Goal: Task Accomplishment & Management: Manage account settings

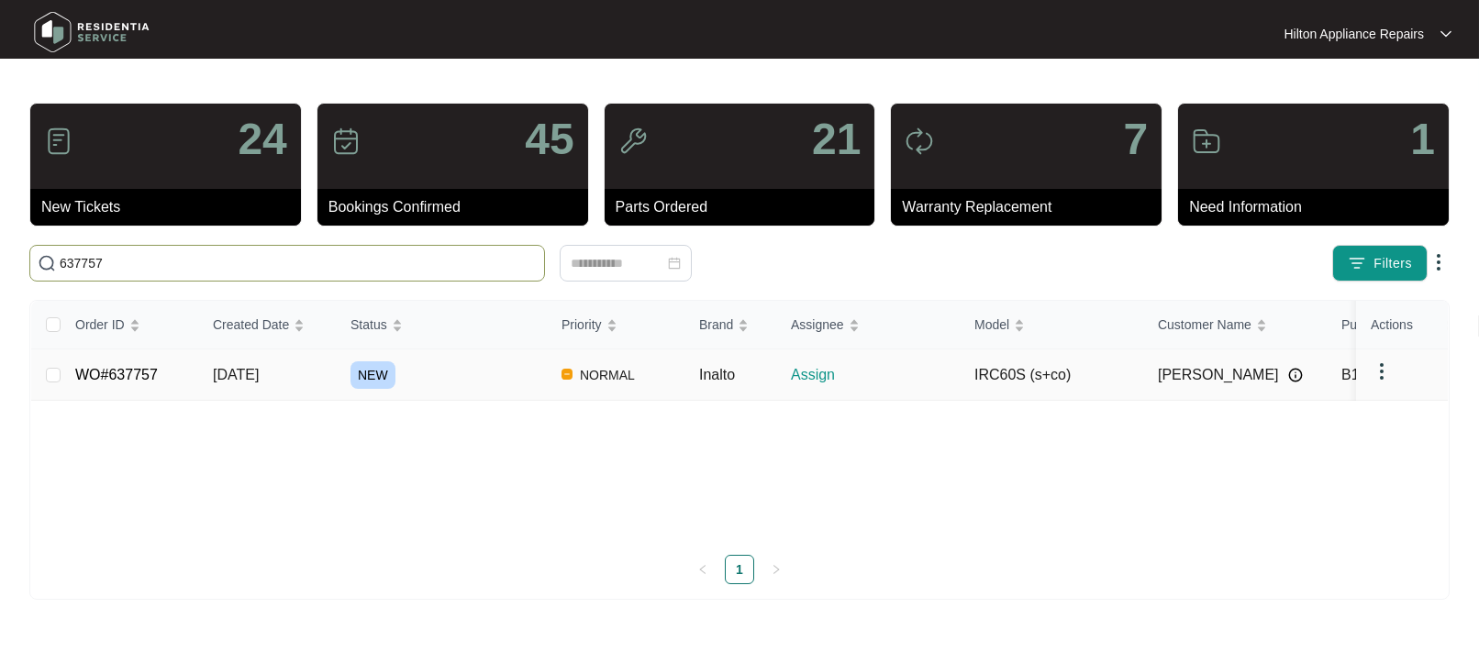
type input "637757"
click at [237, 377] on span "[DATE]" at bounding box center [236, 375] width 46 height 16
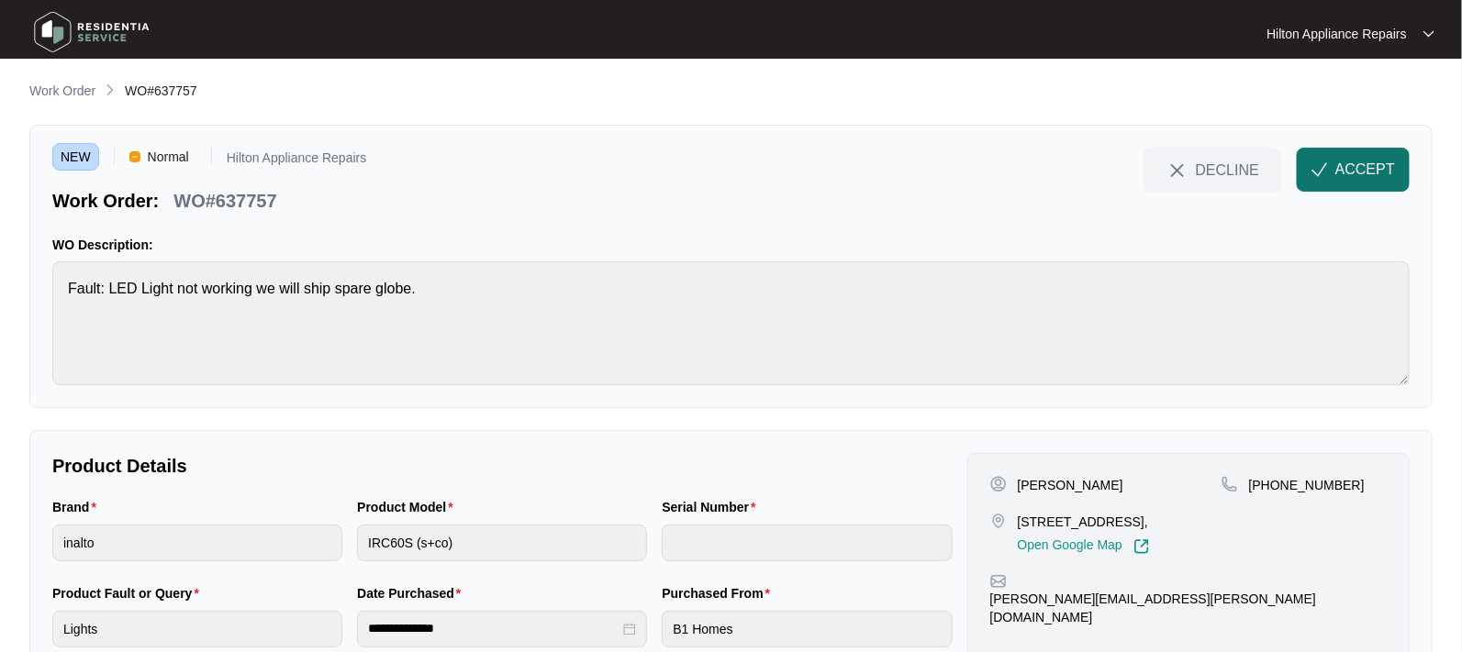
click at [1340, 166] on span "ACCEPT" at bounding box center [1365, 170] width 60 height 22
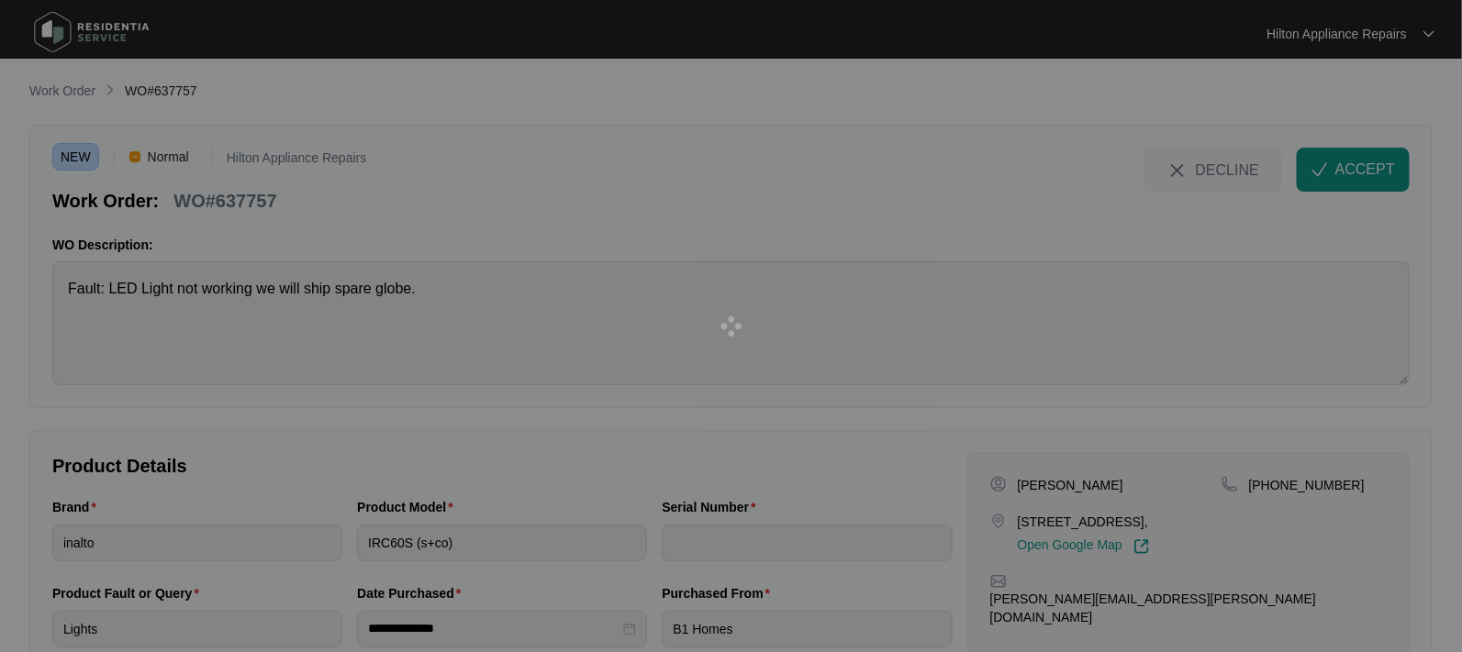
scroll to position [69, 0]
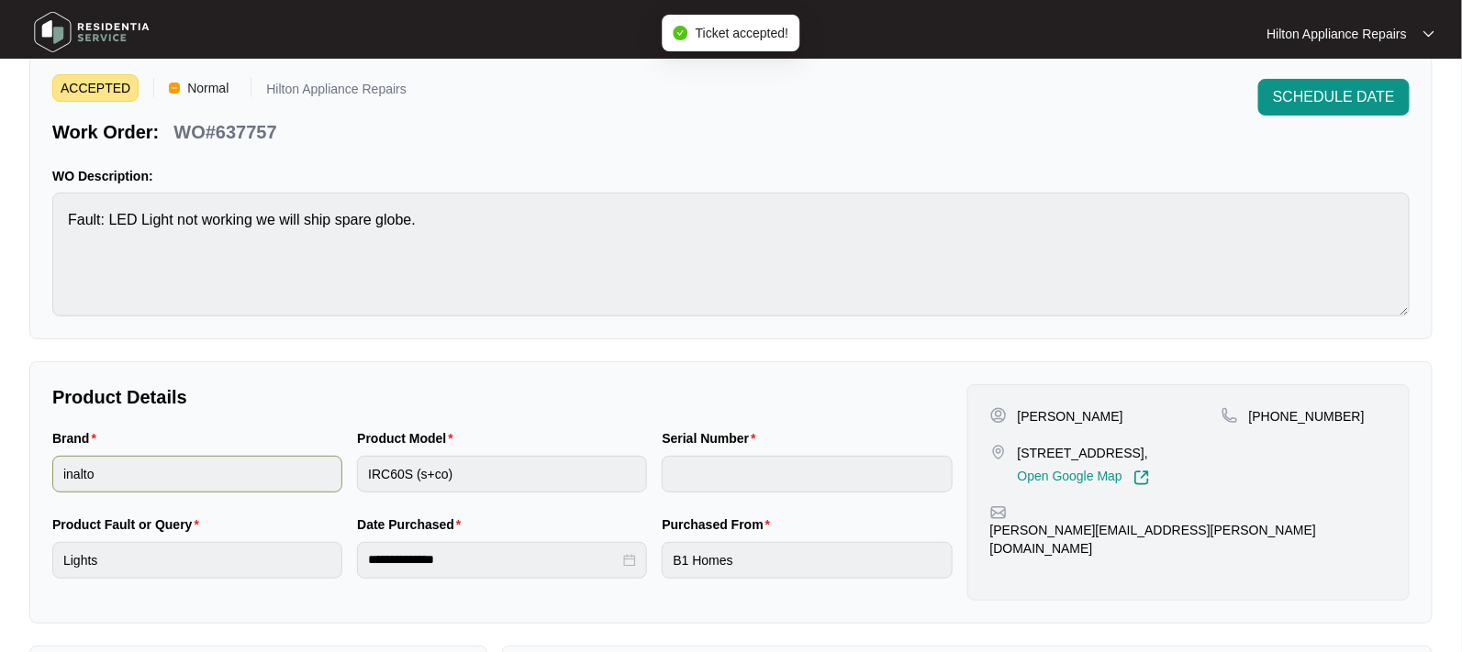
click at [339, 468] on div "Brand inalto Product Model IRC60S (s+co) Serial Number" at bounding box center [502, 471] width 915 height 86
drag, startPoint x: 1160, startPoint y: 449, endPoint x: 1019, endPoint y: 442, distance: 140.5
click at [1019, 444] on p "[STREET_ADDRESS]," at bounding box center [1084, 453] width 132 height 18
copy p "[STREET_ADDRESS]"
drag, startPoint x: 1077, startPoint y: 418, endPoint x: 1013, endPoint y: 409, distance: 64.9
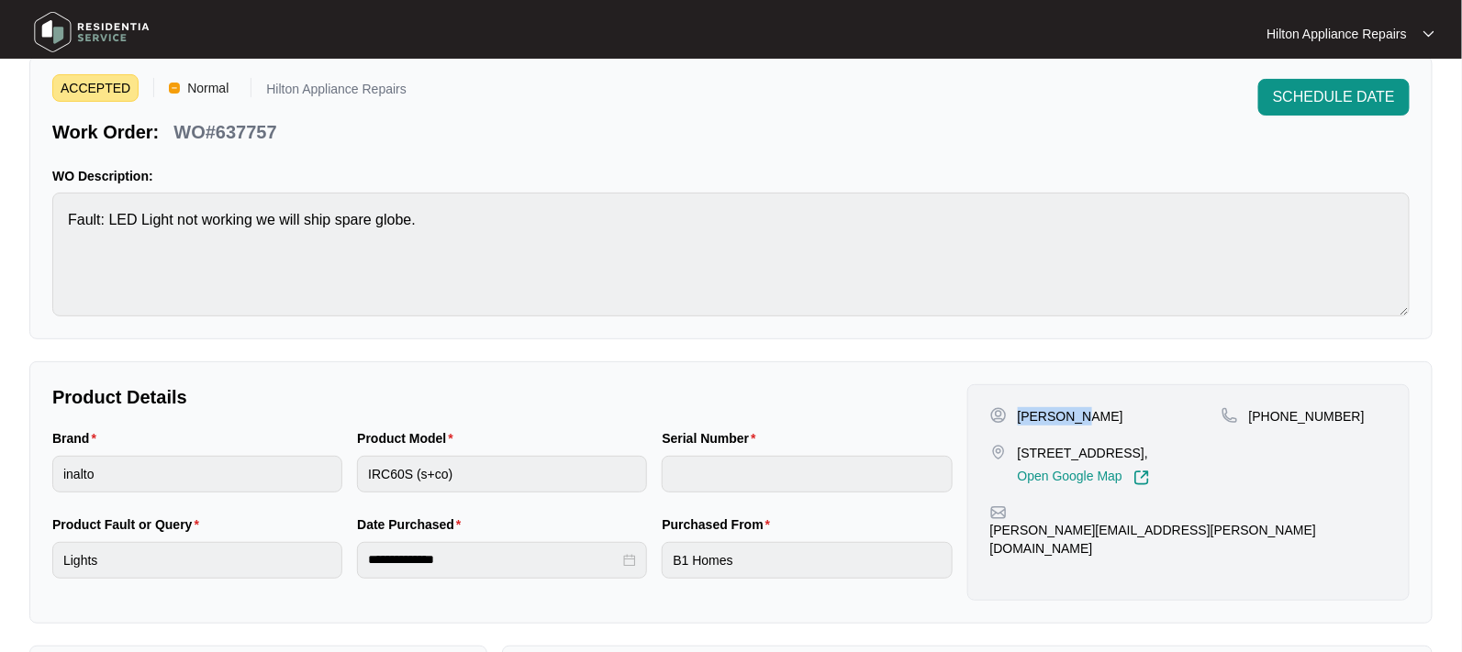
click at [1013, 409] on div "[PERSON_NAME]" at bounding box center [1105, 416] width 231 height 18
copy p "[PERSON_NAME]"
drag, startPoint x: 1118, startPoint y: 414, endPoint x: 1081, endPoint y: 411, distance: 37.7
click at [1081, 411] on div "[PERSON_NAME]" at bounding box center [1105, 416] width 231 height 18
copy p "[PERSON_NAME]"
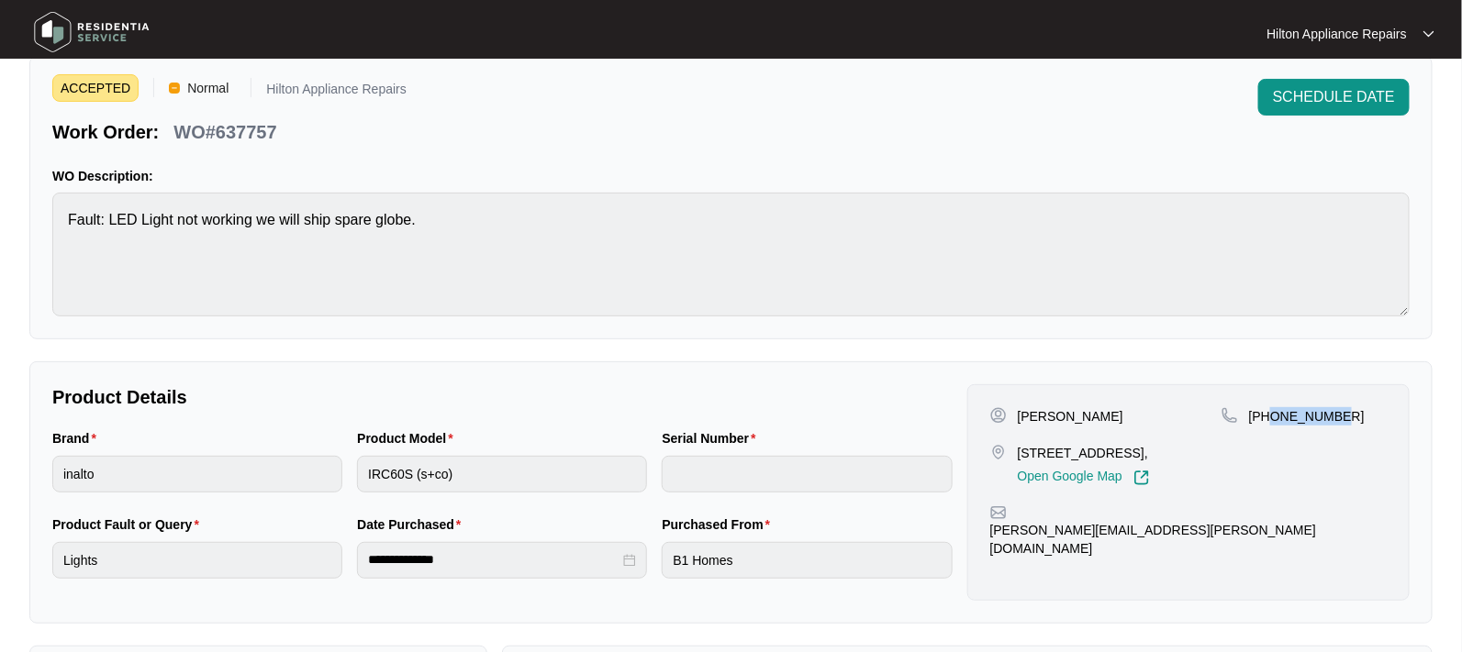
drag, startPoint x: 1304, startPoint y: 410, endPoint x: 1273, endPoint y: 410, distance: 31.2
click at [1273, 410] on div "[PHONE_NUMBER]" at bounding box center [1303, 416] width 165 height 18
copy p "450477197"
drag, startPoint x: 1186, startPoint y: 511, endPoint x: 1011, endPoint y: 522, distance: 175.6
click at [1011, 522] on div "[PERSON_NAME] [STREET_ADDRESS][PERSON_NAME], Open Google Map [PHONE_NUMBER] [PE…" at bounding box center [1188, 492] width 442 height 217
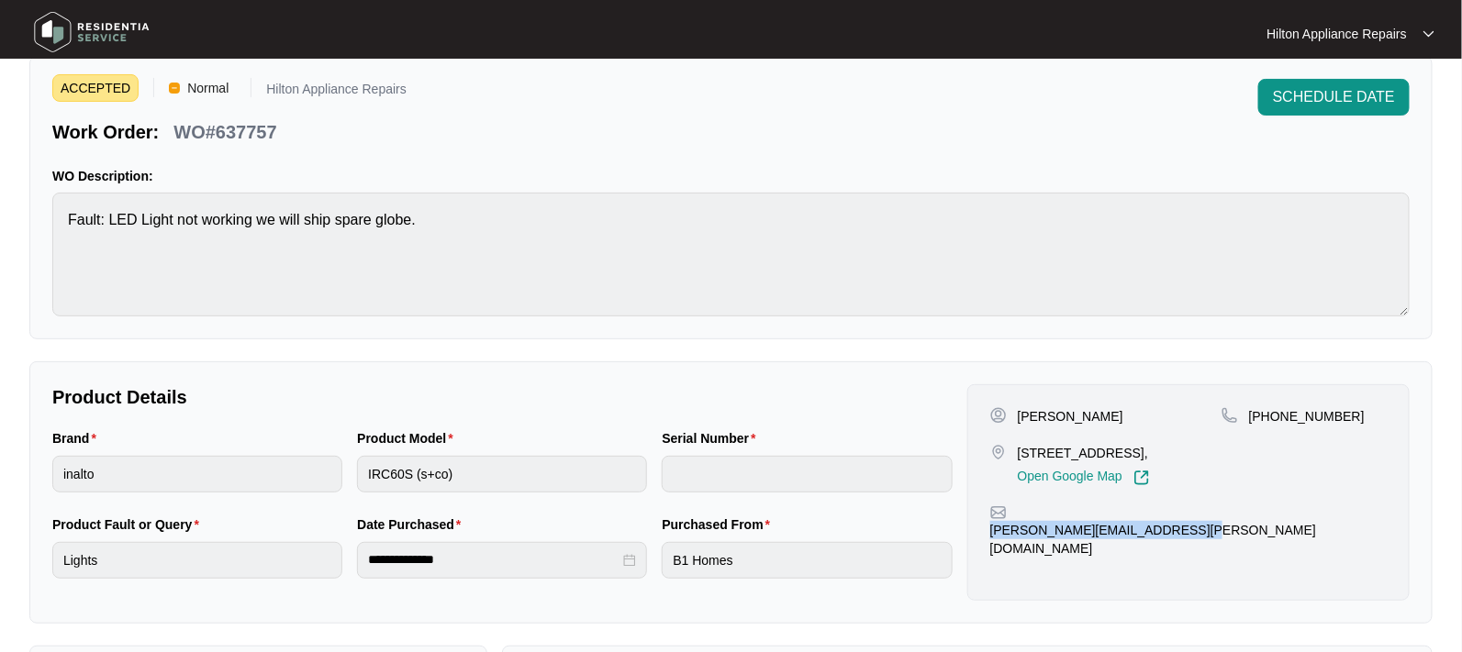
copy p "[PERSON_NAME][EMAIL_ADDRESS][PERSON_NAME][DOMAIN_NAME]"
click at [299, 455] on div "Brand inalto Product Model IRC60S (s+co) Serial Number" at bounding box center [502, 471] width 915 height 86
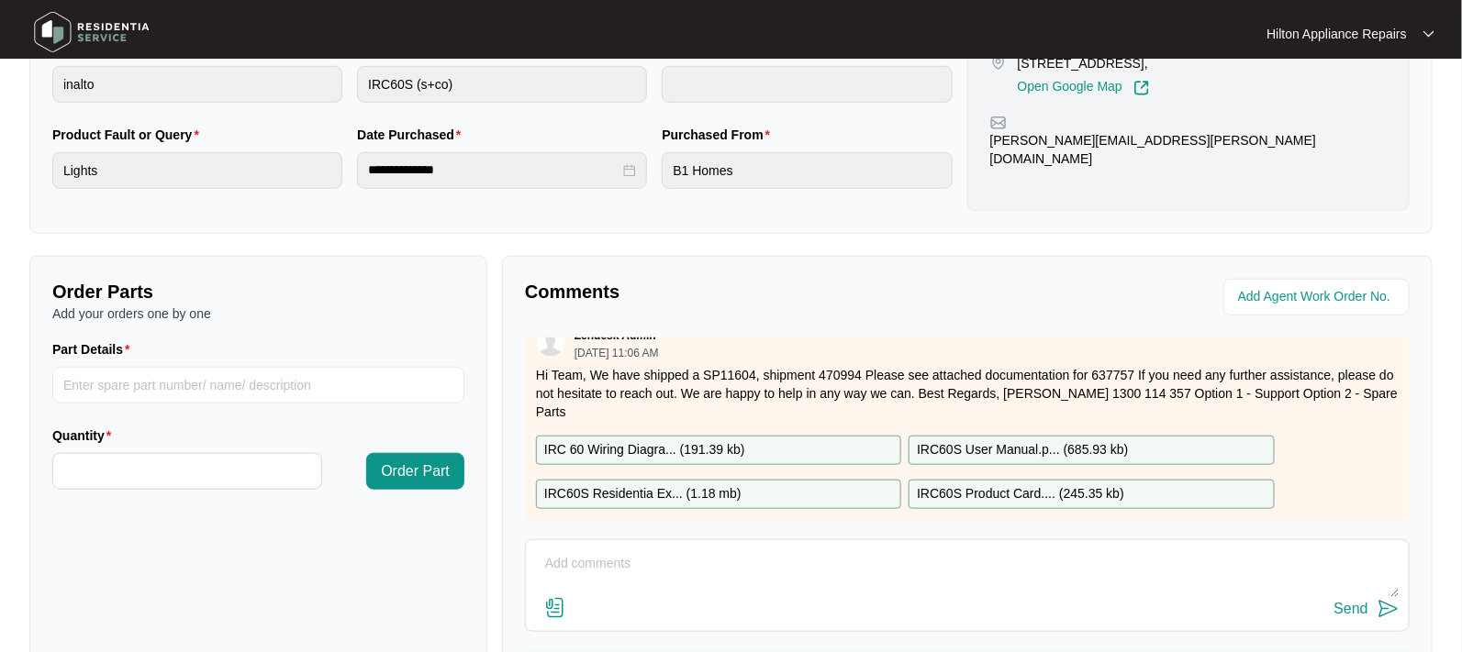
scroll to position [32, 0]
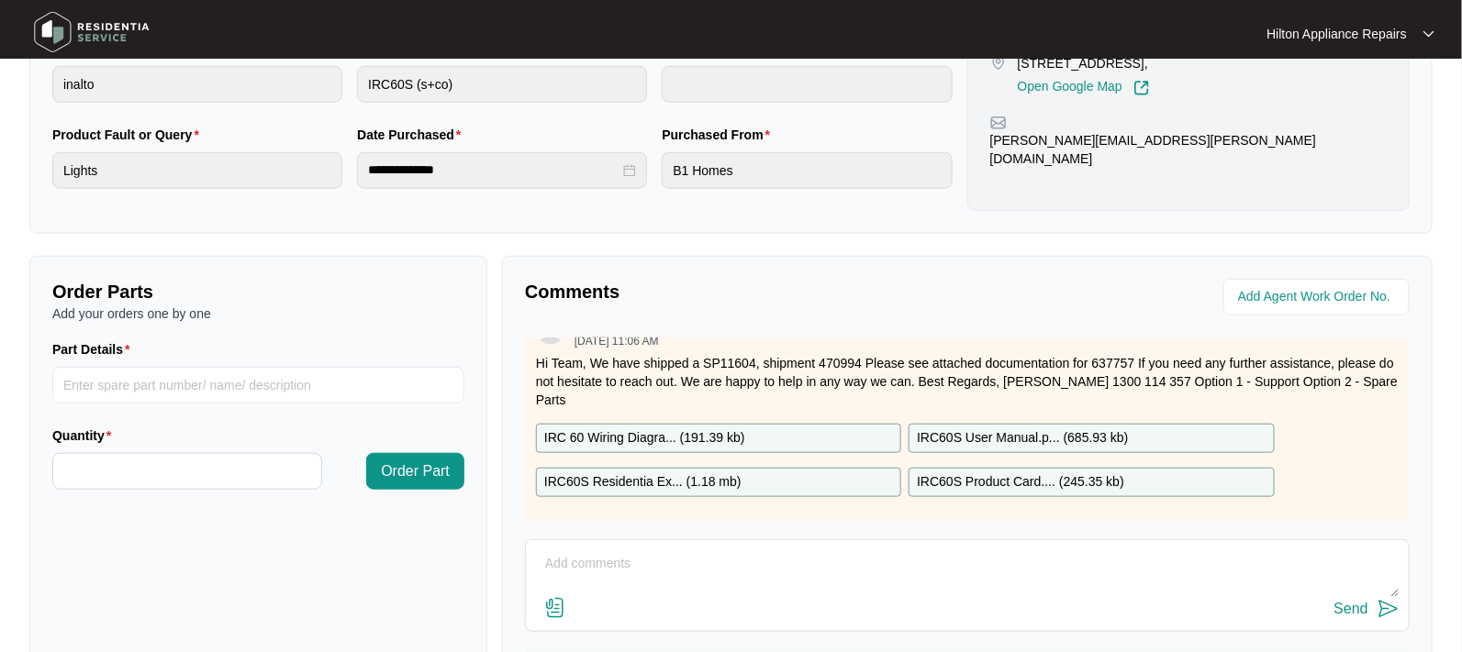
click at [655, 428] on p "IRC 60 Wiring Diagra... ( 191.39 kb )" at bounding box center [644, 438] width 201 height 20
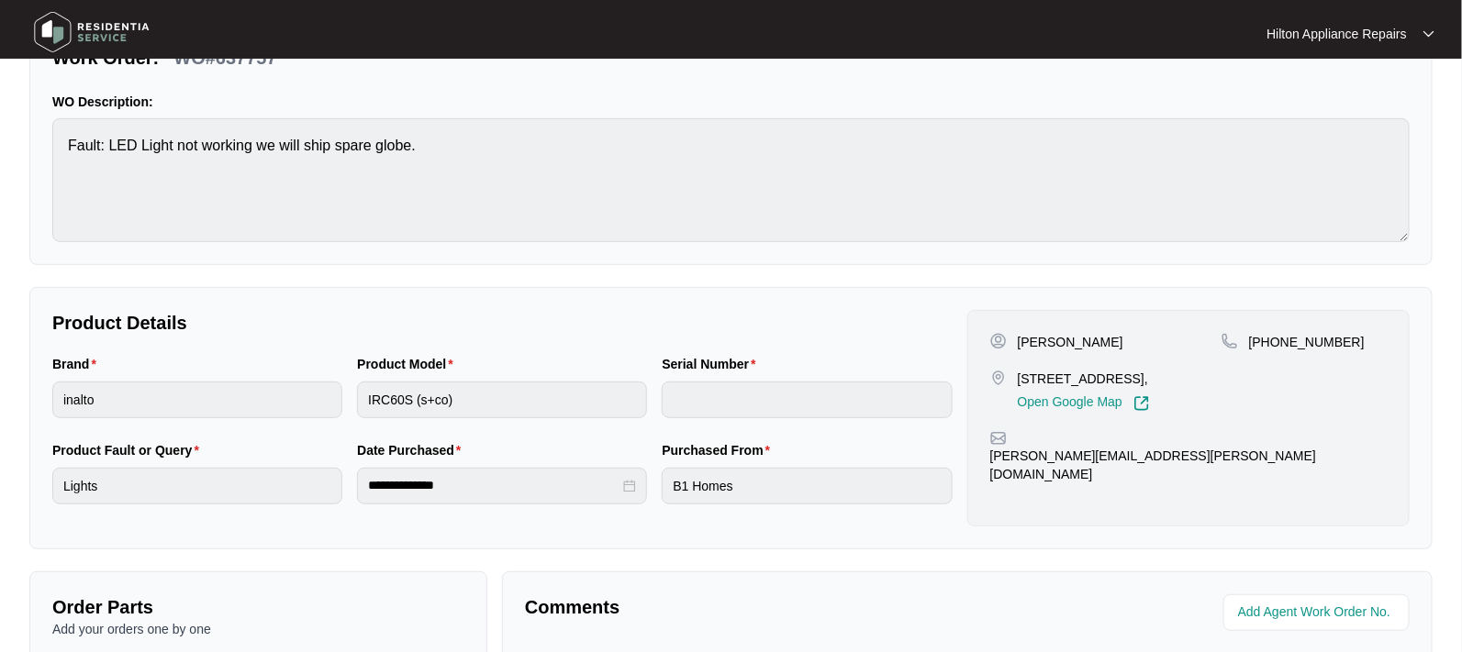
scroll to position [0, 0]
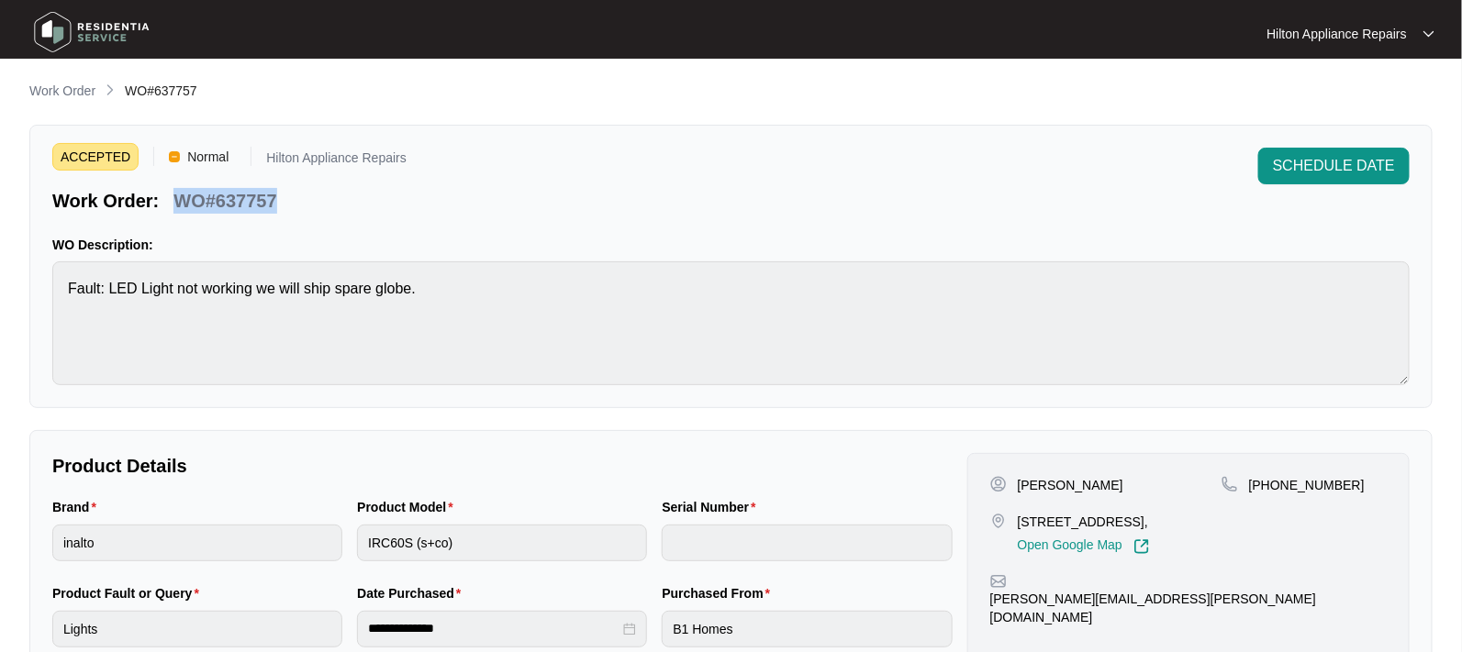
drag, startPoint x: 315, startPoint y: 207, endPoint x: 161, endPoint y: 206, distance: 154.1
click at [161, 206] on div "Work Order: WO#637757" at bounding box center [229, 198] width 354 height 32
copy div "WO#637757"
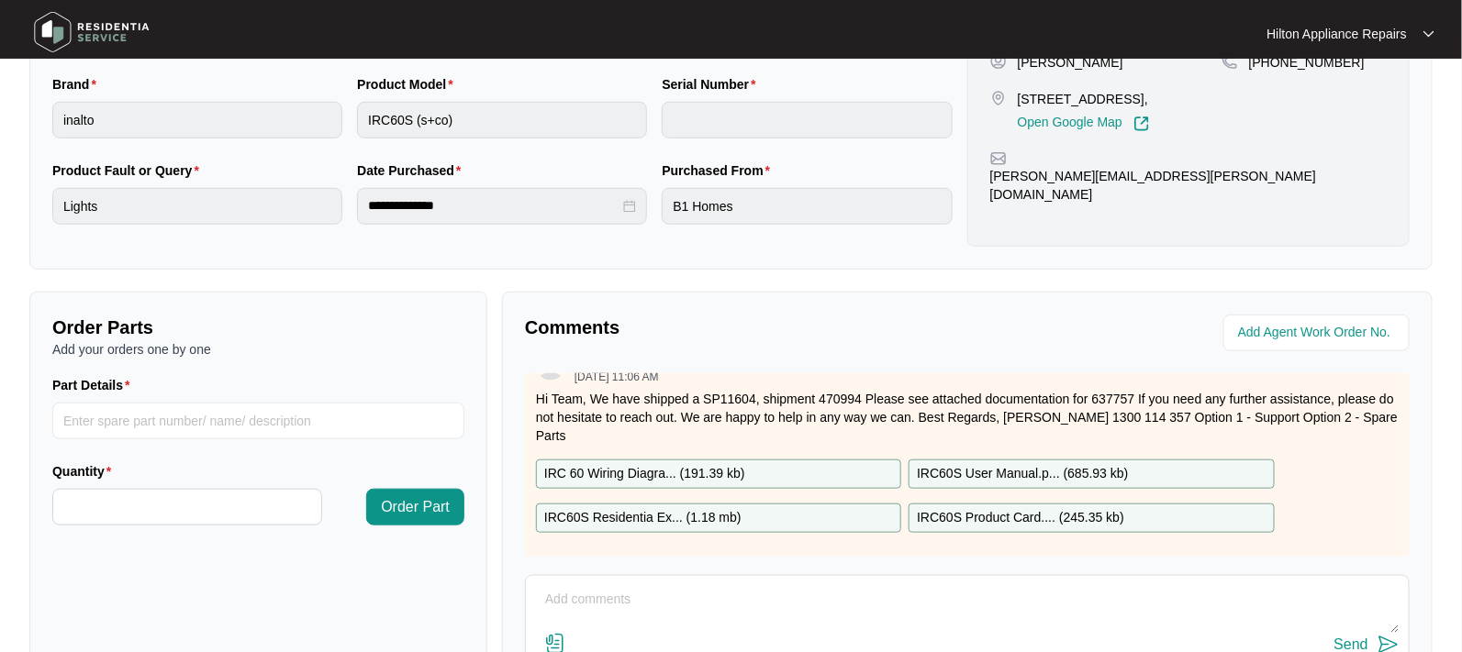
scroll to position [459, 0]
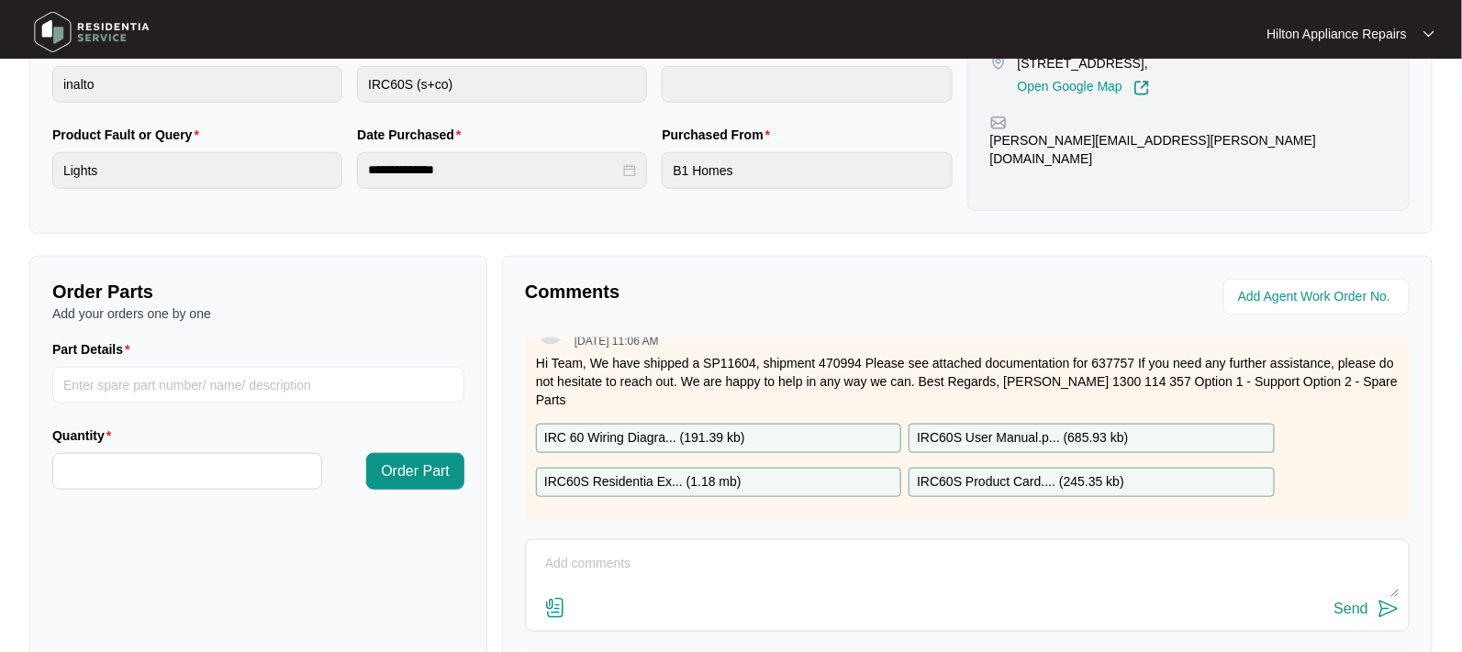
click at [641, 473] on p "IRC60S Residentia Ex... ( 1.18 mb )" at bounding box center [642, 483] width 197 height 20
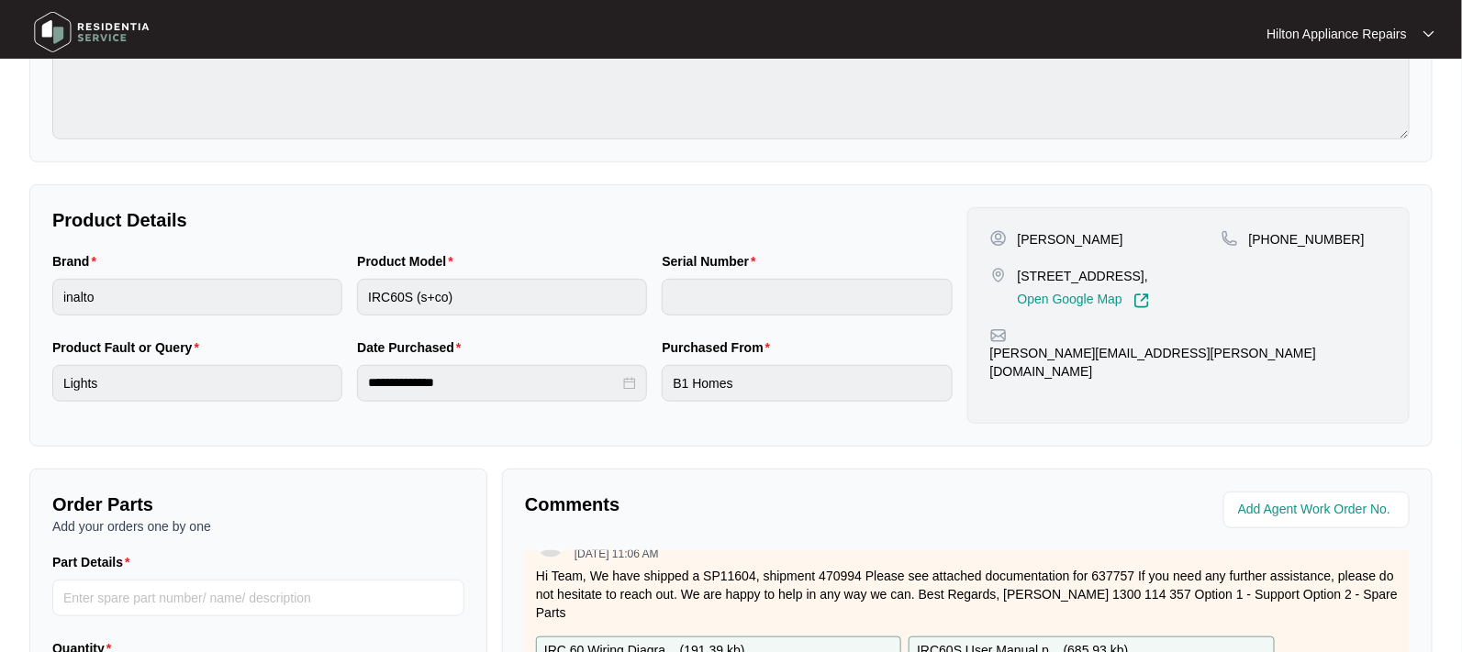
scroll to position [344, 0]
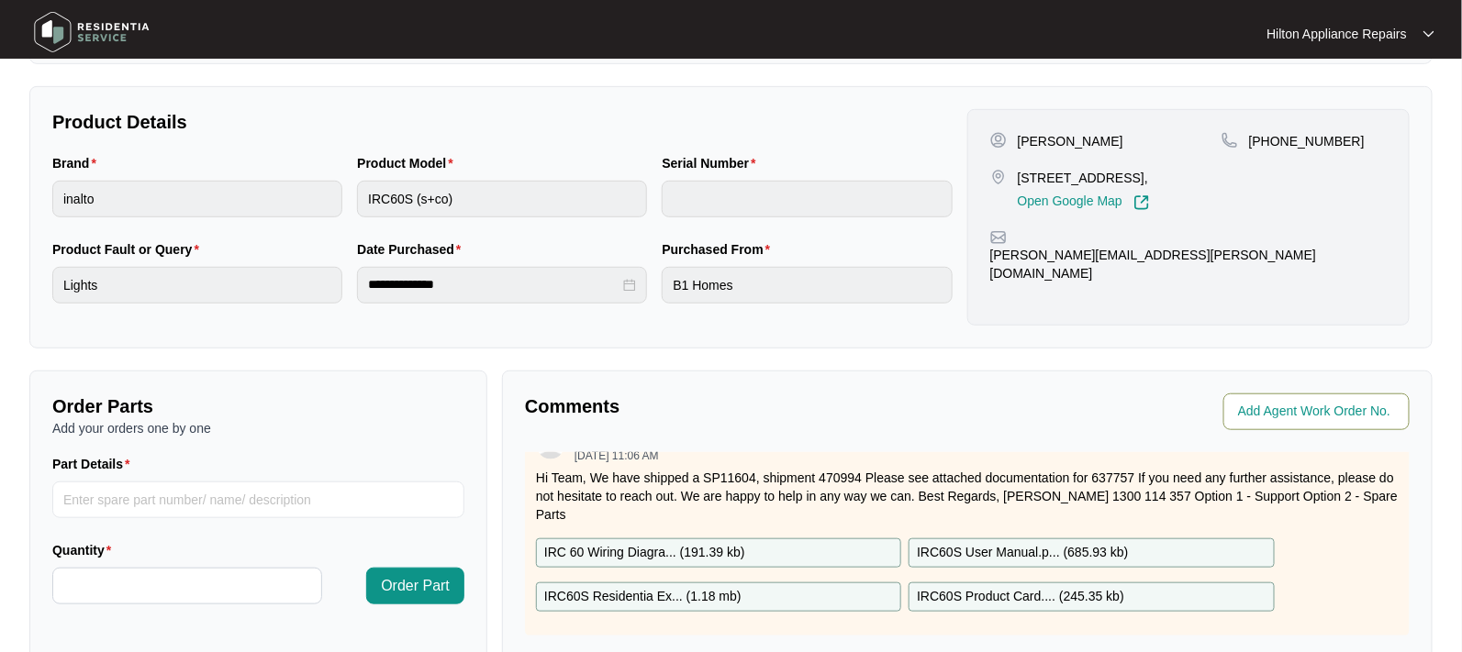
click at [1301, 411] on input "string" at bounding box center [1318, 412] width 161 height 22
type input "42040"
click at [896, 429] on div "Comments Agent Work Order No. Zendesk Admin [DATE] 11:06 AM Hi Team, We have sh…" at bounding box center [967, 607] width 930 height 473
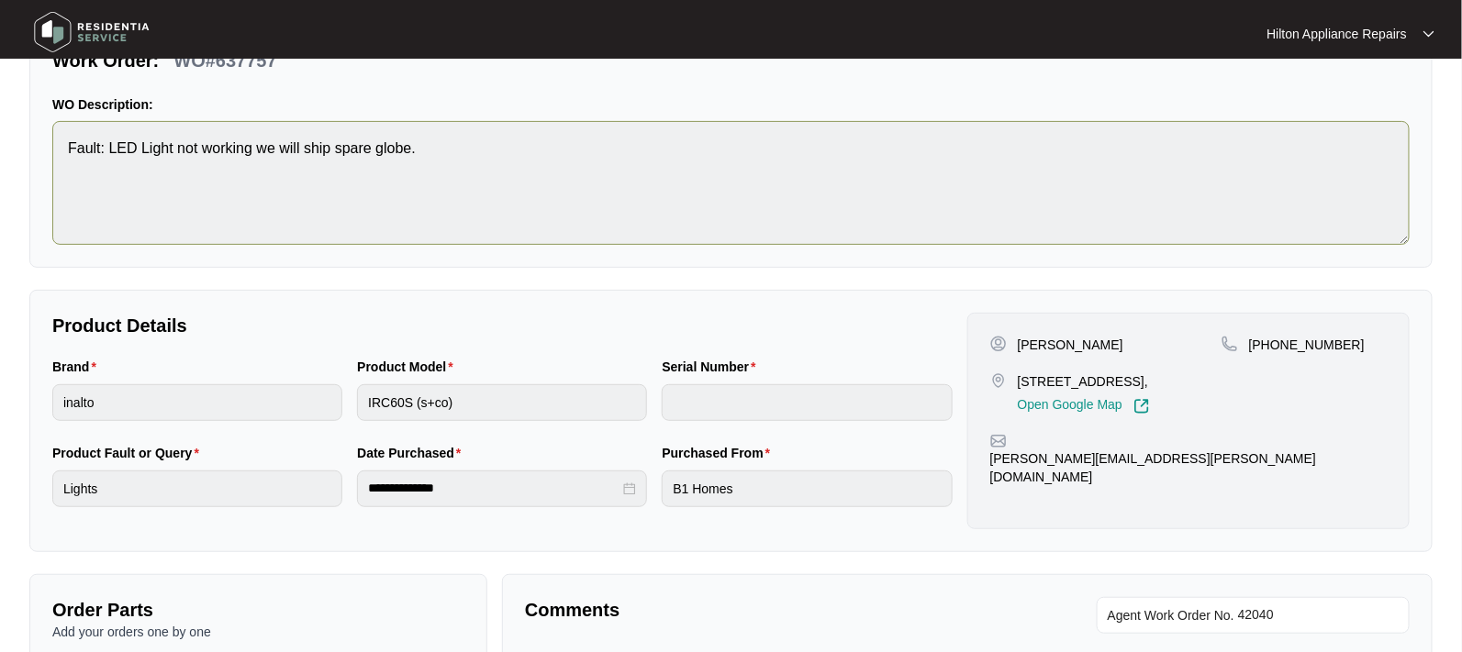
scroll to position [0, 0]
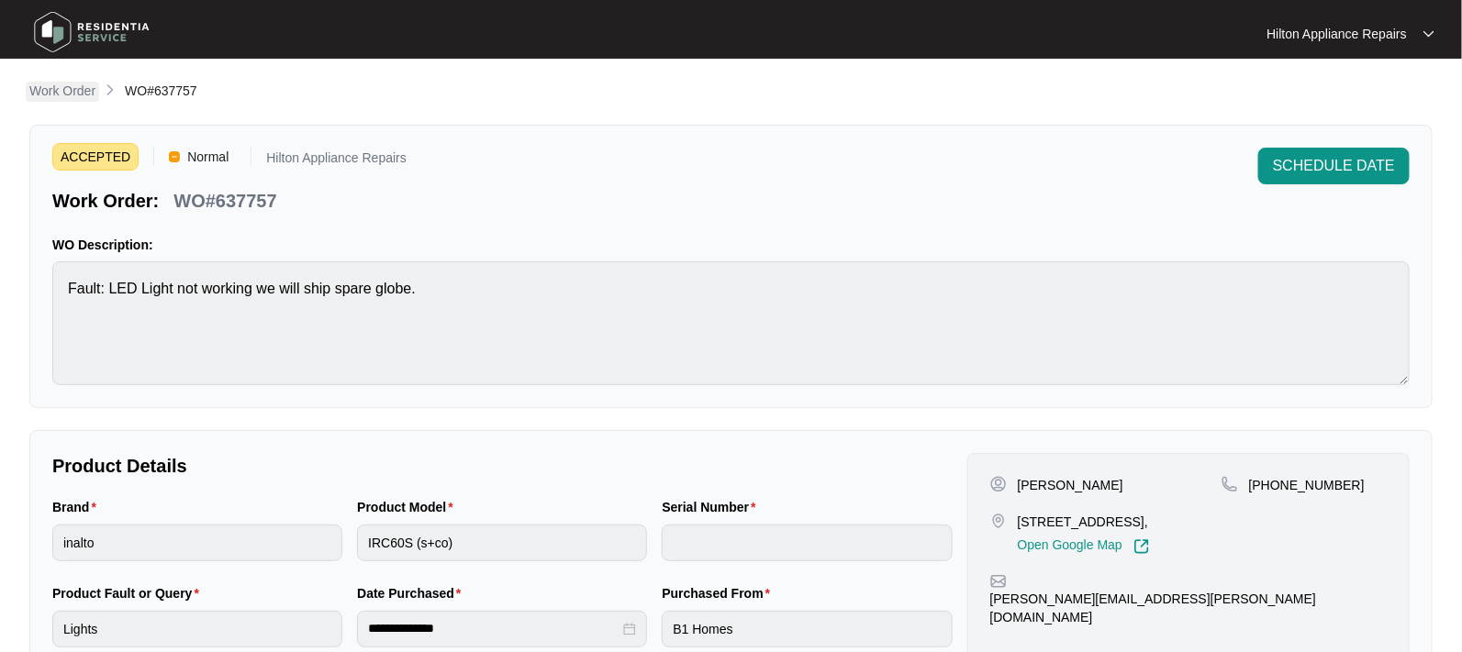
click at [51, 92] on p "Work Order" at bounding box center [62, 91] width 66 height 18
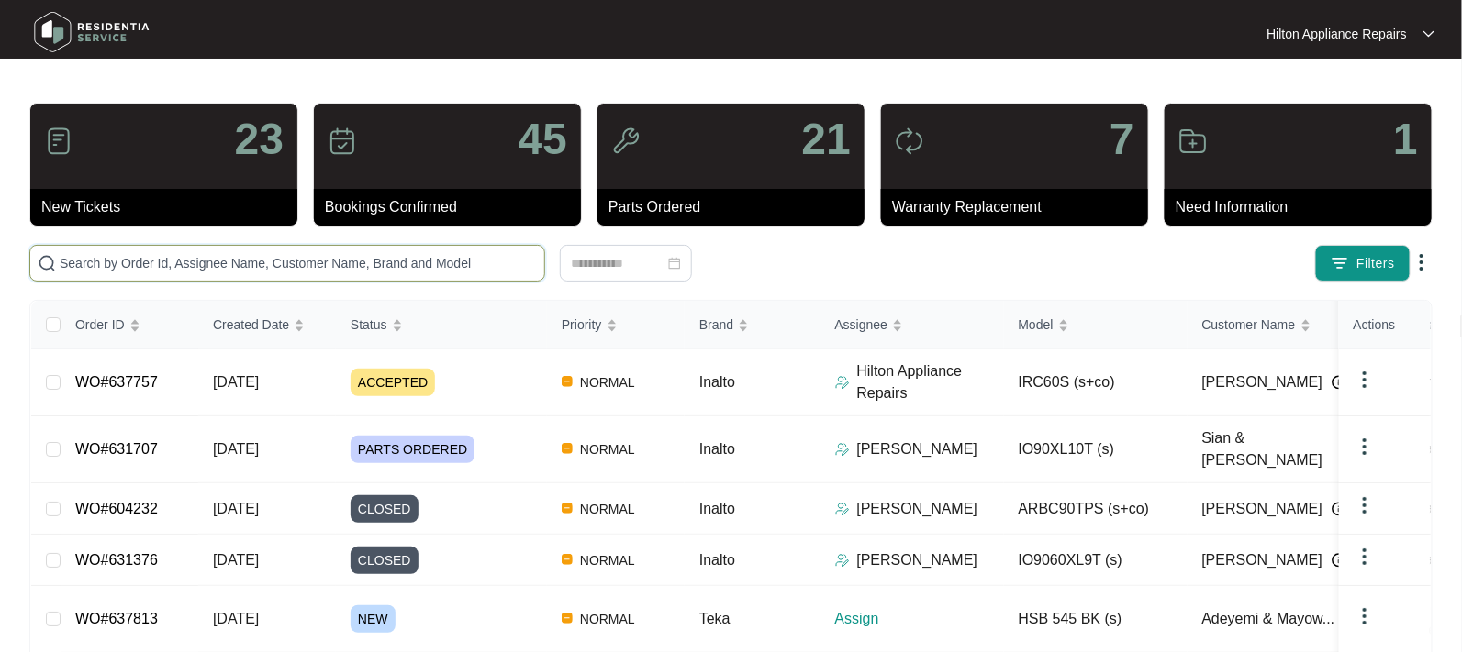
click at [115, 265] on input "text" at bounding box center [298, 263] width 477 height 20
paste input "637813"
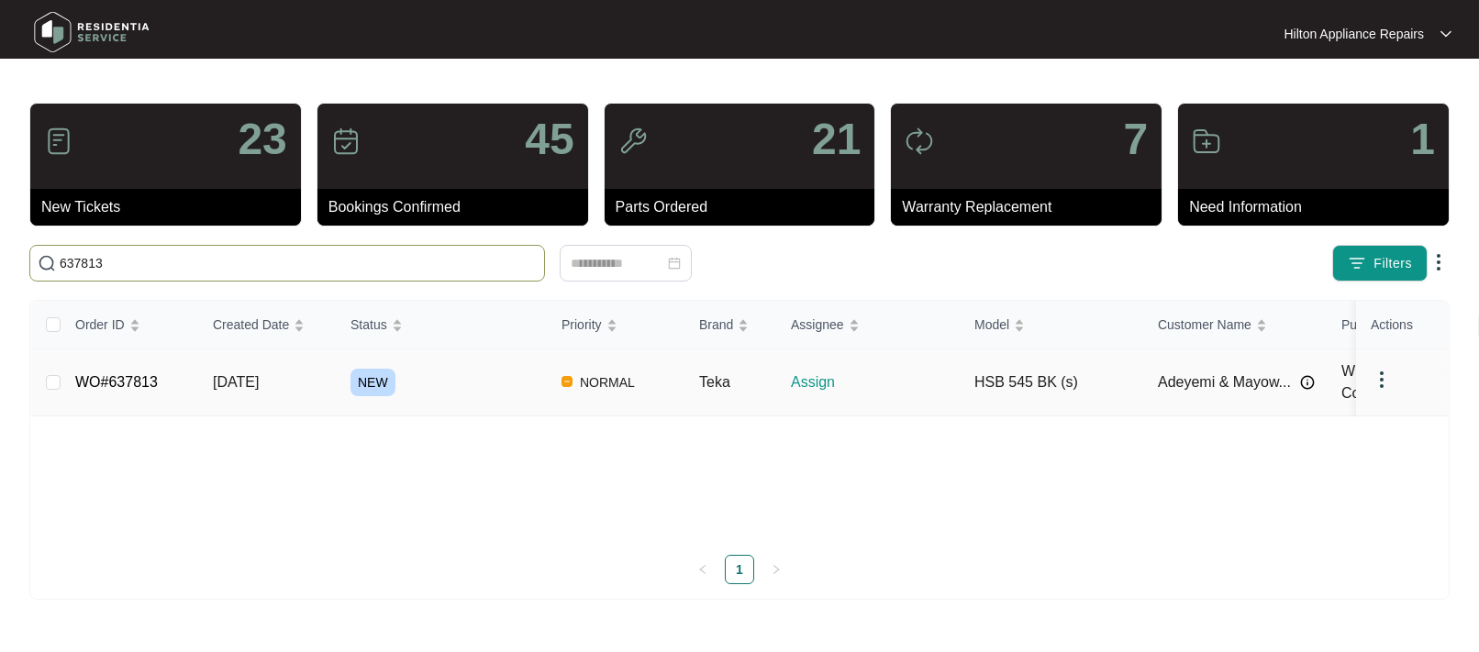
type input "637813"
click at [228, 382] on span "[DATE]" at bounding box center [236, 382] width 46 height 16
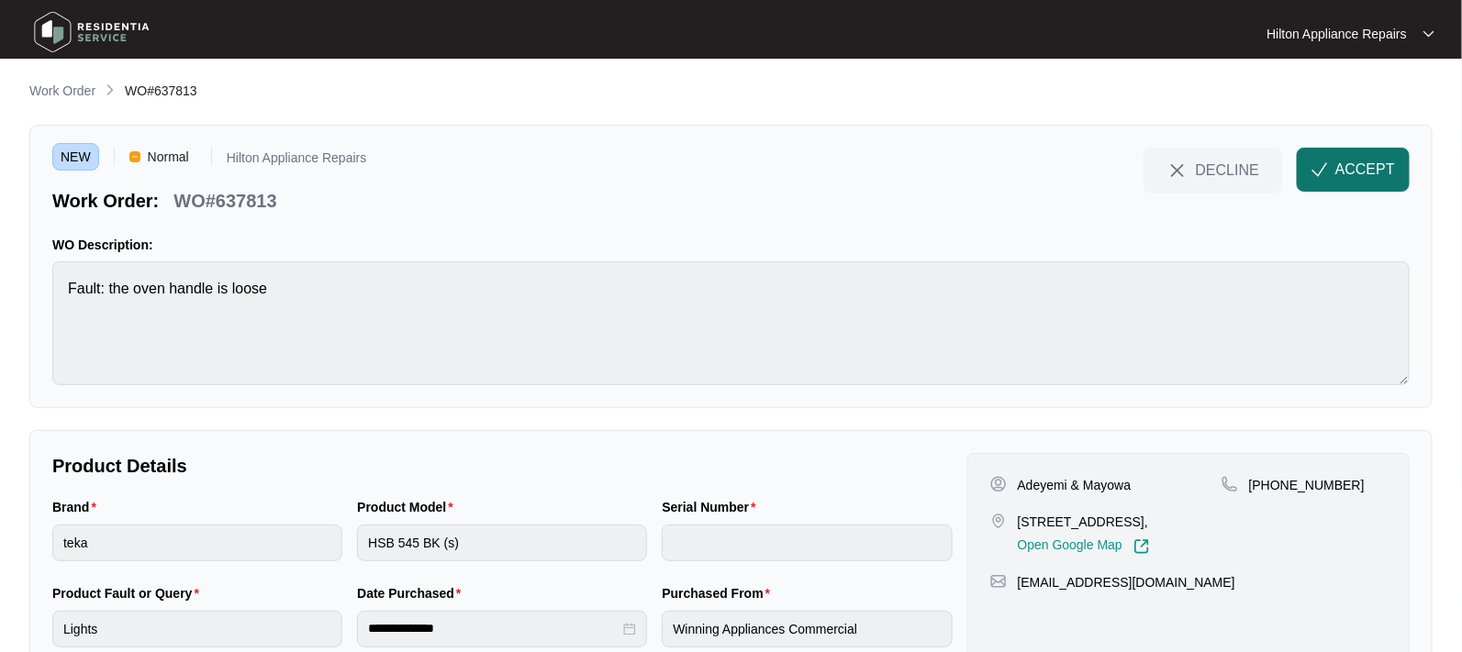
click at [1346, 169] on span "ACCEPT" at bounding box center [1365, 170] width 60 height 22
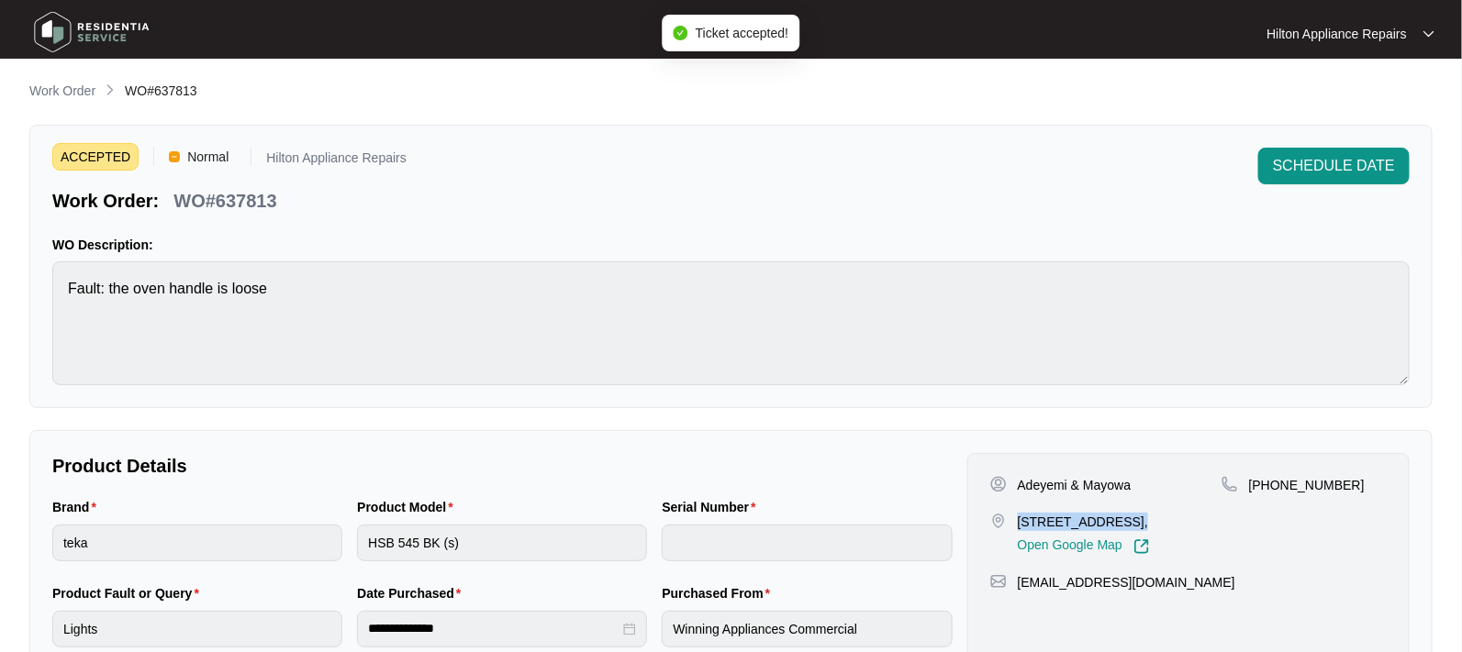
drag, startPoint x: 1129, startPoint y: 522, endPoint x: 1016, endPoint y: 517, distance: 112.9
click at [1016, 517] on div "[STREET_ADDRESS], Open Google Map" at bounding box center [1105, 534] width 231 height 42
copy p "[GEOGRAPHIC_DATA]"
click at [832, 261] on div "WO Description: Fault: the oven handle is loose" at bounding box center [730, 311] width 1357 height 150
drag, startPoint x: 1130, startPoint y: 520, endPoint x: 1017, endPoint y: 519, distance: 113.8
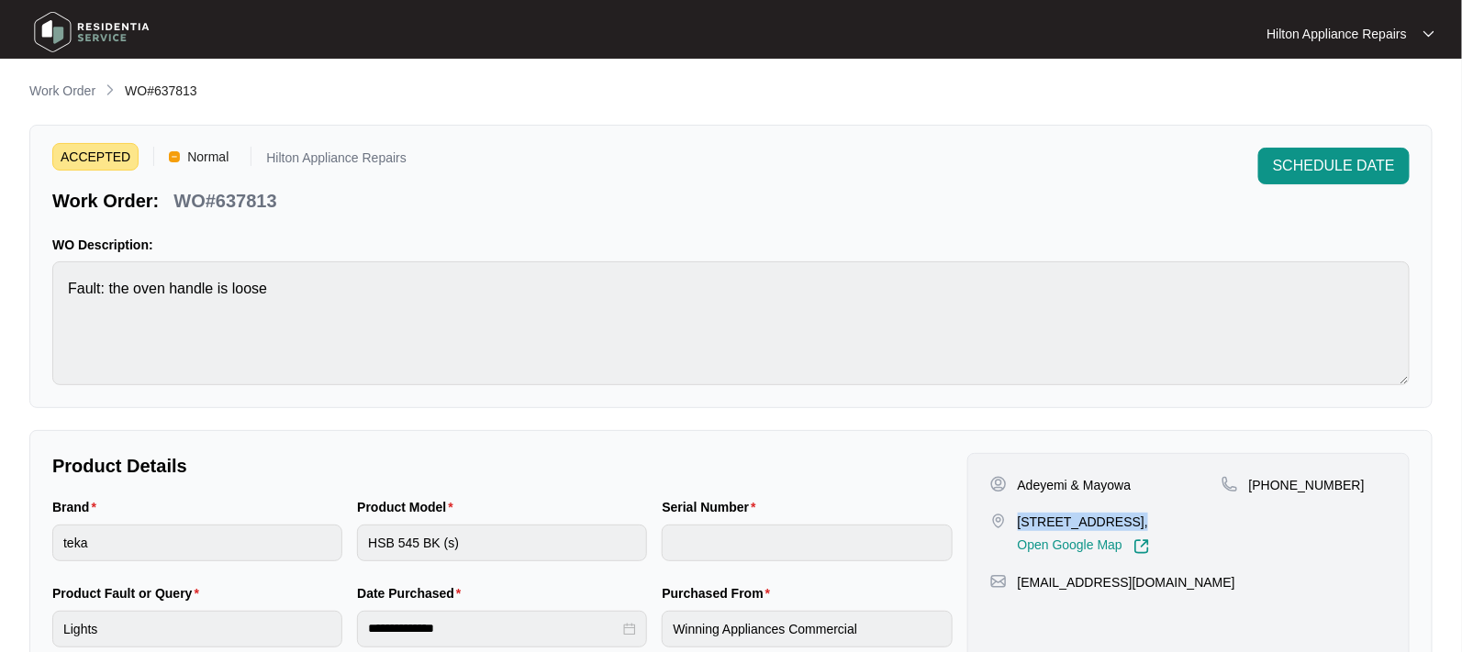
click at [1018, 519] on p "[STREET_ADDRESS]," at bounding box center [1084, 522] width 132 height 18
copy p "[GEOGRAPHIC_DATA]"
drag, startPoint x: 1139, startPoint y: 484, endPoint x: 1010, endPoint y: 481, distance: 128.5
click at [1010, 481] on div "Adeyemi & Mayowa" at bounding box center [1105, 485] width 231 height 18
copy div "Adeyemi & Mayowa"
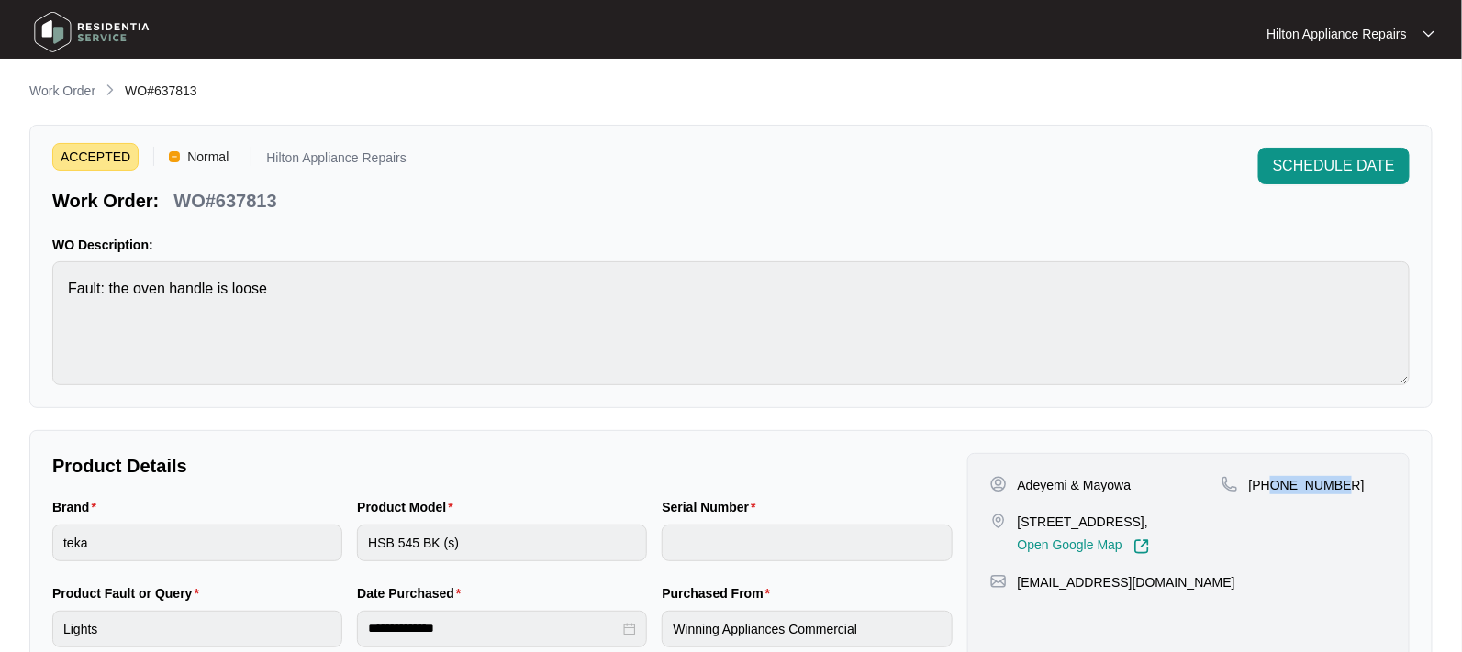
drag, startPoint x: 1337, startPoint y: 483, endPoint x: 1269, endPoint y: 480, distance: 68.0
click at [1269, 480] on div "[PHONE_NUMBER]" at bounding box center [1303, 485] width 165 height 18
copy p "422441780"
drag, startPoint x: 1163, startPoint y: 602, endPoint x: 1017, endPoint y: 599, distance: 145.9
click at [1017, 592] on div "[EMAIL_ADDRESS][DOMAIN_NAME]" at bounding box center [1188, 582] width 396 height 18
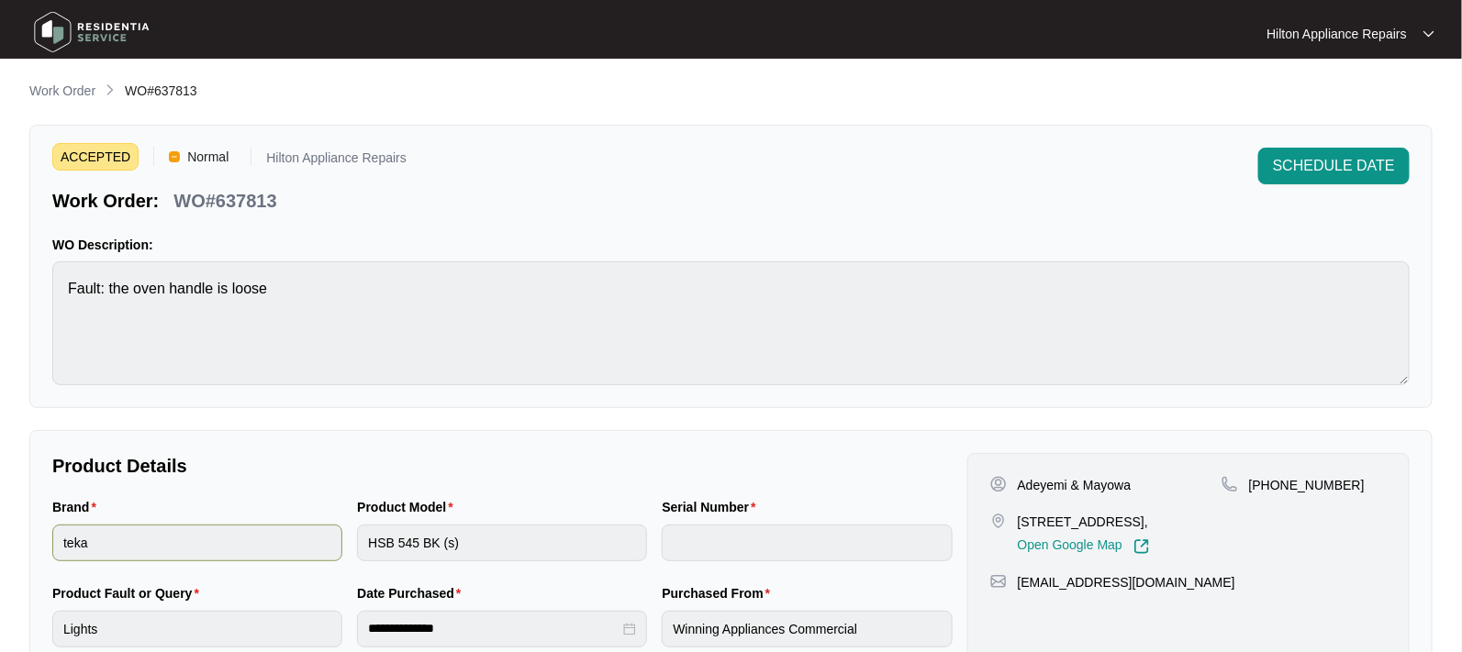
click at [321, 535] on div "Brand teka Product Model HSB 545 BK (s) Serial Number" at bounding box center [502, 540] width 915 height 86
drag, startPoint x: 274, startPoint y: 207, endPoint x: 179, endPoint y: 200, distance: 95.7
click at [179, 200] on div "WO#637813" at bounding box center [224, 198] width 117 height 32
click at [335, 530] on div "Brand teka Product Model HSB 545 BK (s) Serial Number" at bounding box center [502, 540] width 915 height 86
drag, startPoint x: 290, startPoint y: 201, endPoint x: 177, endPoint y: 203, distance: 112.9
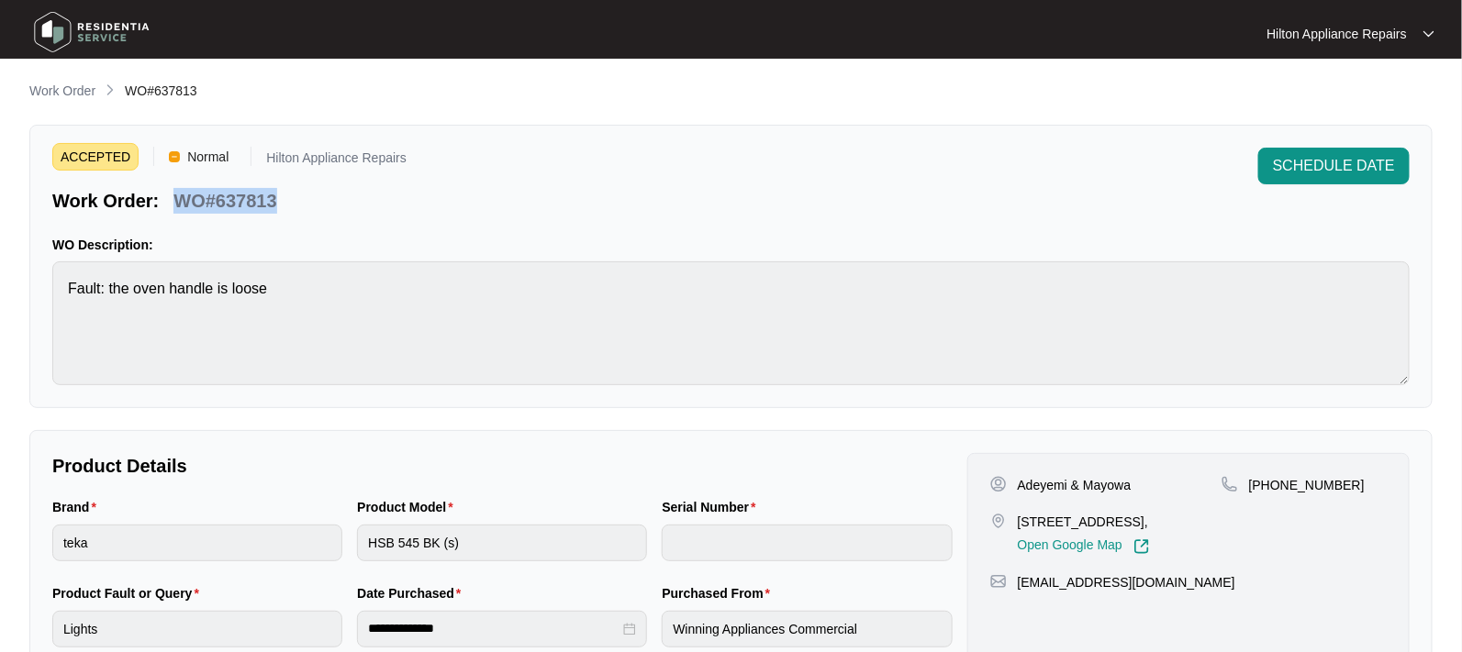
click at [177, 203] on div "Work Order: WO#637813" at bounding box center [229, 198] width 354 height 32
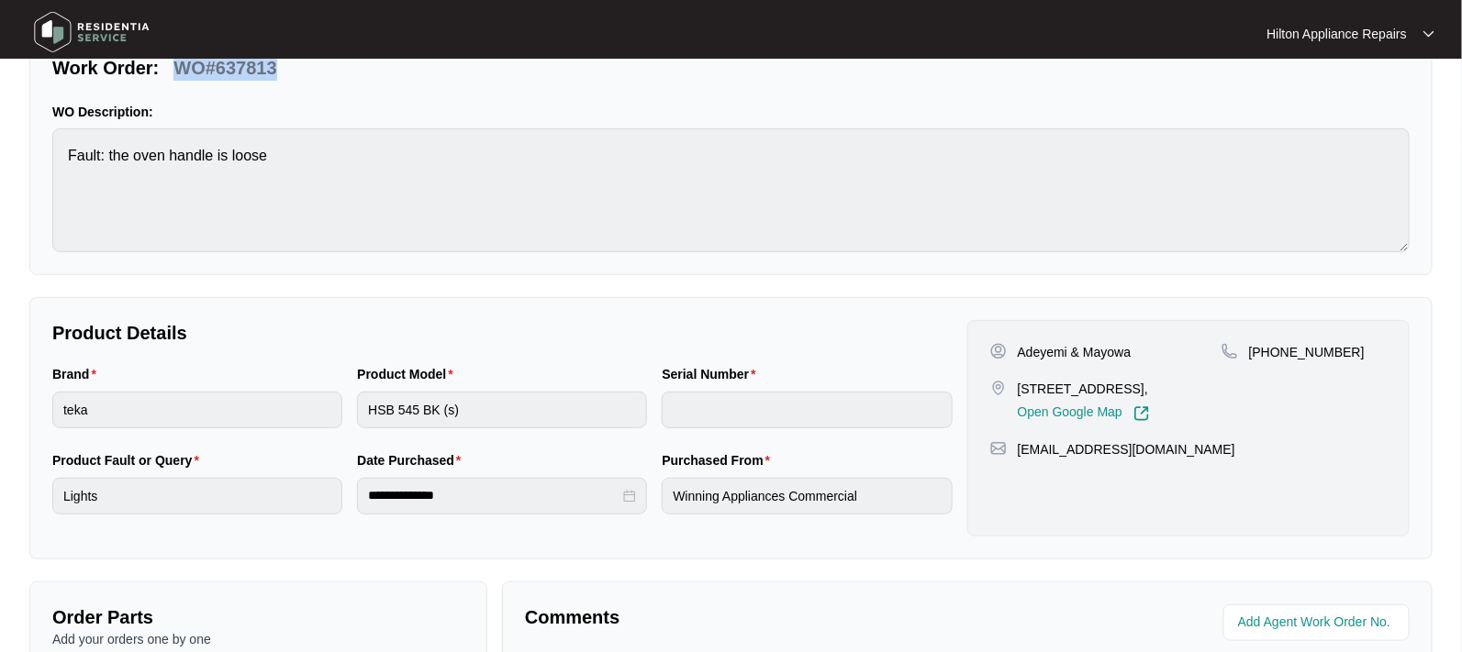
scroll to position [344, 0]
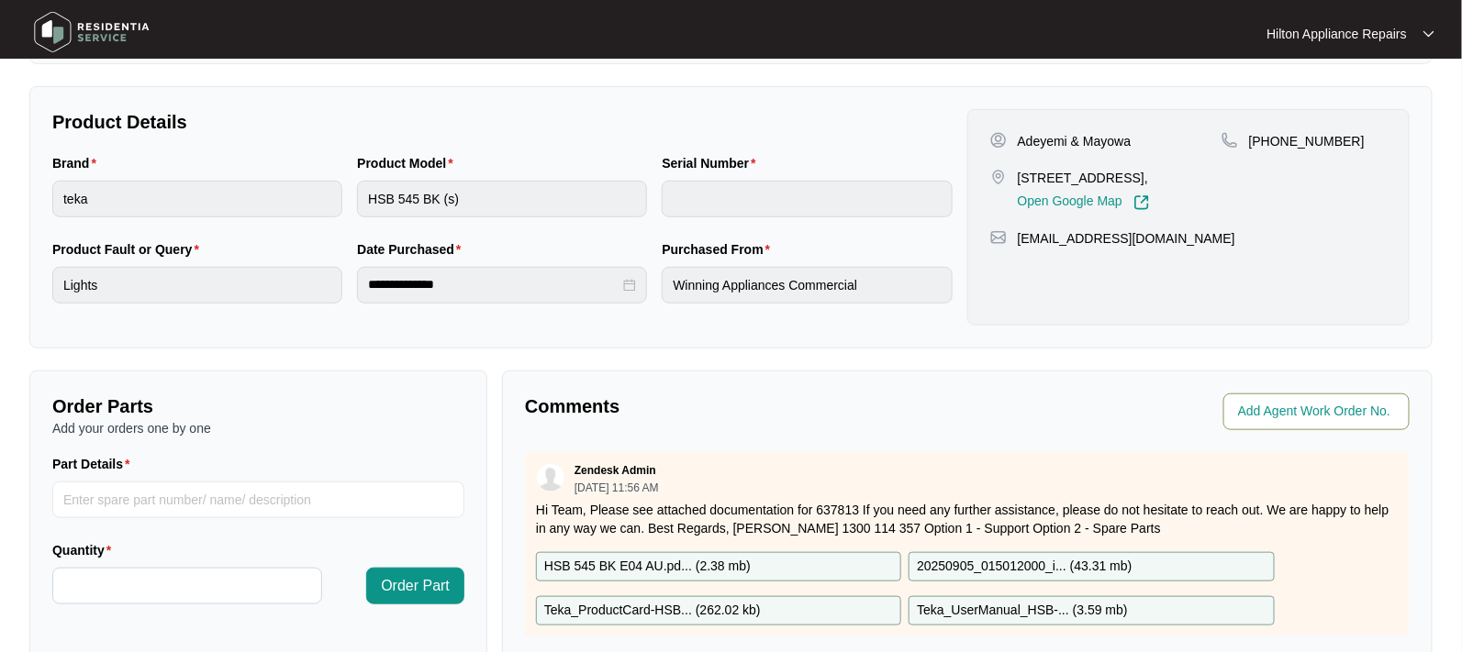
click at [1273, 401] on input "string" at bounding box center [1318, 412] width 161 height 22
click at [1261, 407] on input "string" at bounding box center [1318, 412] width 161 height 22
type input "42043"
click at [1005, 423] on div "Agent Work Order No." at bounding box center [1191, 412] width 435 height 37
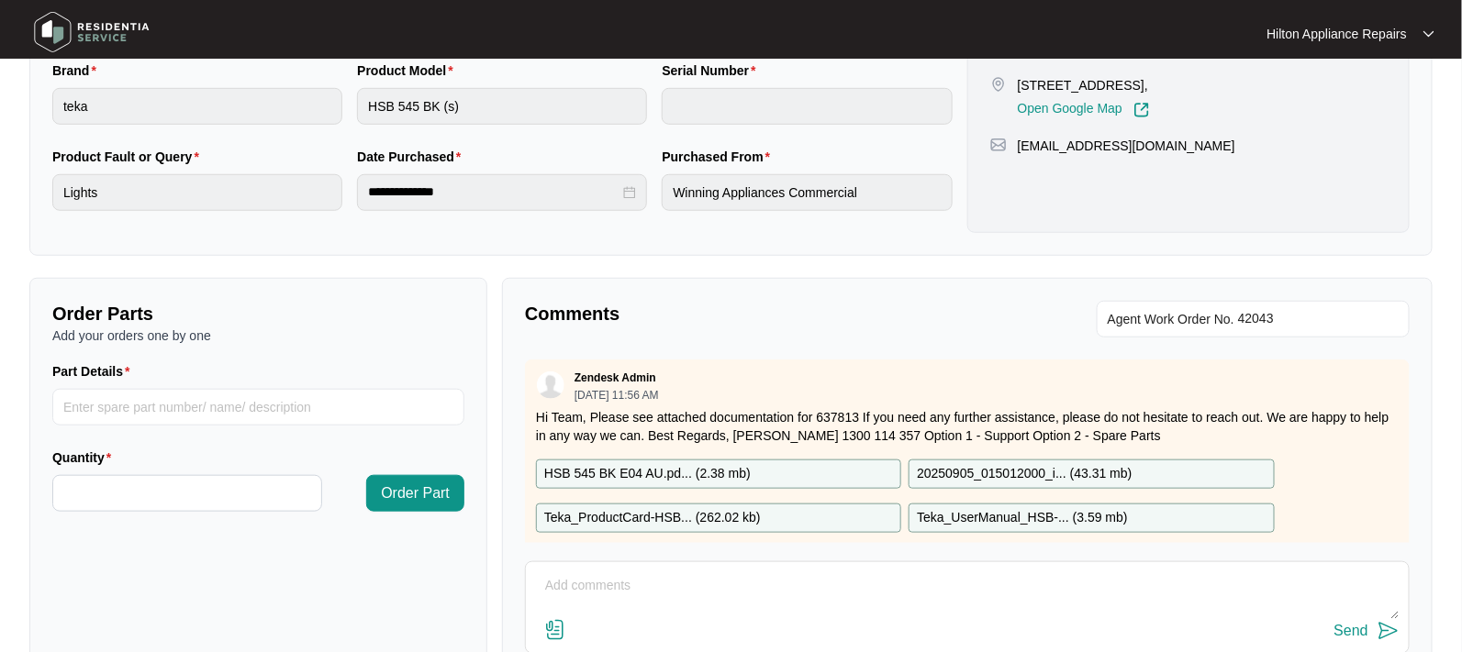
scroll to position [562, 0]
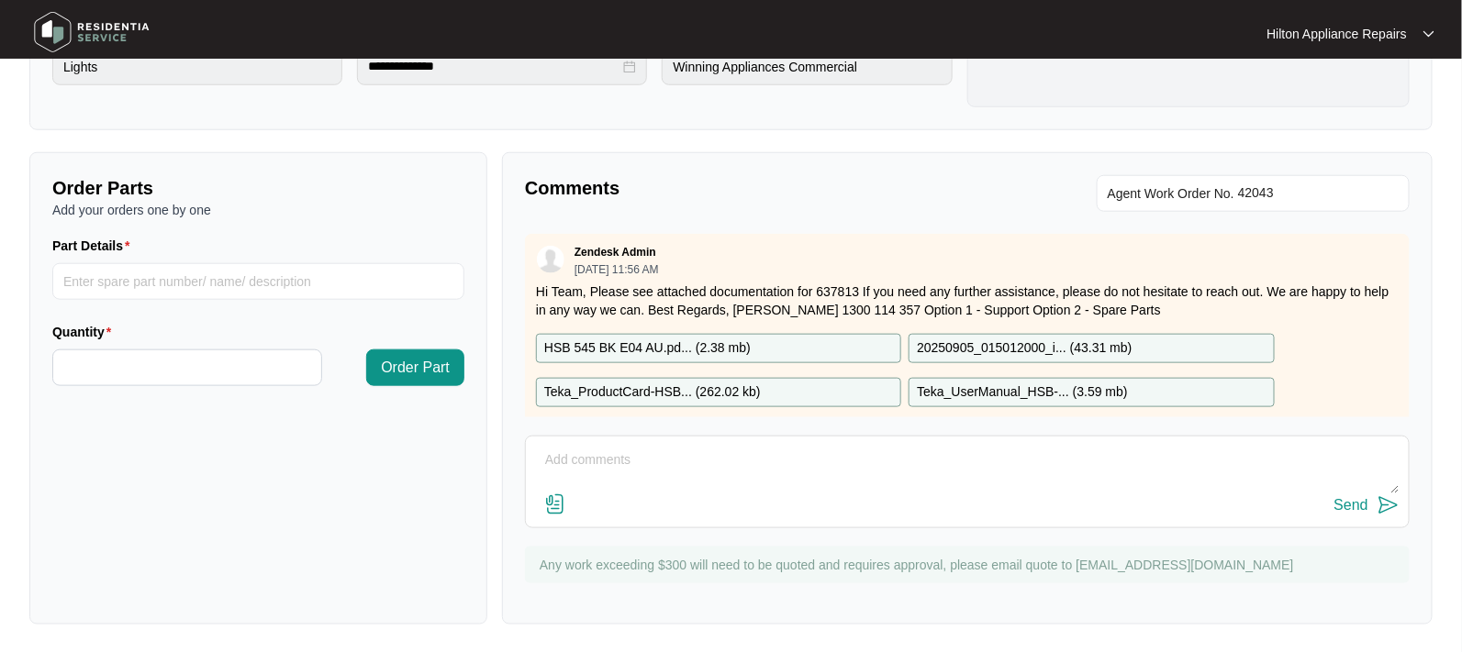
click at [664, 457] on textarea at bounding box center [967, 470] width 864 height 48
paste textarea "Called Adeyemi & Mayowa LMTC & texted"
type textarea "Called Adeyemi & Mayowa LMTC & texted"
click at [1349, 504] on div "Send" at bounding box center [1351, 505] width 34 height 17
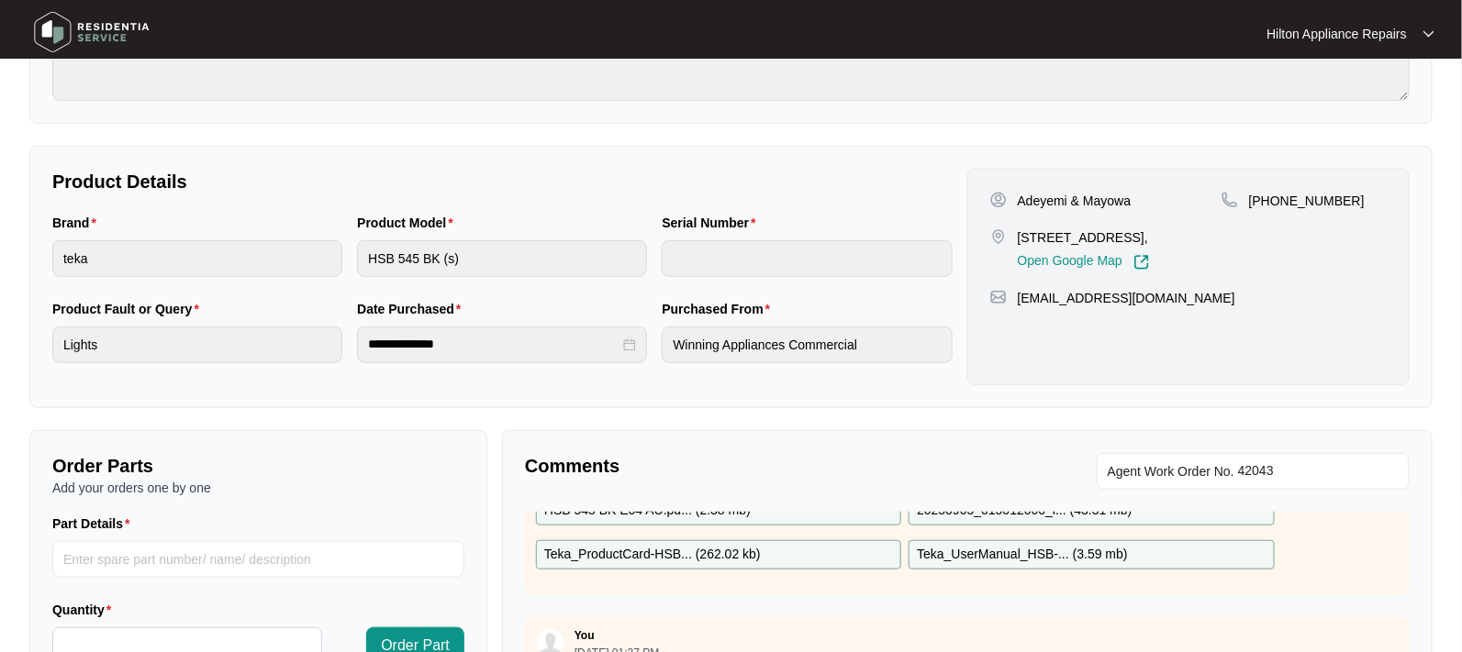
scroll to position [0, 0]
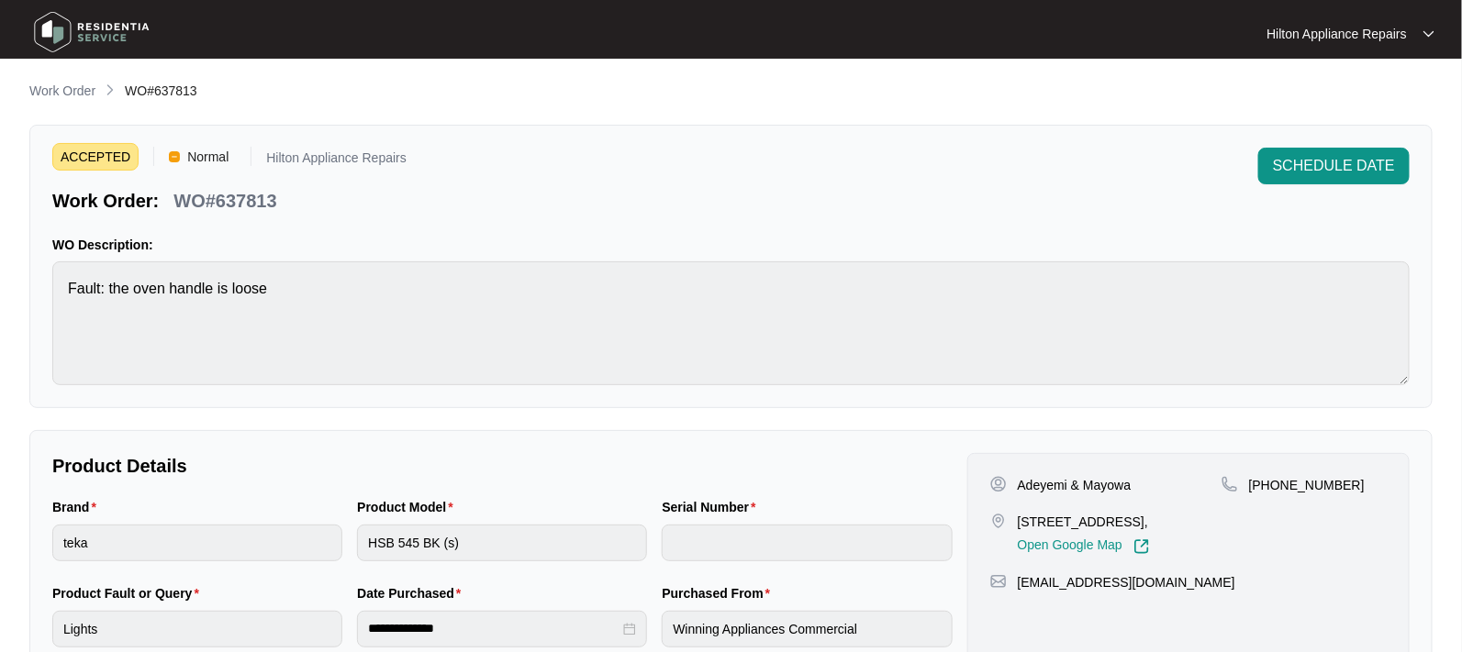
drag, startPoint x: 50, startPoint y: 84, endPoint x: 68, endPoint y: 93, distance: 20.1
click at [50, 84] on p "Work Order" at bounding box center [62, 91] width 66 height 18
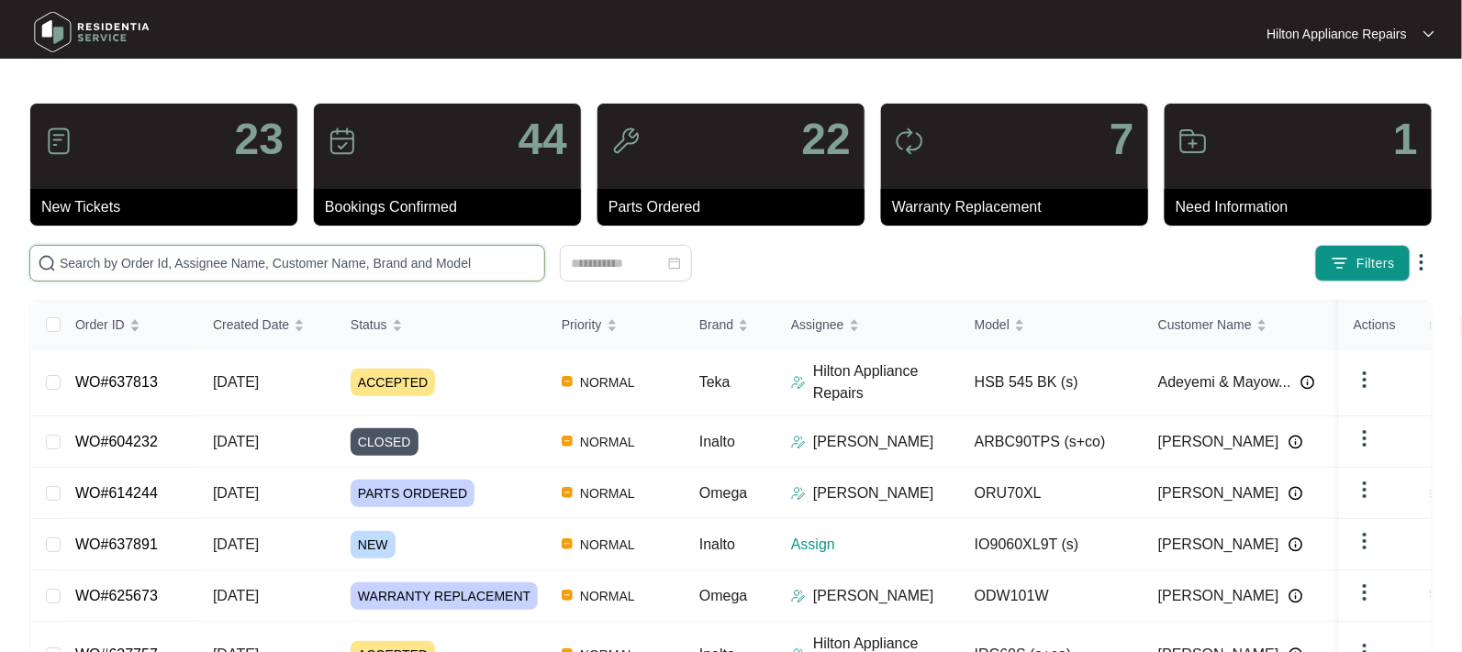
click at [62, 257] on input "text" at bounding box center [298, 263] width 477 height 20
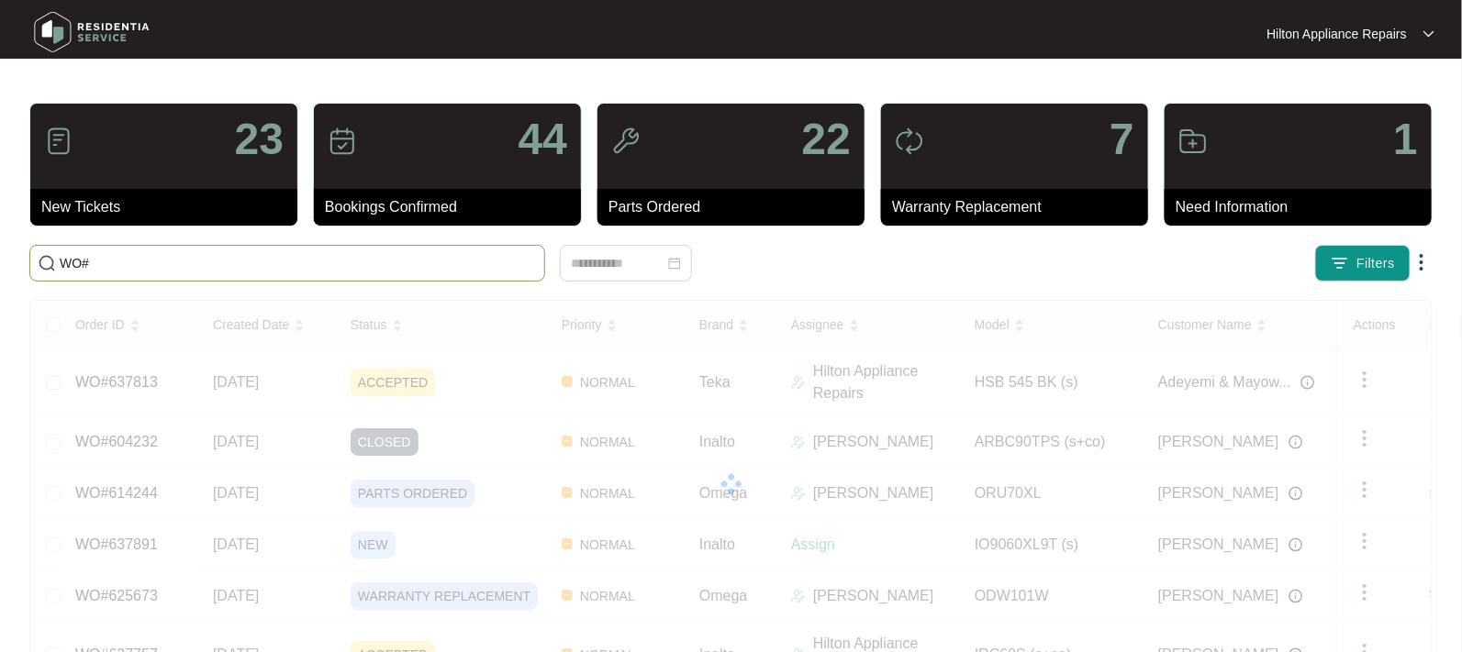
paste input "637891"
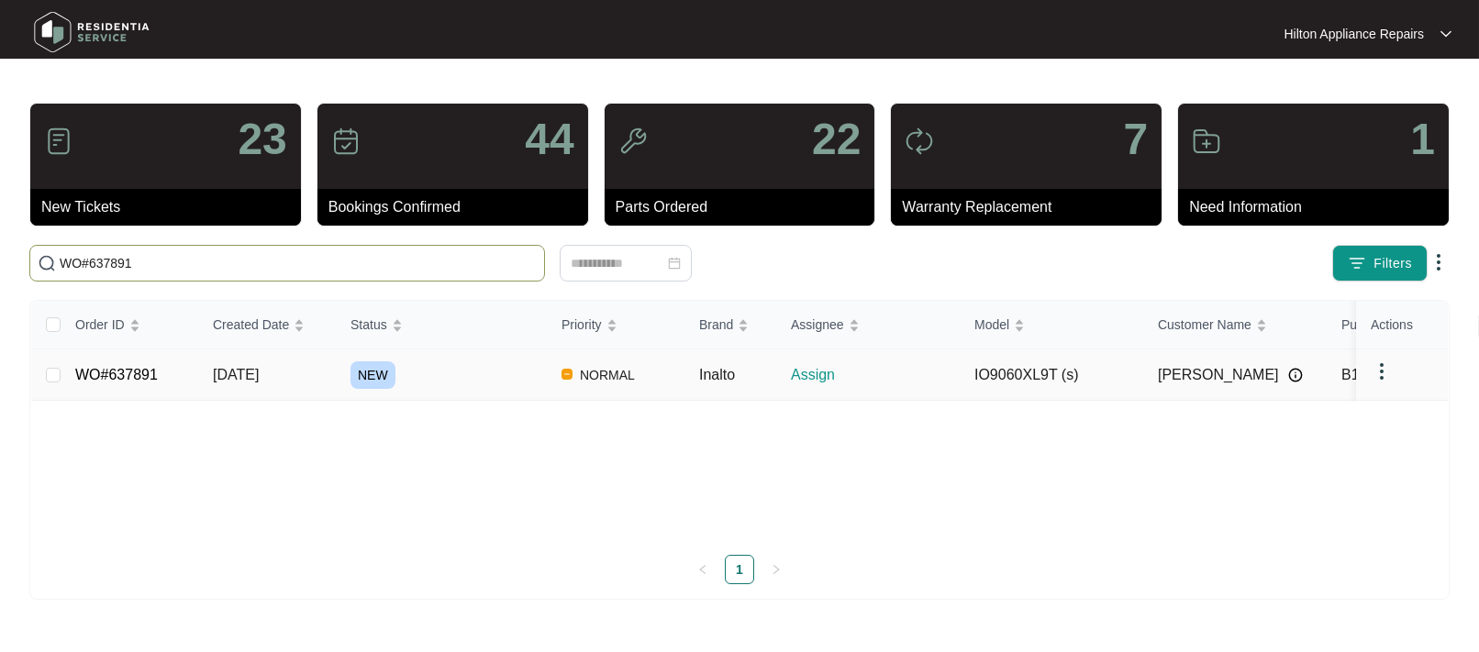
type input "WO#637891"
click at [219, 377] on span "[DATE]" at bounding box center [236, 375] width 46 height 16
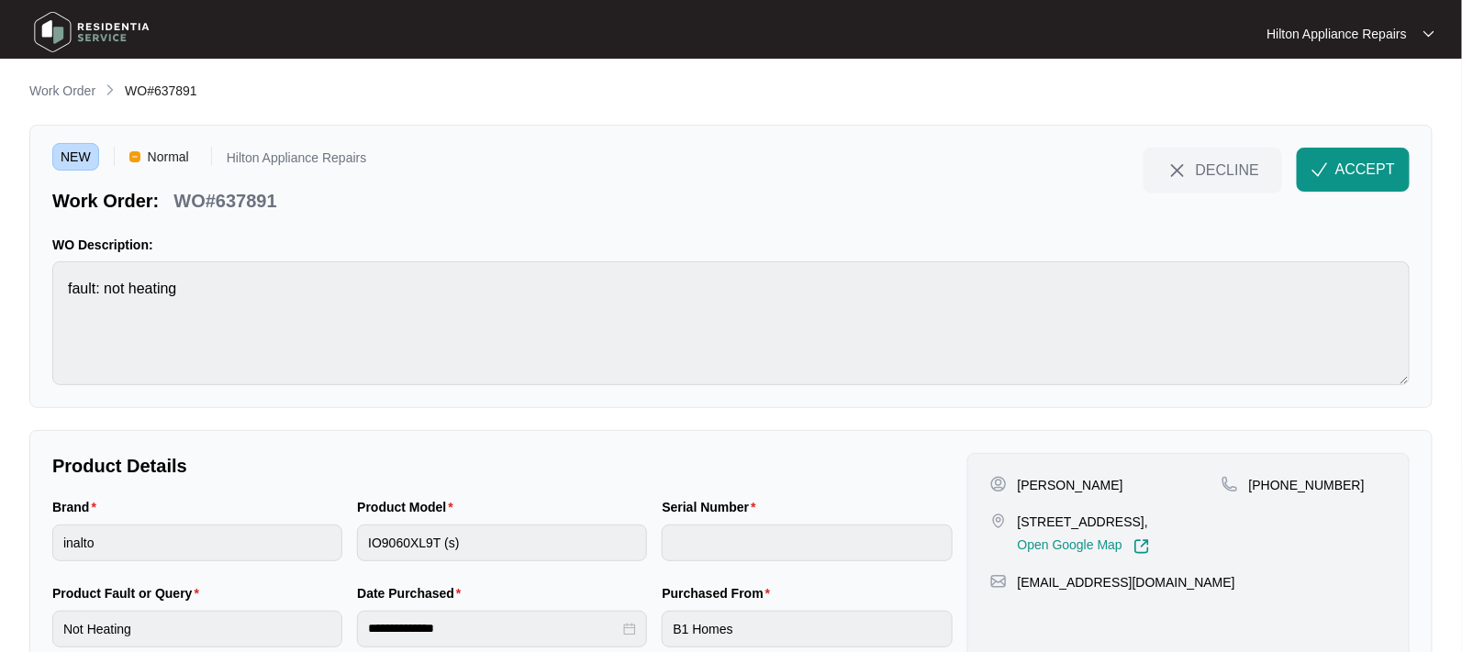
scroll to position [69, 0]
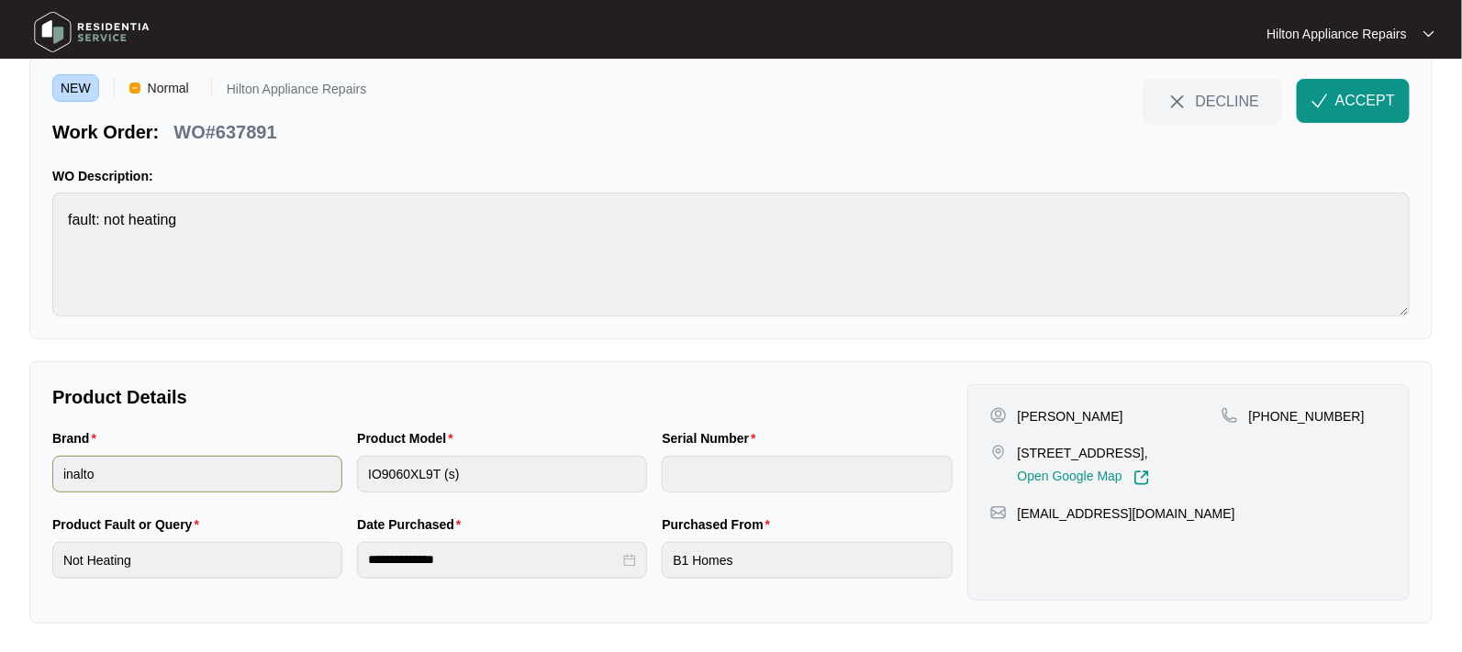
click at [251, 469] on div "Brand inalto Product Model IO9060XL9T (s) Serial Number" at bounding box center [502, 471] width 915 height 86
click at [1347, 99] on span "ACCEPT" at bounding box center [1365, 101] width 60 height 22
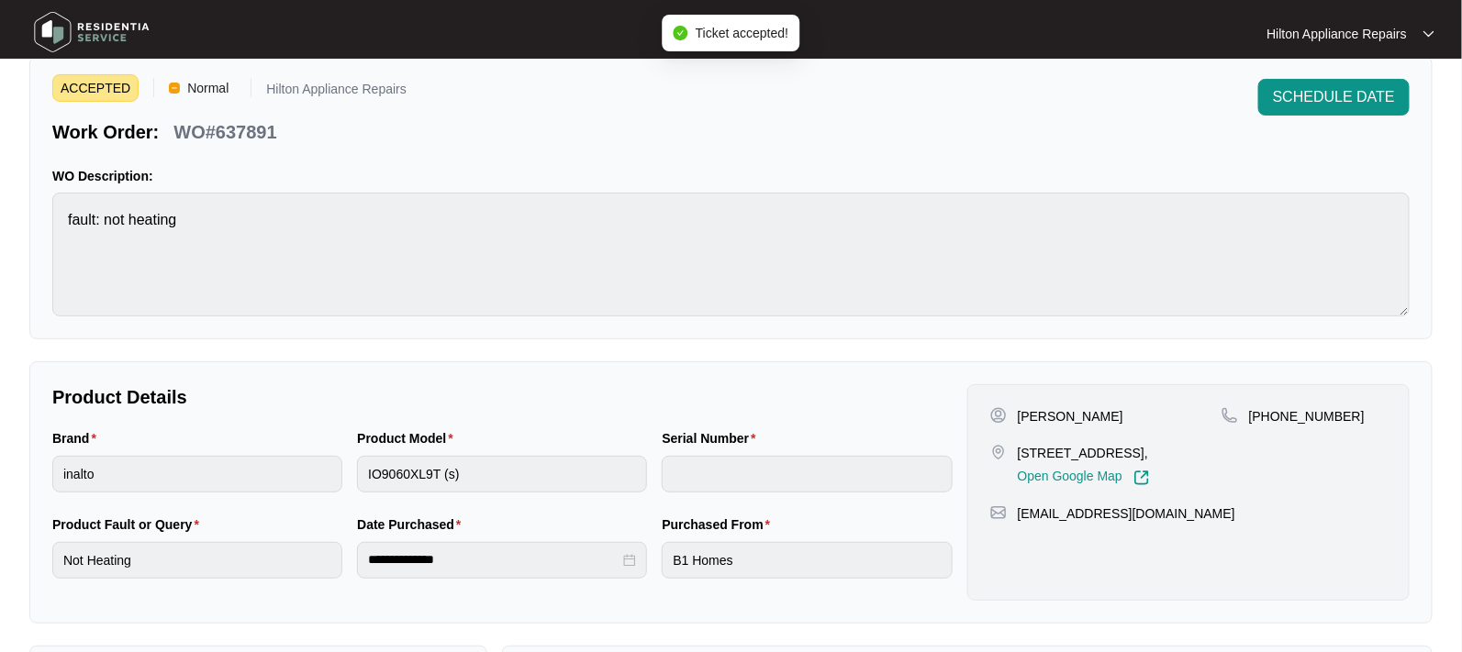
drag, startPoint x: 1163, startPoint y: 451, endPoint x: 1007, endPoint y: 449, distance: 155.1
click at [1012, 451] on div "[STREET_ADDRESS], Open Google Map" at bounding box center [1105, 465] width 231 height 42
drag, startPoint x: 1050, startPoint y: 417, endPoint x: 1007, endPoint y: 417, distance: 42.2
click at [1007, 417] on div "[PERSON_NAME]" at bounding box center [1105, 416] width 231 height 18
drag, startPoint x: 1102, startPoint y: 408, endPoint x: 1057, endPoint y: 418, distance: 46.1
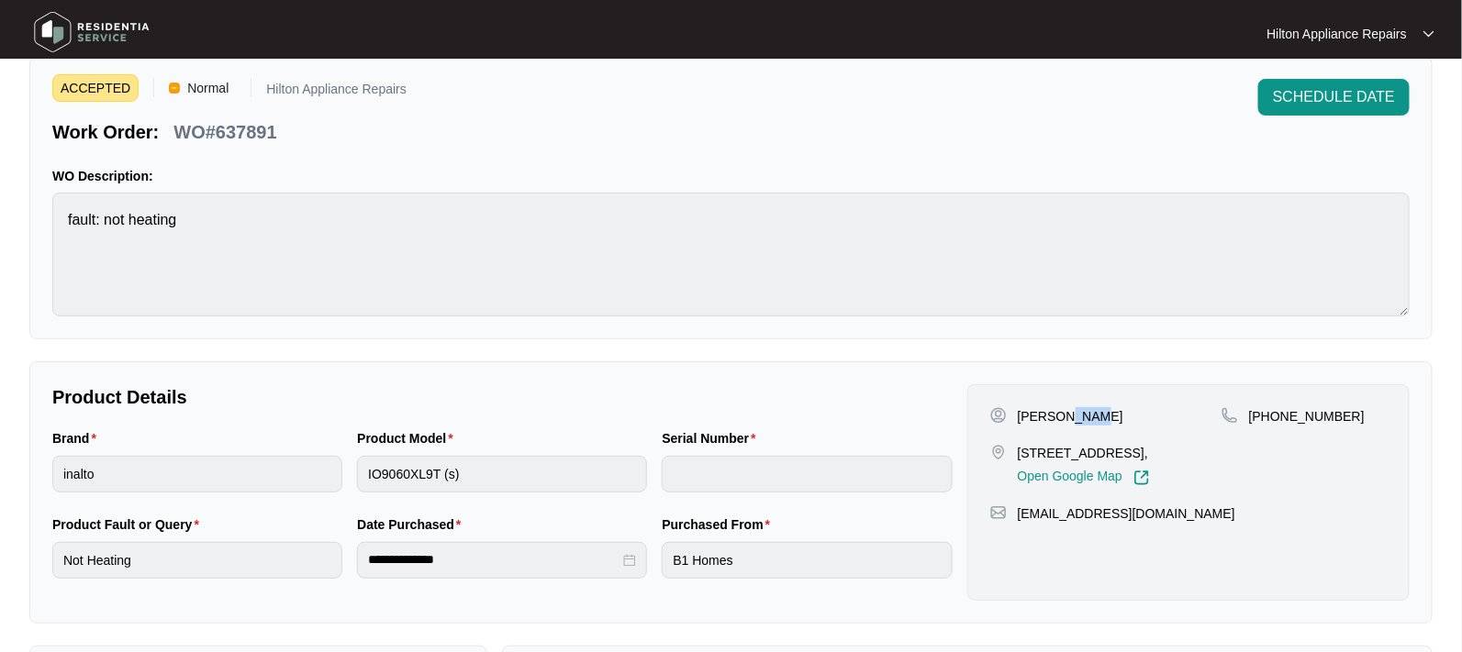
click at [1057, 418] on div "[PERSON_NAME]" at bounding box center [1105, 416] width 231 height 18
drag, startPoint x: 1349, startPoint y: 412, endPoint x: 1270, endPoint y: 425, distance: 79.9
click at [1270, 425] on div "[PHONE_NUMBER]" at bounding box center [1303, 446] width 165 height 79
drag, startPoint x: 1172, startPoint y: 534, endPoint x: 1019, endPoint y: 527, distance: 152.5
click at [1019, 523] on div "[EMAIL_ADDRESS][DOMAIN_NAME]" at bounding box center [1188, 514] width 396 height 18
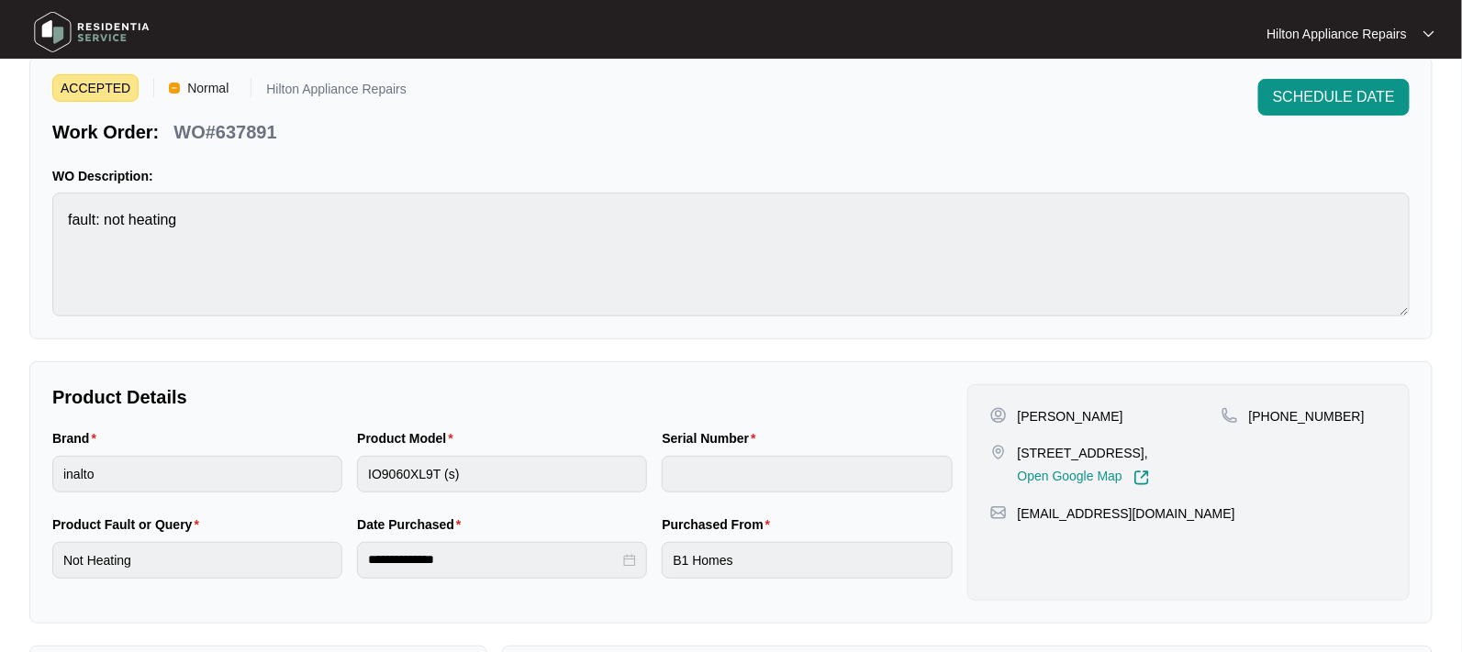
click at [208, 438] on div "Brand inalto Product Model IO9060XL9T (s) Serial Number" at bounding box center [502, 471] width 915 height 86
drag, startPoint x: 1159, startPoint y: 456, endPoint x: 1018, endPoint y: 451, distance: 141.4
click at [1018, 451] on p "[STREET_ADDRESS]," at bounding box center [1084, 453] width 132 height 18
drag, startPoint x: 1055, startPoint y: 411, endPoint x: 1003, endPoint y: 412, distance: 52.3
click at [1003, 412] on div "[PERSON_NAME]" at bounding box center [1105, 416] width 231 height 18
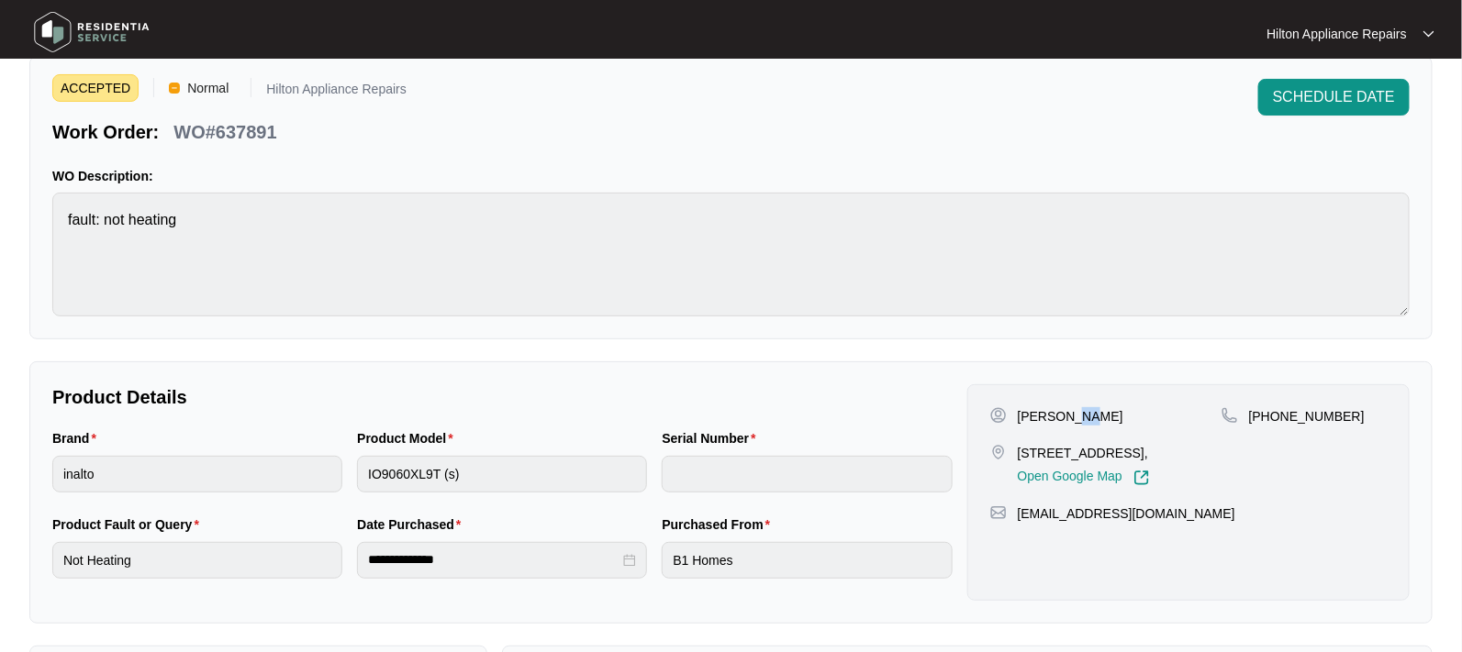
click at [1068, 417] on p "[PERSON_NAME]" at bounding box center [1071, 416] width 106 height 18
drag, startPoint x: 1092, startPoint y: 414, endPoint x: 1032, endPoint y: 409, distance: 59.8
click at [1057, 408] on div "[PERSON_NAME]" at bounding box center [1105, 416] width 231 height 18
drag, startPoint x: 1339, startPoint y: 417, endPoint x: 1269, endPoint y: 410, distance: 70.0
click at [1269, 410] on div "[PHONE_NUMBER]" at bounding box center [1303, 416] width 165 height 18
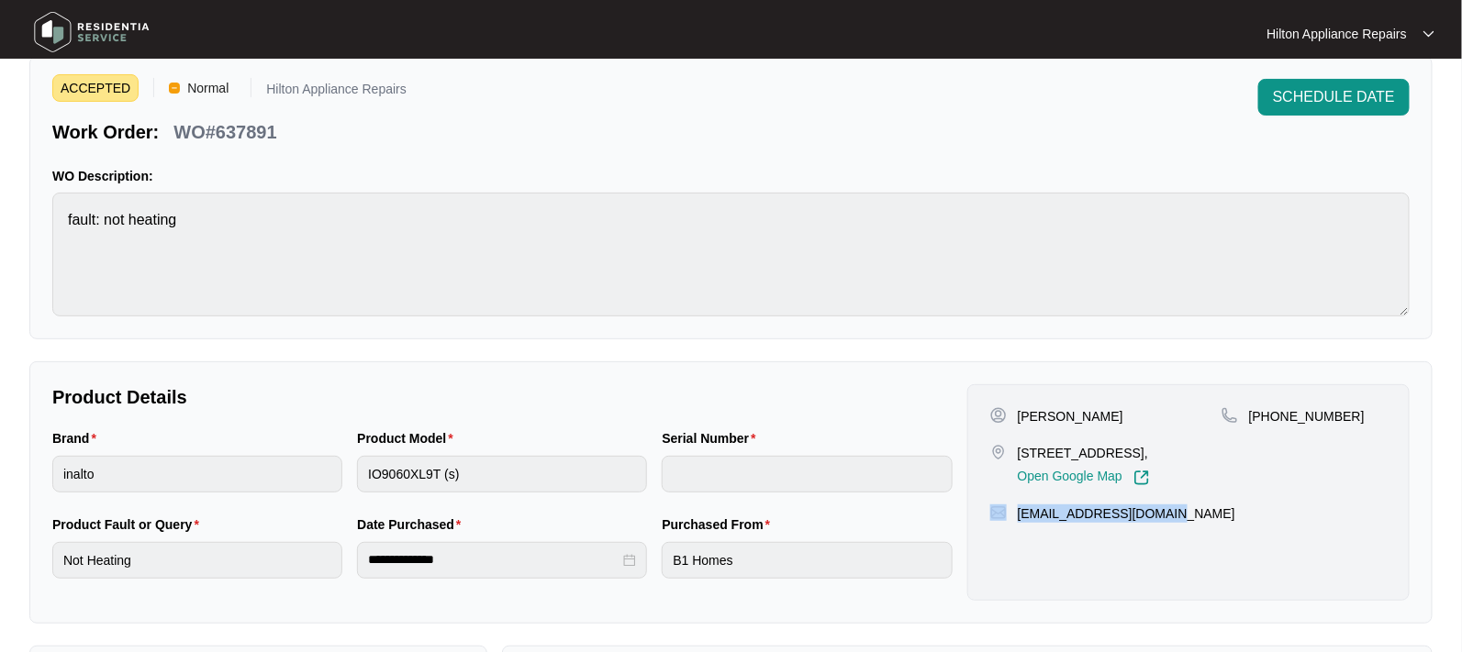
drag, startPoint x: 1111, startPoint y: 534, endPoint x: 1001, endPoint y: 528, distance: 110.3
click at [1011, 523] on div "[EMAIL_ADDRESS][DOMAIN_NAME]" at bounding box center [1188, 514] width 396 height 18
click at [296, 448] on div "Brand inalto Product Model IO9060XL9T (s) Serial Number" at bounding box center [502, 471] width 915 height 86
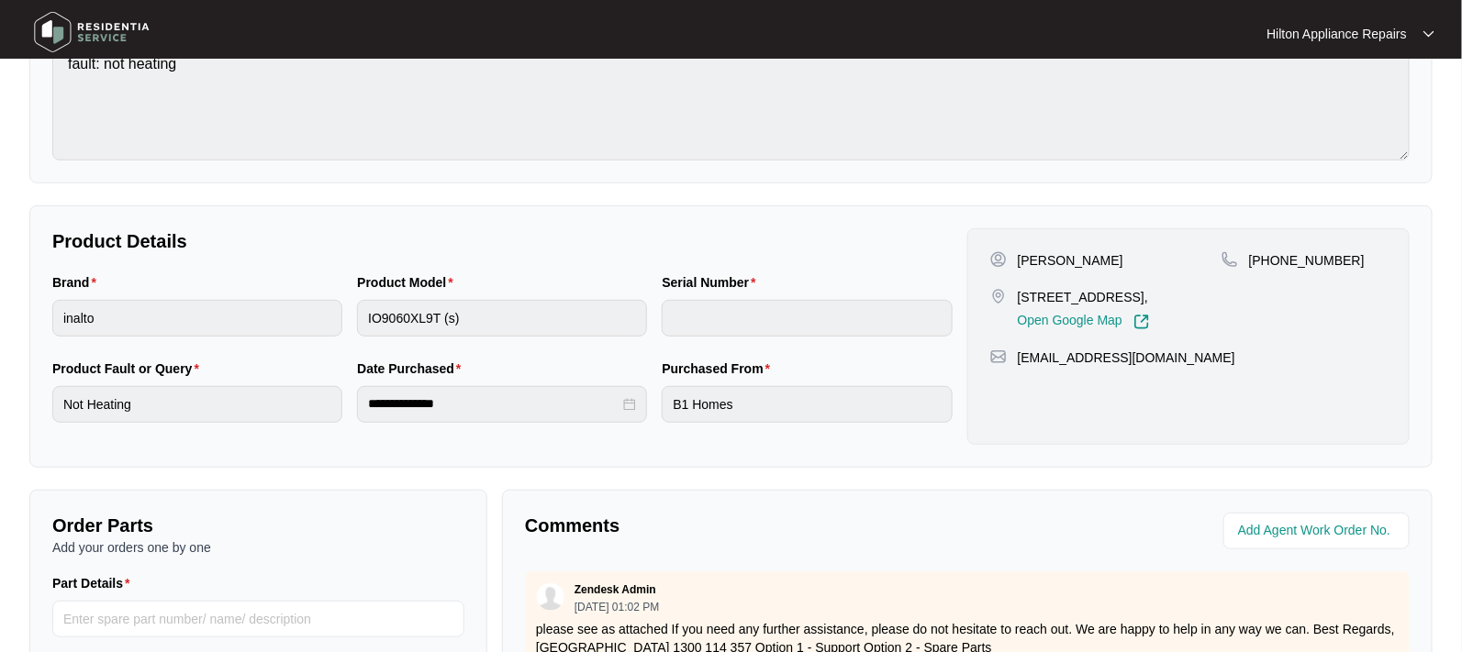
scroll to position [0, 0]
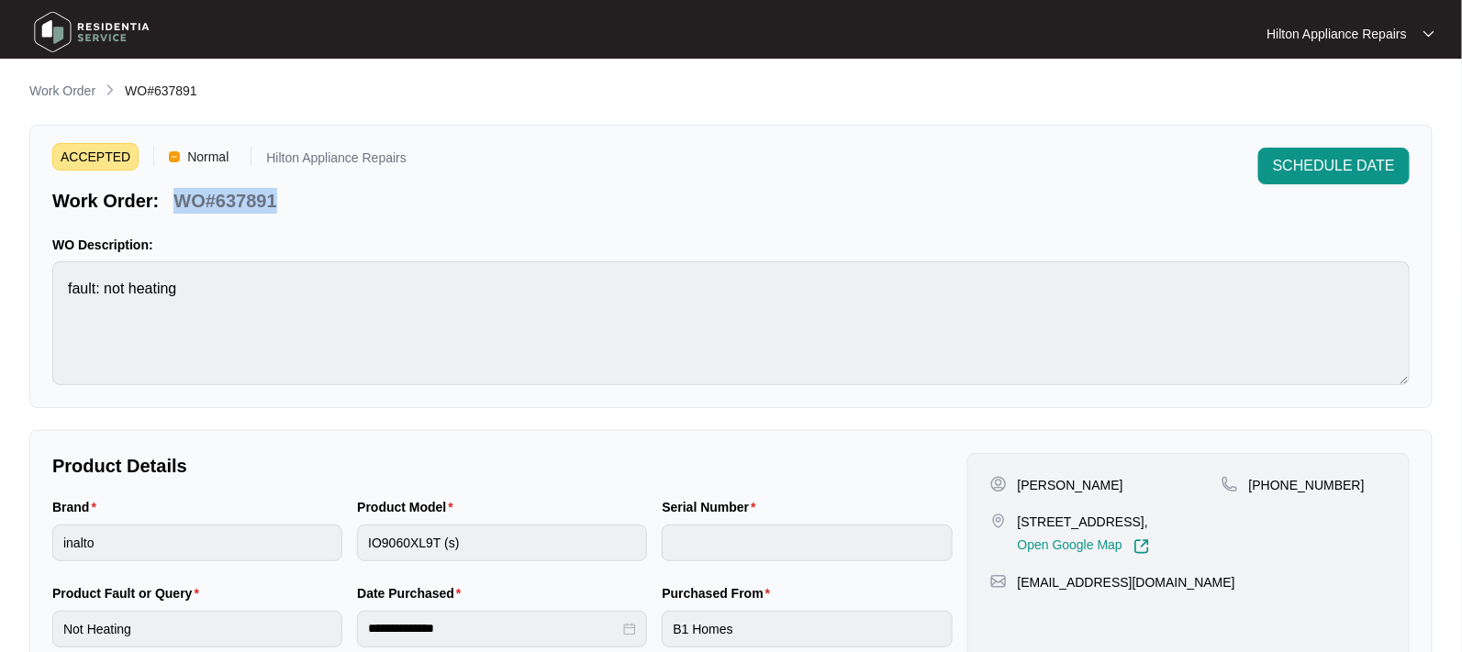
drag, startPoint x: 295, startPoint y: 204, endPoint x: 164, endPoint y: 194, distance: 131.6
click at [164, 194] on div "Work Order: WO#637891" at bounding box center [229, 198] width 354 height 32
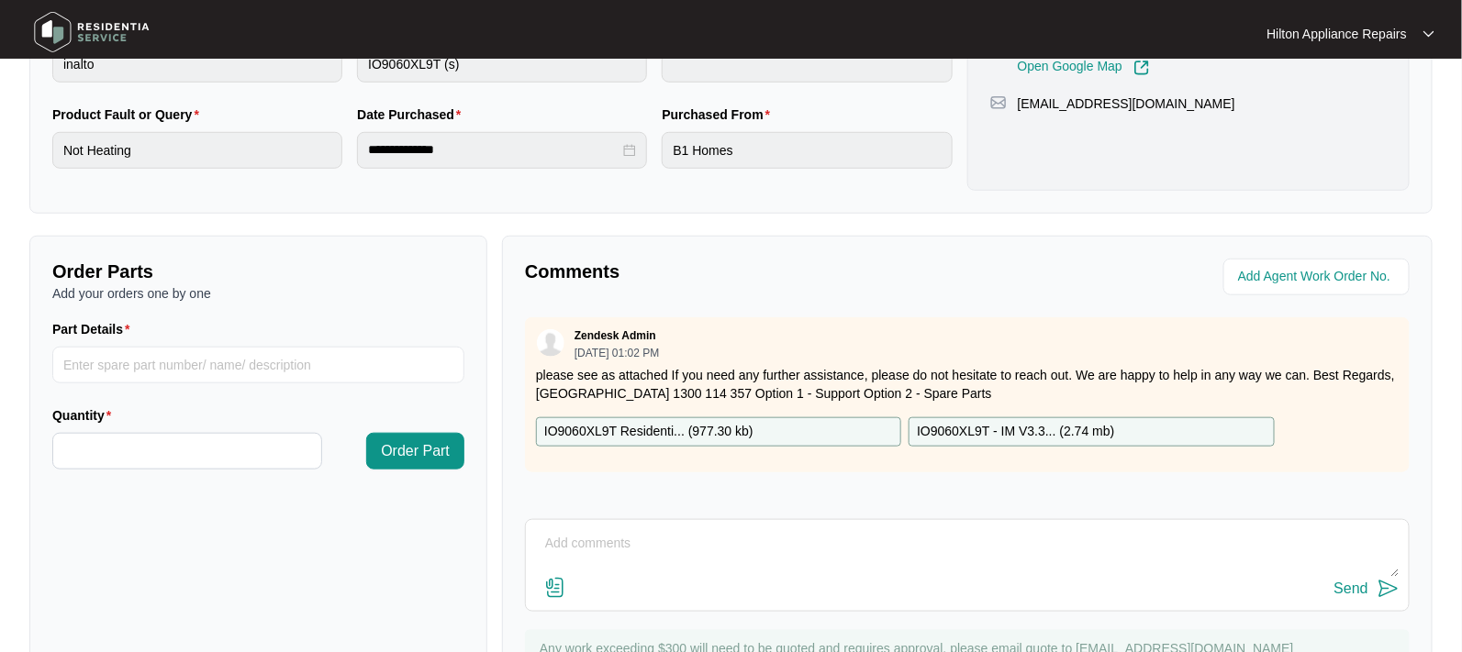
scroll to position [562, 0]
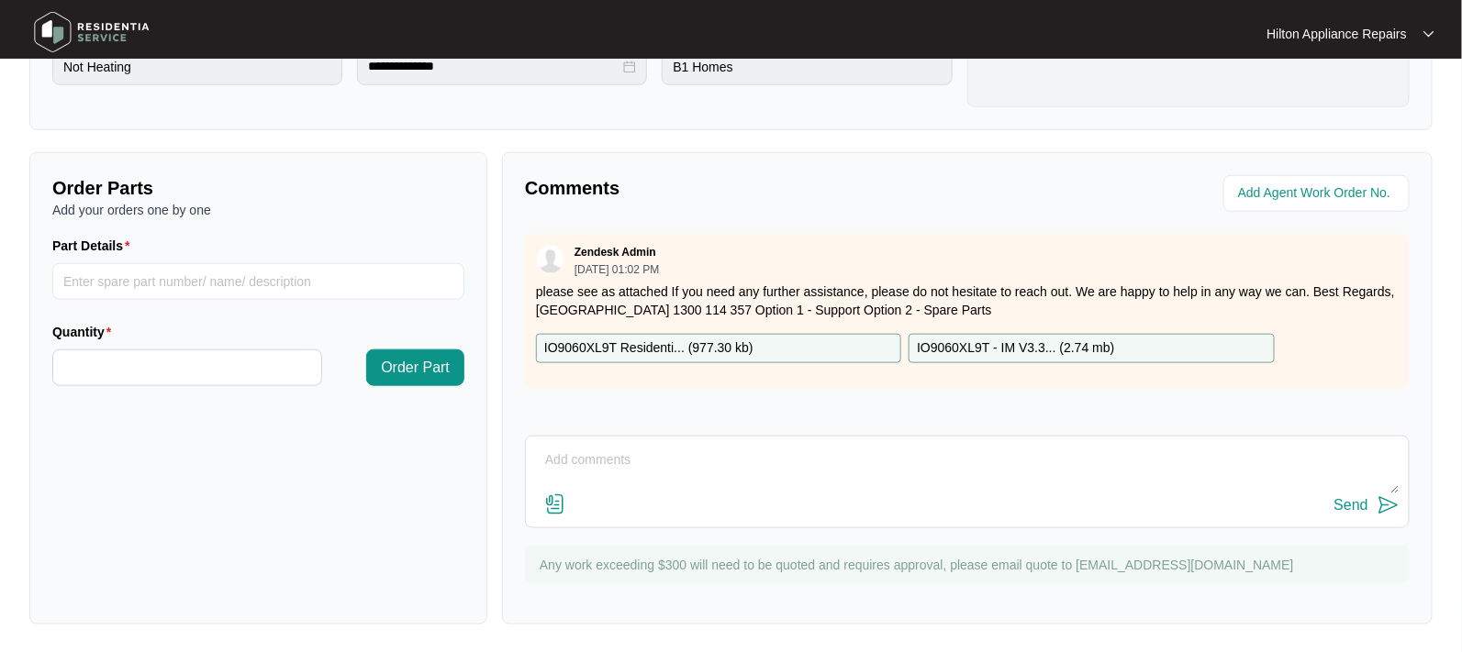
drag, startPoint x: 582, startPoint y: 465, endPoint x: 594, endPoint y: 454, distance: 16.2
click at [582, 465] on textarea at bounding box center [967, 470] width 864 height 48
paste textarea "Called [PERSON_NAME], he asked to call his mother [PERSON_NAME] on 0459 554 918…"
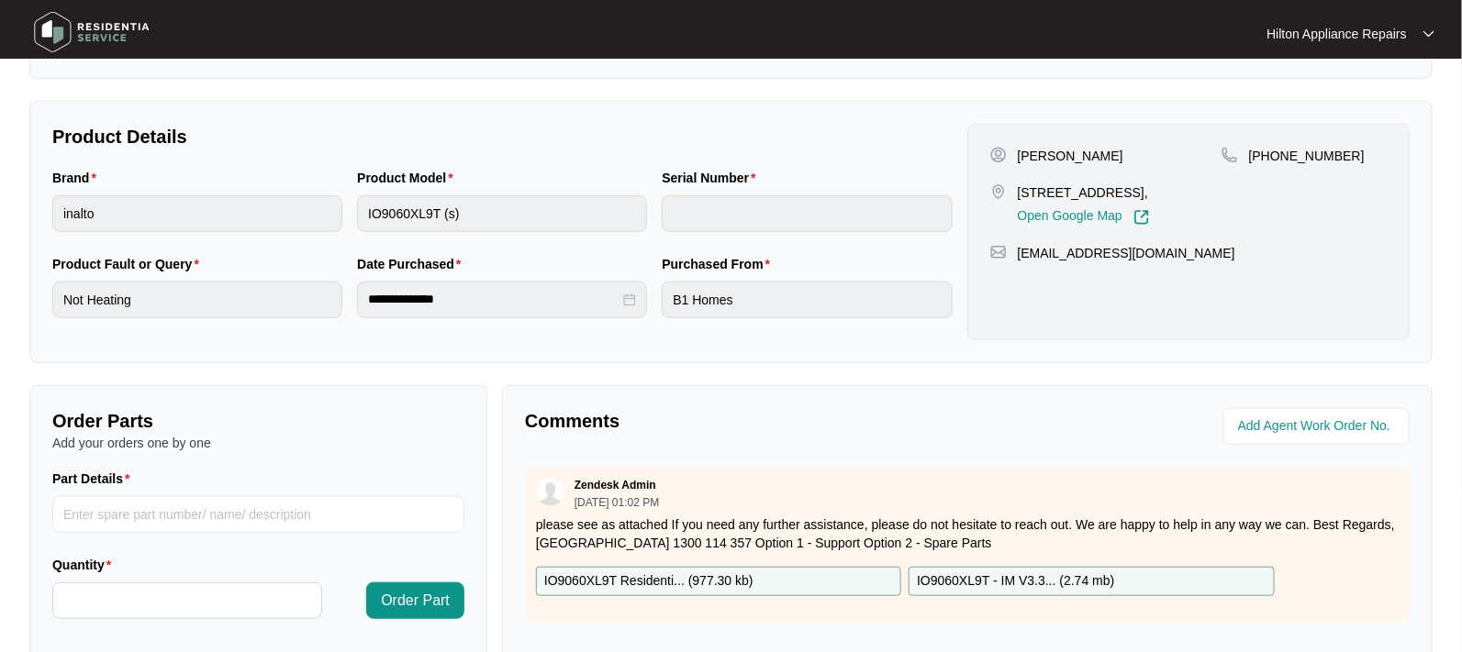
scroll to position [459, 0]
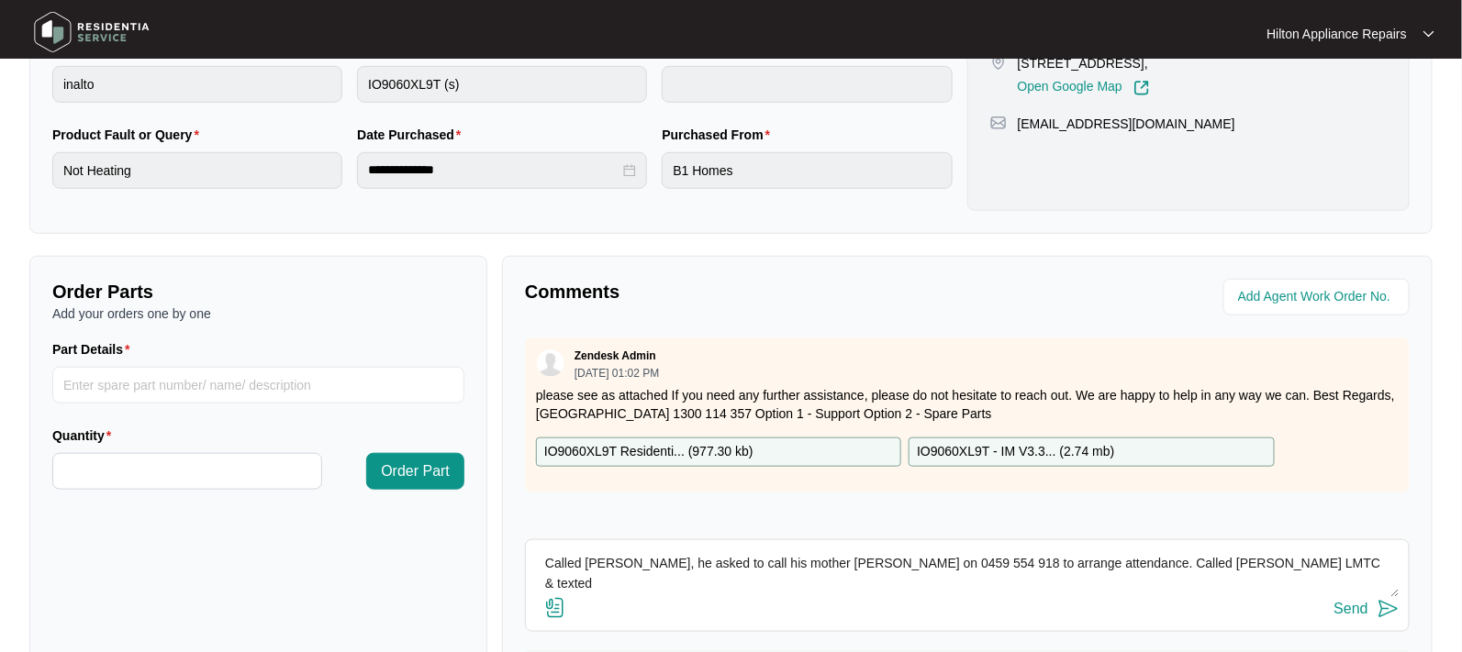
type textarea "Called [PERSON_NAME], he asked to call his mother [PERSON_NAME] on 0459 554 918…"
click at [1352, 606] on div "Send" at bounding box center [1351, 609] width 34 height 17
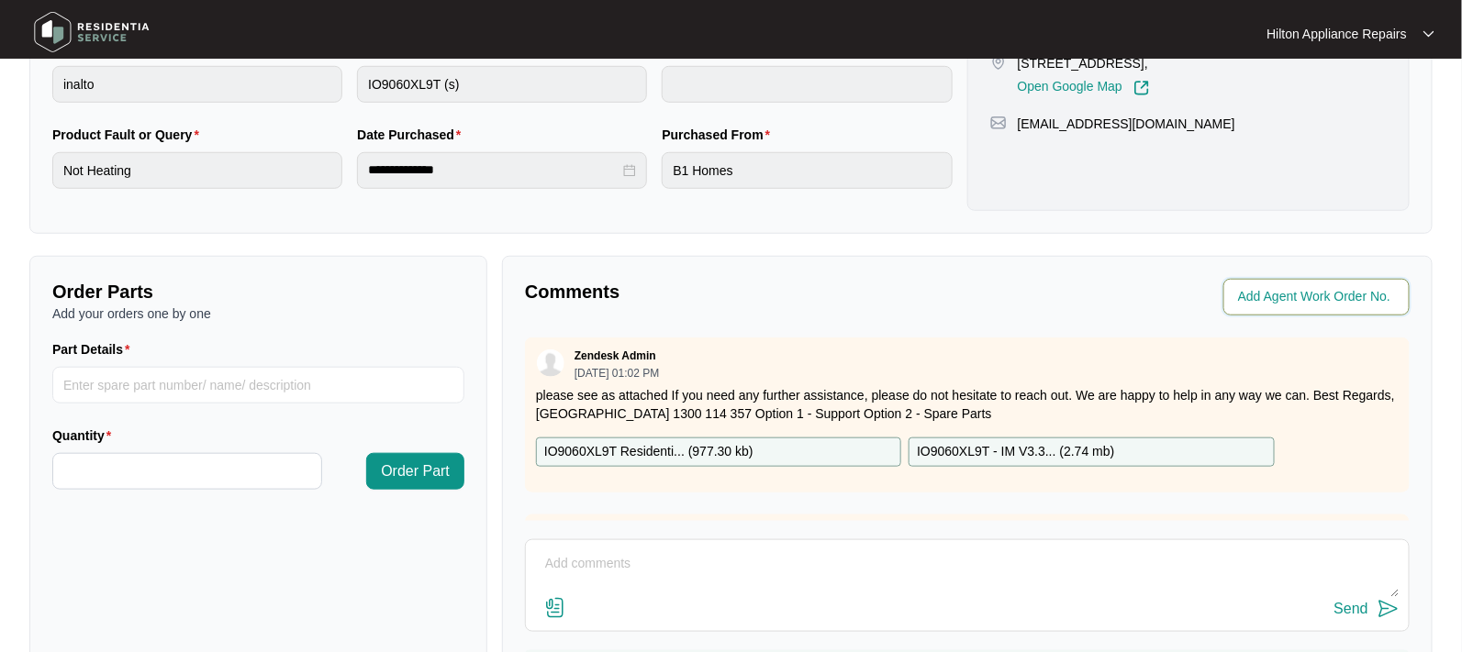
click at [1273, 297] on input "string" at bounding box center [1318, 297] width 161 height 22
type input "42045"
click at [833, 311] on div "Comments" at bounding box center [742, 297] width 450 height 37
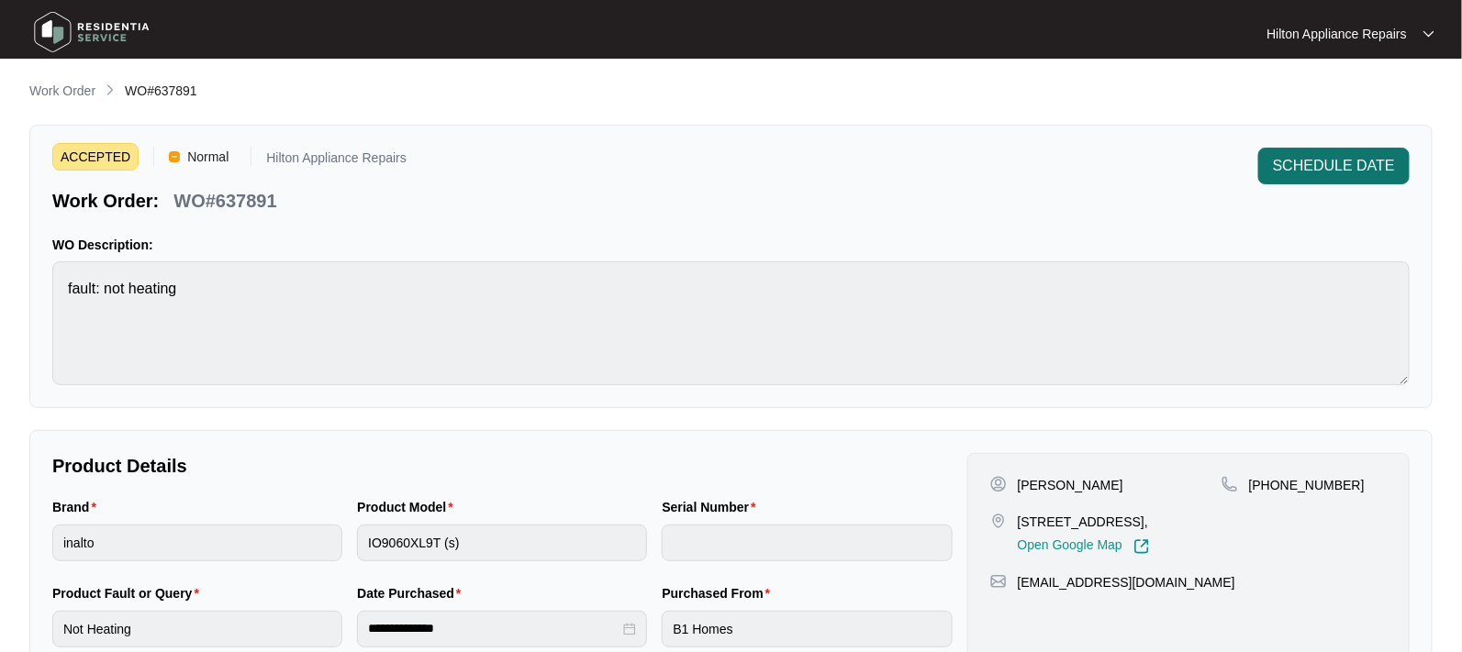
click at [1307, 165] on span "SCHEDULE DATE" at bounding box center [1334, 166] width 122 height 22
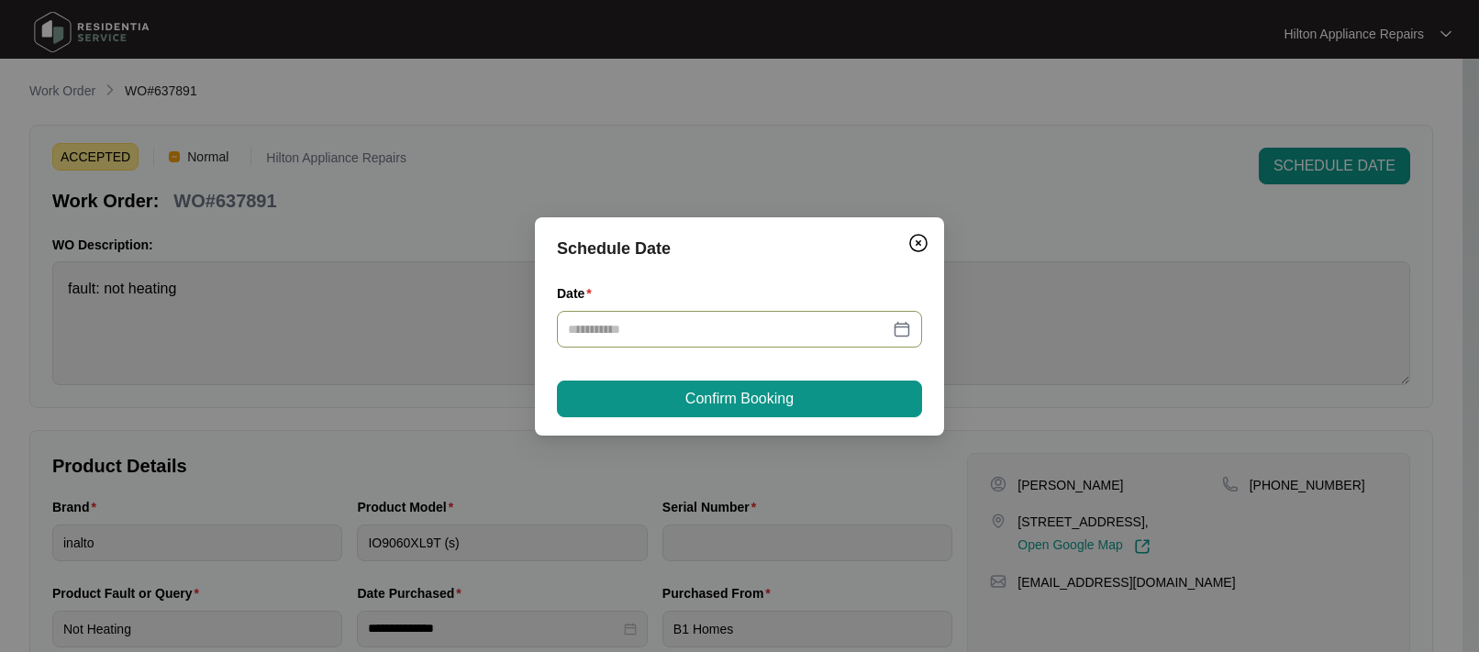
click at [904, 329] on div at bounding box center [739, 329] width 343 height 20
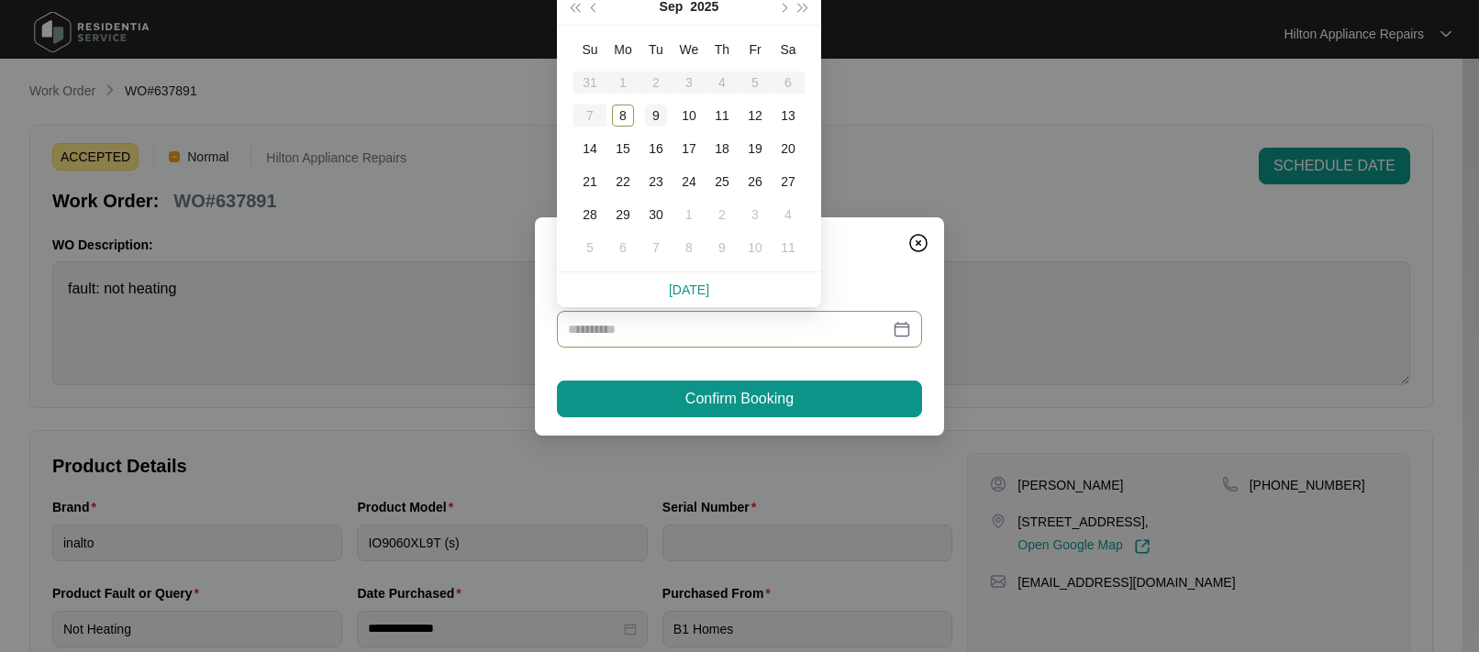
type input "**********"
click at [651, 115] on div "9" at bounding box center [656, 116] width 22 height 22
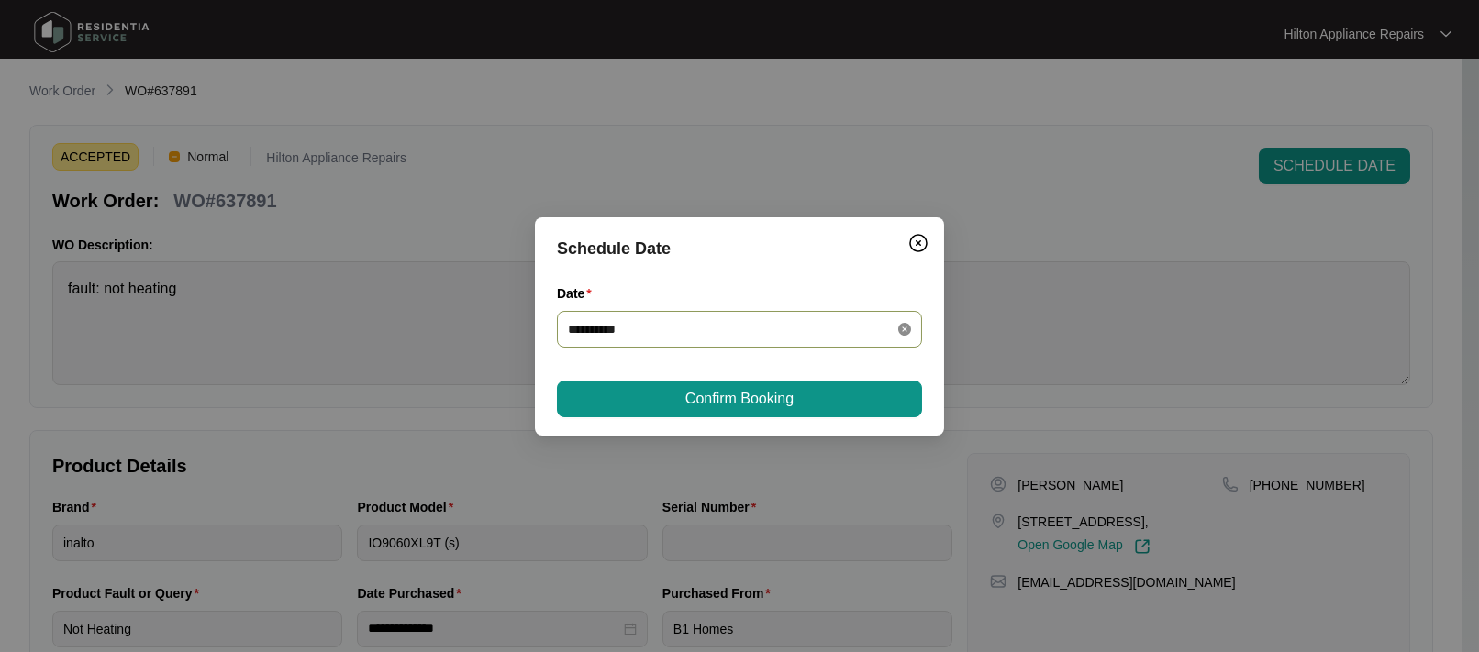
click at [901, 330] on icon "close-circle" at bounding box center [904, 329] width 13 height 13
click at [904, 329] on div at bounding box center [739, 329] width 343 height 20
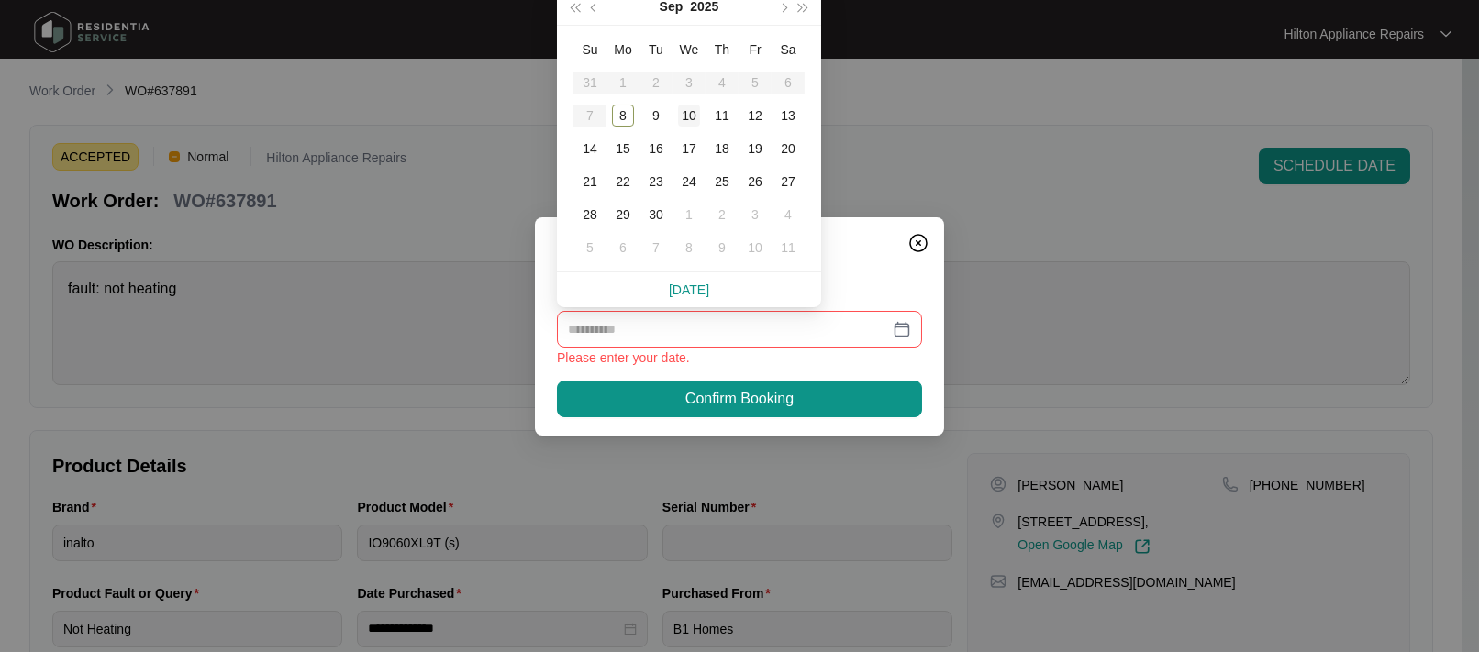
click at [689, 112] on div "10" at bounding box center [689, 116] width 22 height 22
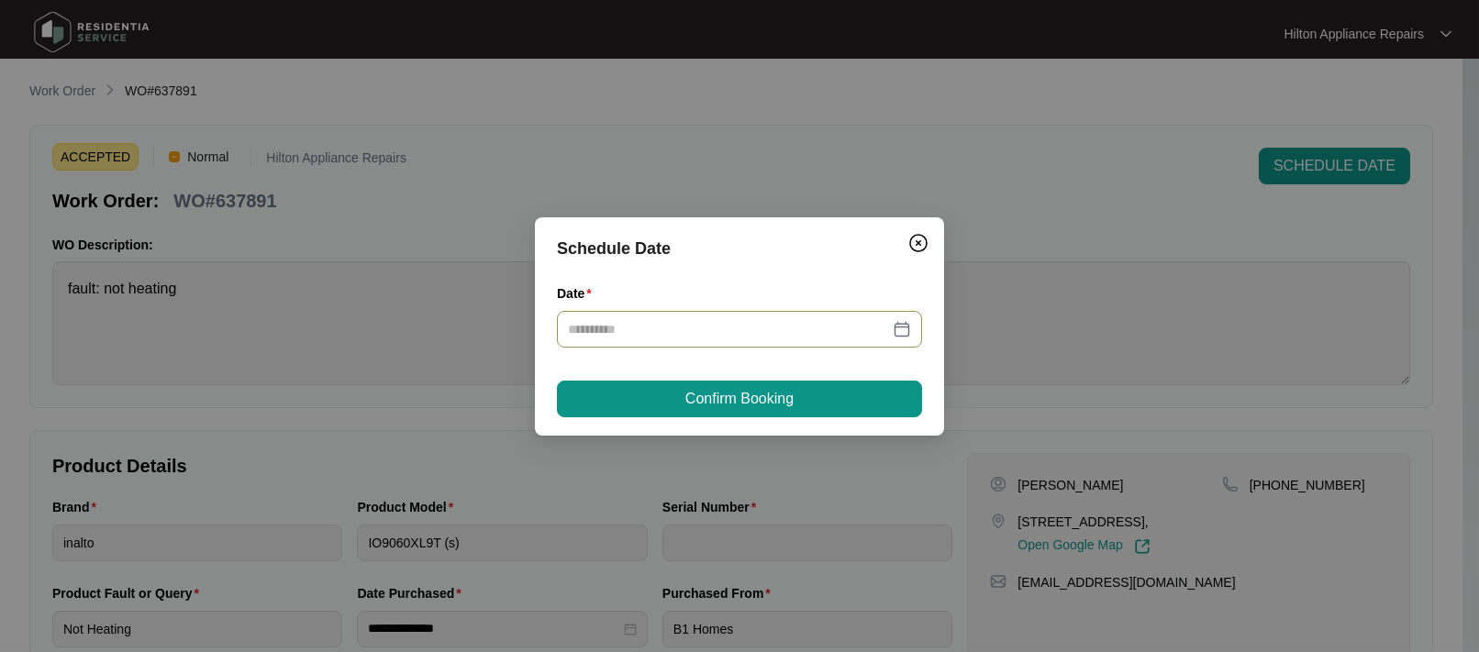
type input "**********"
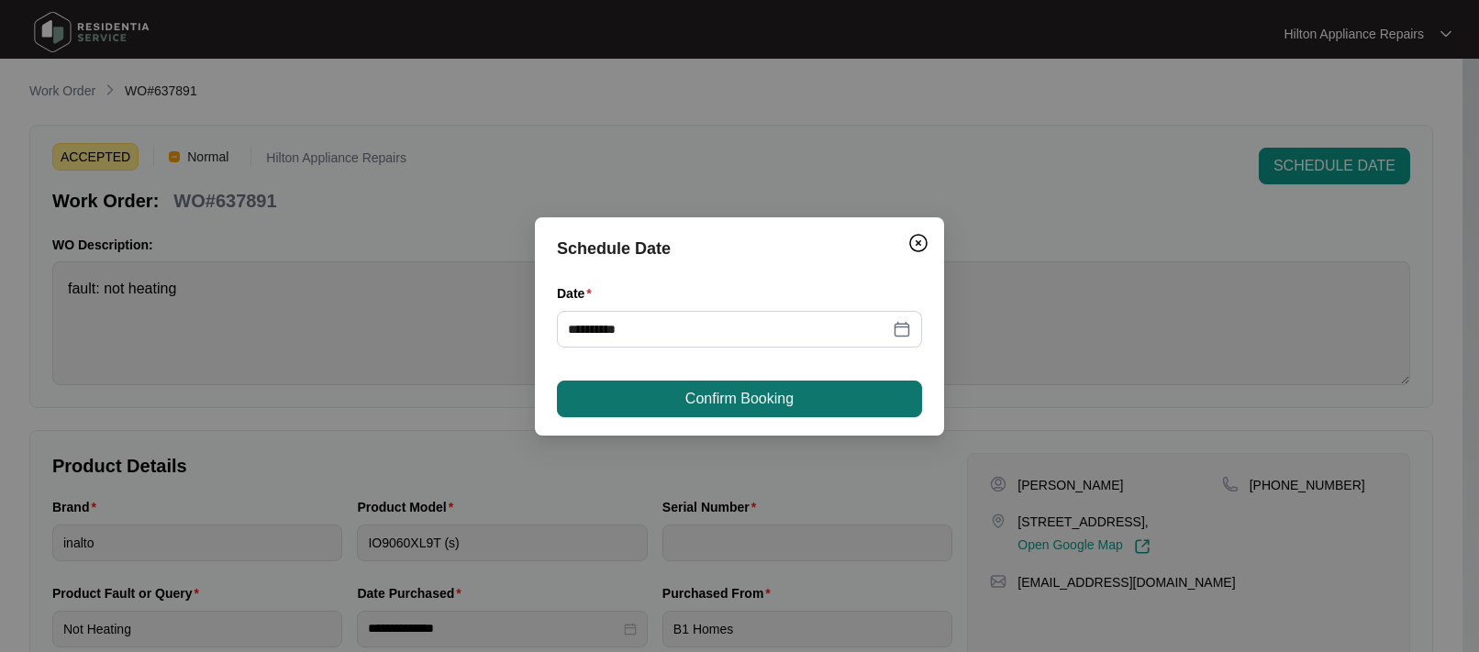
click at [713, 393] on span "Confirm Booking" at bounding box center [739, 399] width 108 height 22
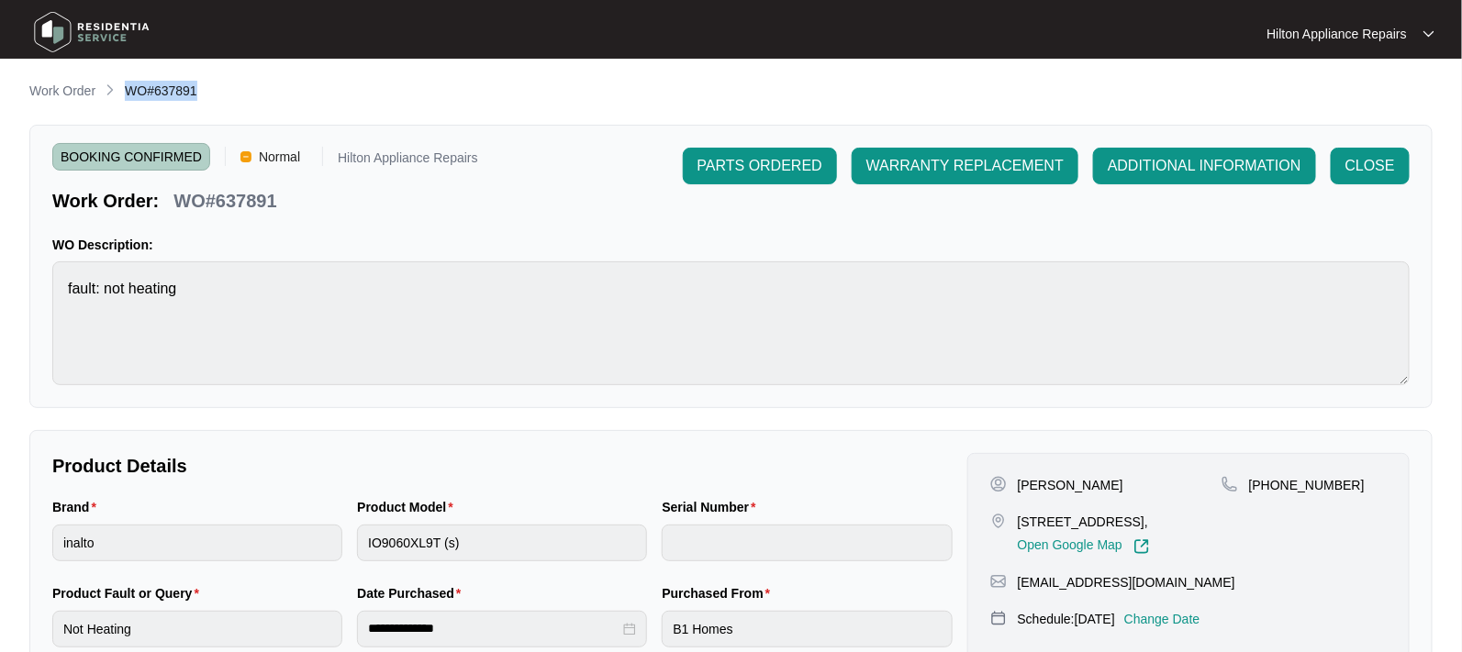
drag, startPoint x: 210, startPoint y: 95, endPoint x: 125, endPoint y: 89, distance: 85.5
click at [125, 89] on div "Work Order WO#637891" at bounding box center [730, 92] width 1403 height 22
click at [56, 93] on p "Work Order" at bounding box center [62, 91] width 66 height 18
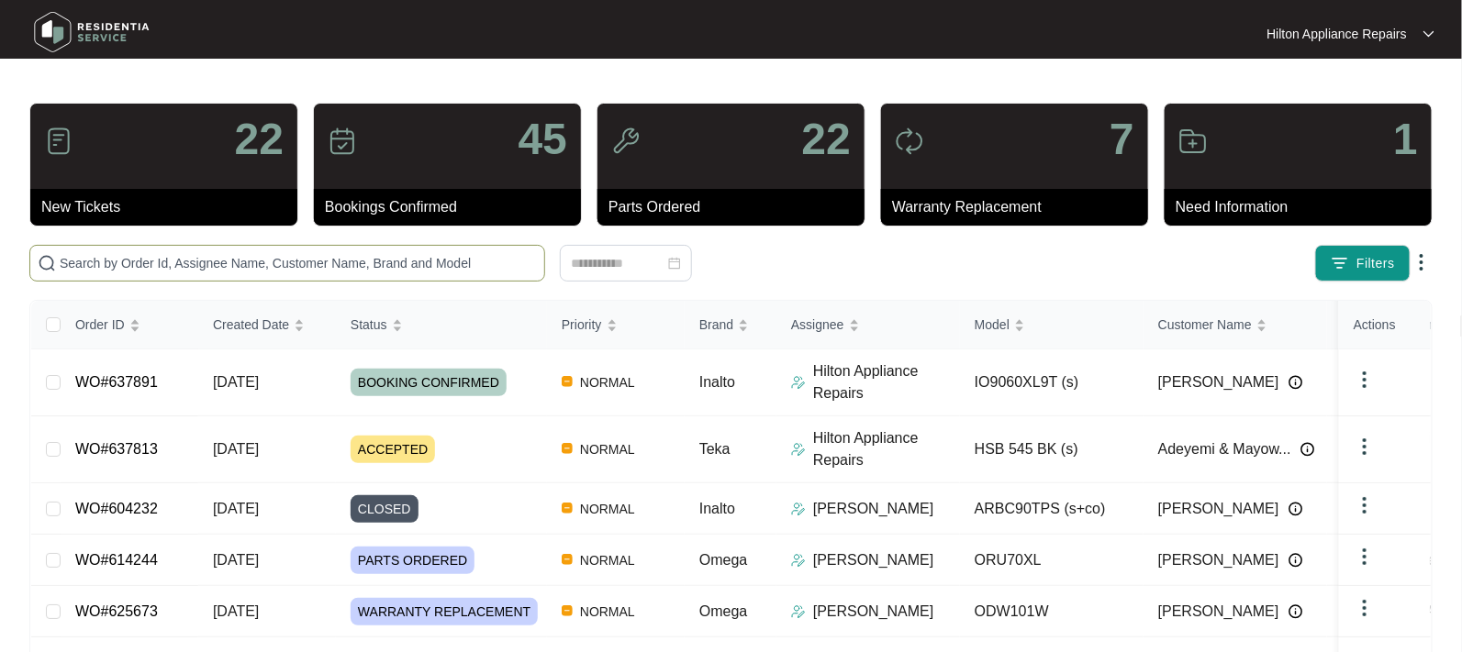
click at [100, 273] on input "text" at bounding box center [298, 263] width 477 height 20
paste input "WO#637891"
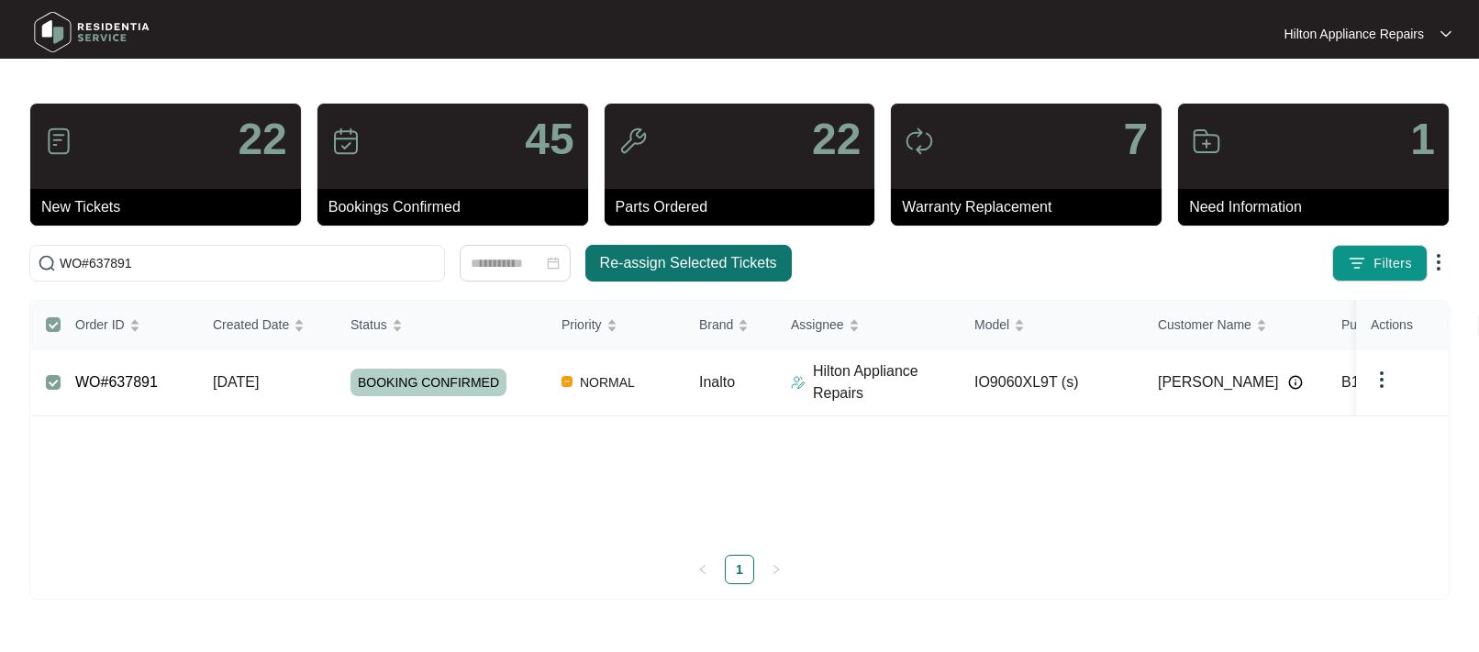
click at [700, 258] on span "Re-assign Selected Tickets" at bounding box center [688, 263] width 177 height 22
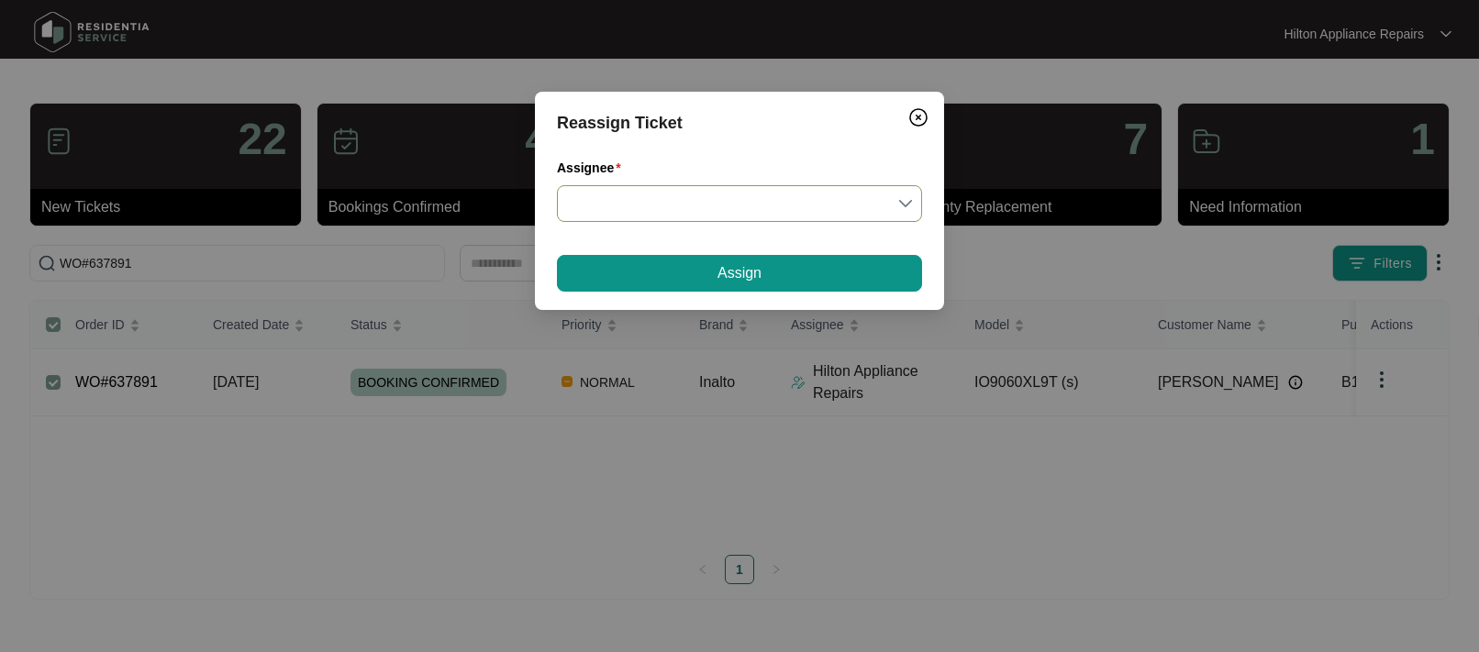
click at [906, 203] on input "Assignee" at bounding box center [739, 203] width 343 height 35
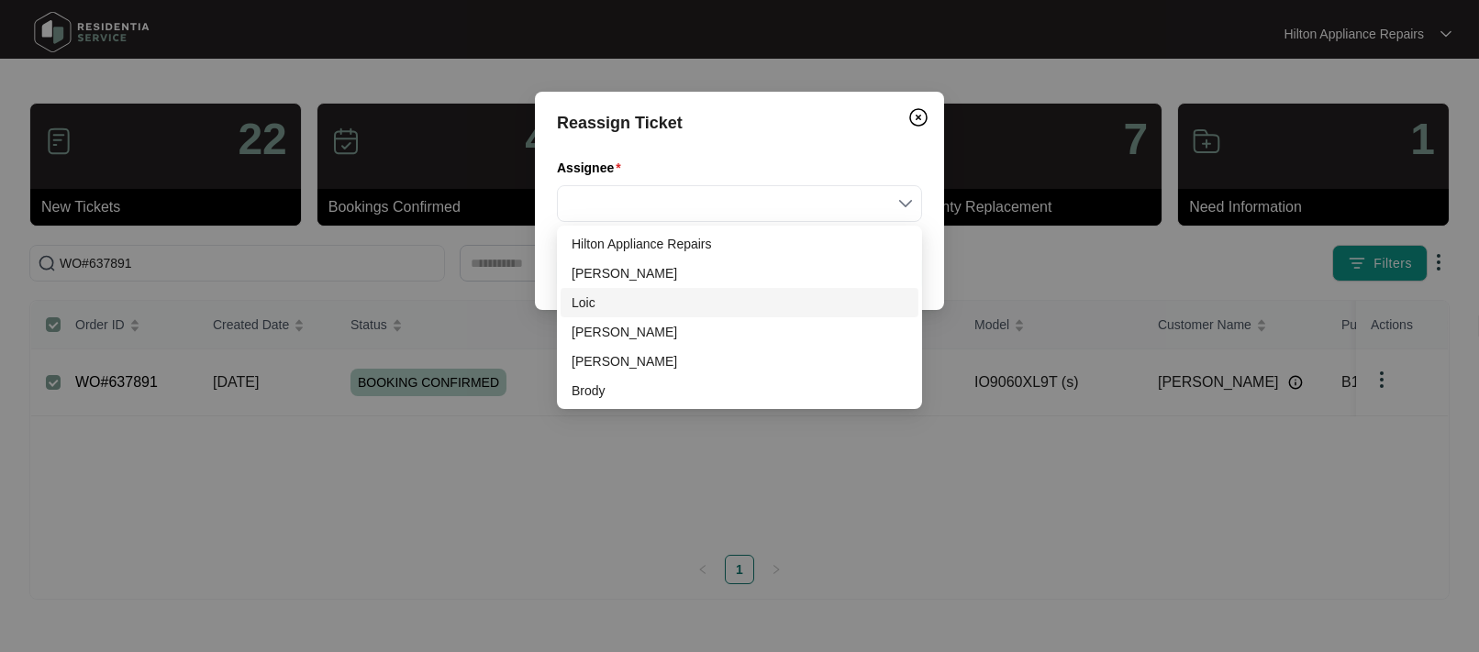
click at [598, 305] on div "Loic" at bounding box center [740, 303] width 336 height 20
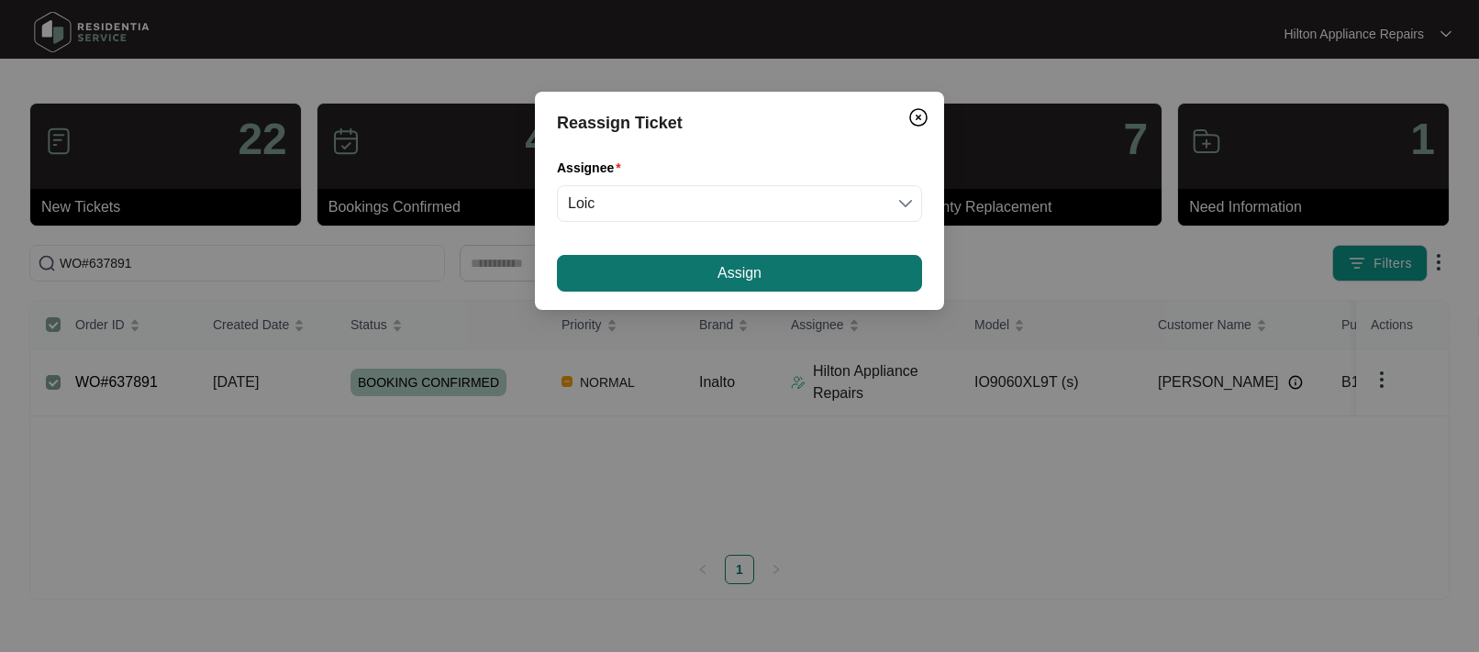
click at [738, 276] on span "Assign" at bounding box center [740, 273] width 44 height 22
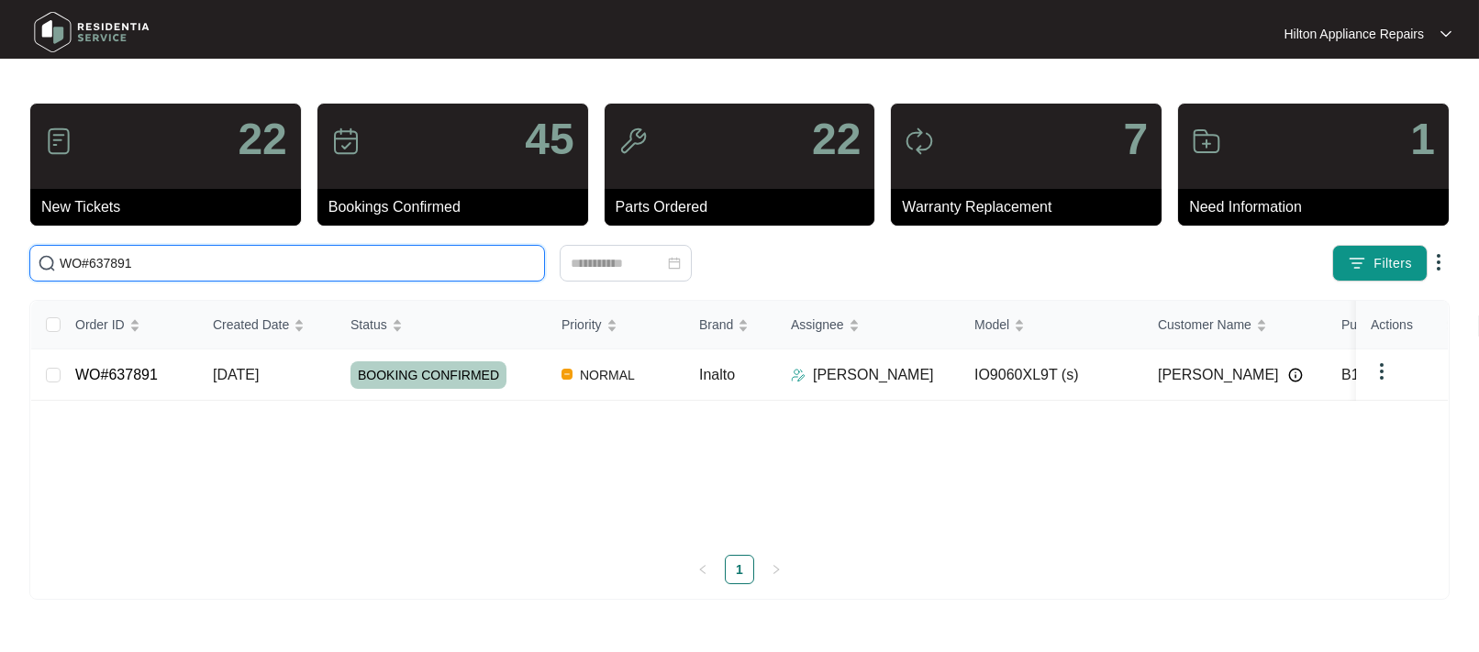
drag, startPoint x: 143, startPoint y: 266, endPoint x: -77, endPoint y: 276, distance: 220.4
click at [0, 276] on html "Hilton Appliance Repairs Hilton App... 22 New Tickets 45 Bookings Confirmed 22 …" at bounding box center [739, 326] width 1479 height 652
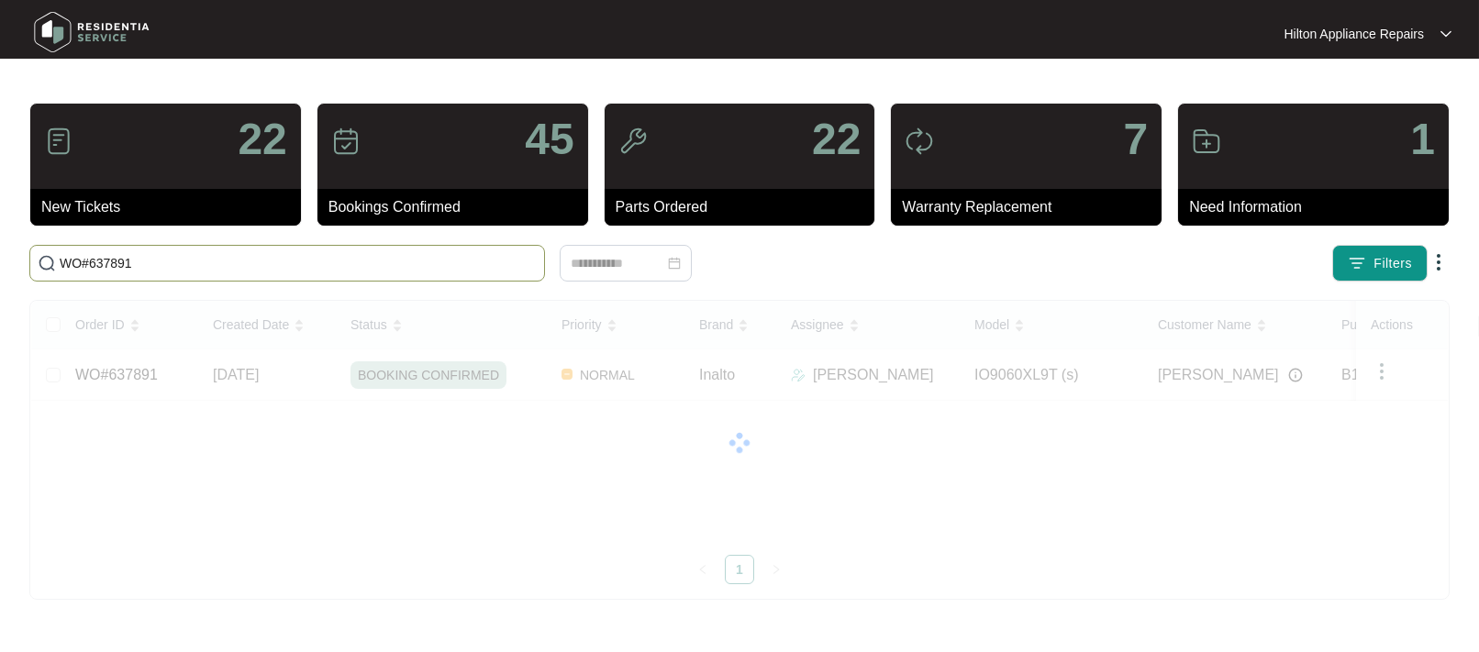
paste input "614244"
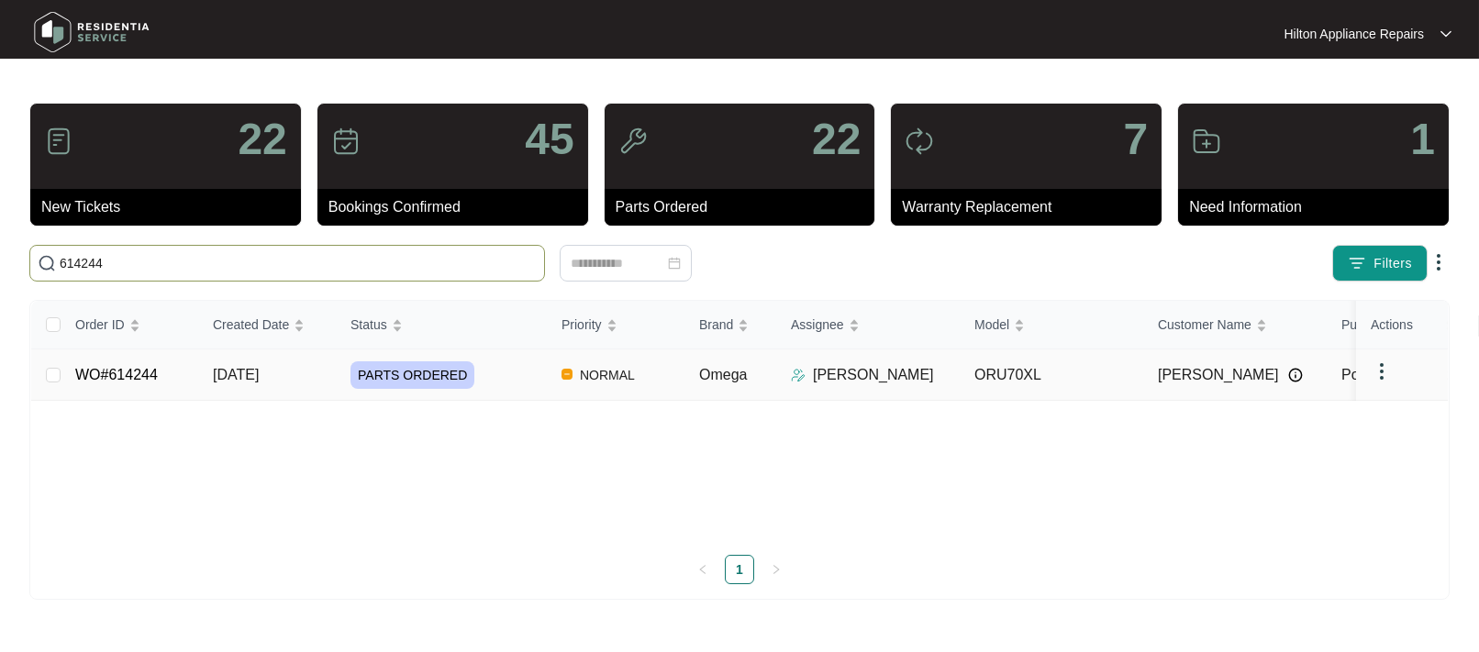
type input "614244"
click at [232, 373] on span "[DATE]" at bounding box center [236, 375] width 46 height 16
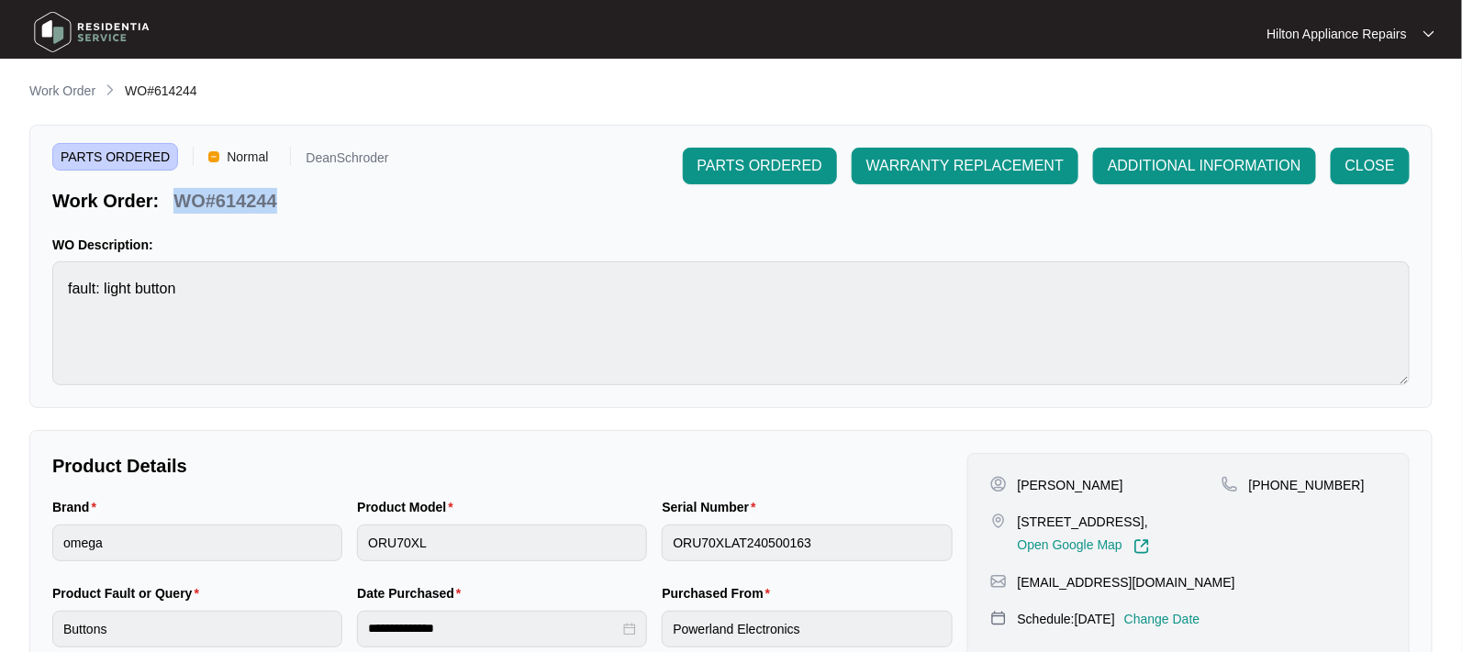
drag, startPoint x: 281, startPoint y: 202, endPoint x: 172, endPoint y: 201, distance: 109.2
click at [172, 201] on div "WO#614244" at bounding box center [224, 198] width 117 height 32
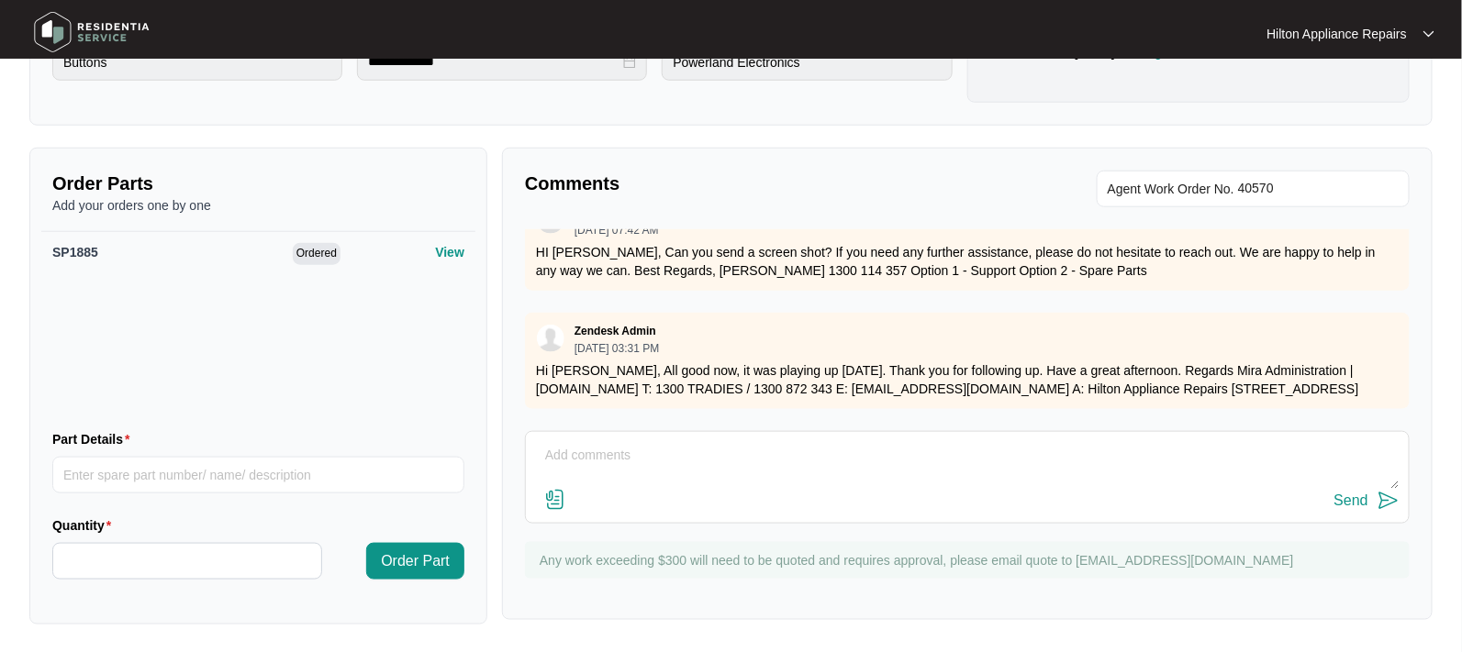
scroll to position [2079, 0]
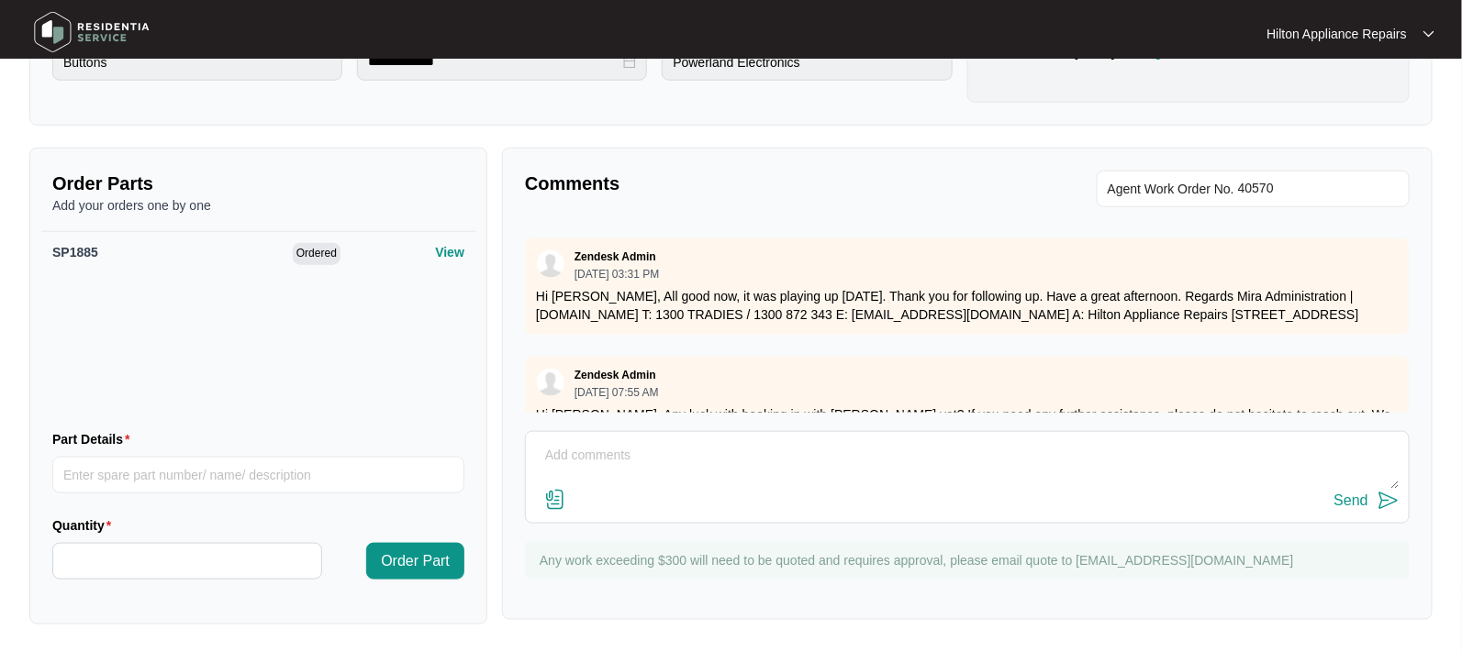
click at [563, 442] on textarea at bounding box center [967, 465] width 864 height 48
type textarea "As requested."
click at [548, 495] on img at bounding box center [555, 500] width 22 height 22
click at [0, 0] on input "file" at bounding box center [0, 0] width 0 height 0
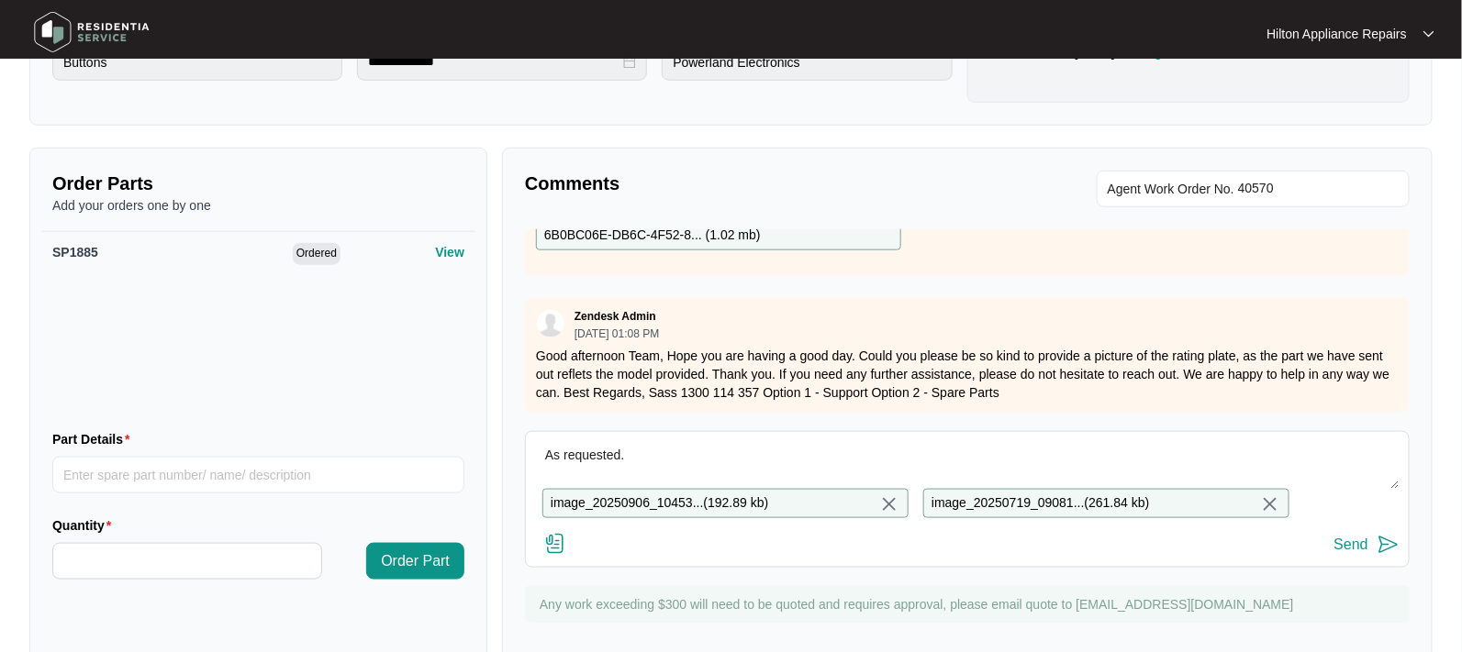
scroll to position [2767, 0]
click at [1355, 553] on div "Send" at bounding box center [1351, 545] width 34 height 17
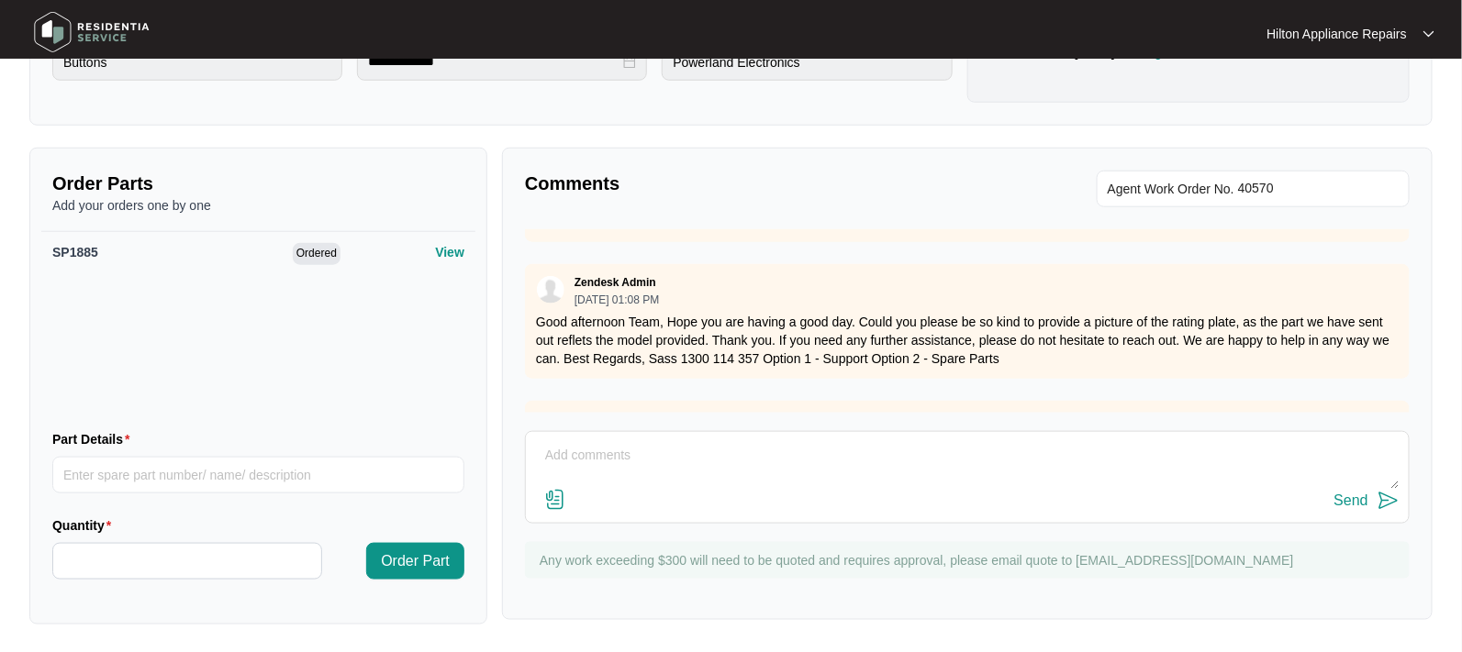
scroll to position [2926, 0]
